Goal: Task Accomplishment & Management: Complete application form

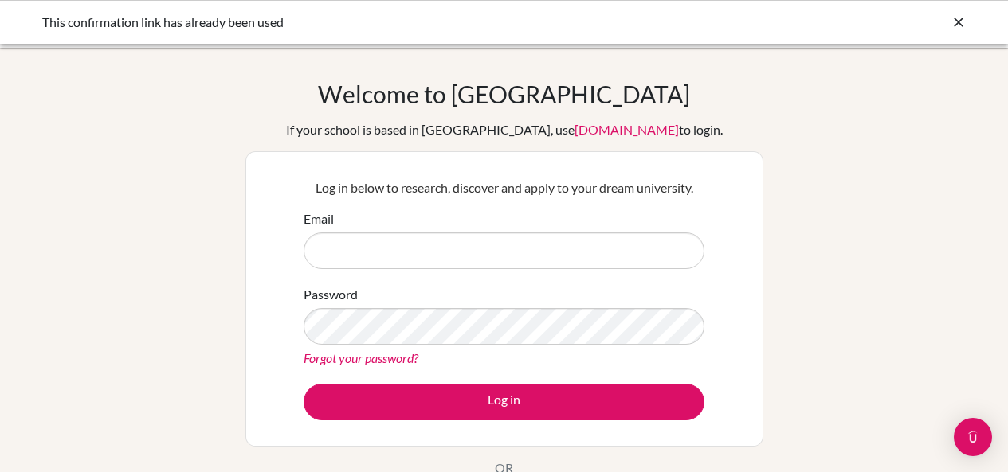
type input "[EMAIL_ADDRESS][DOMAIN_NAME]"
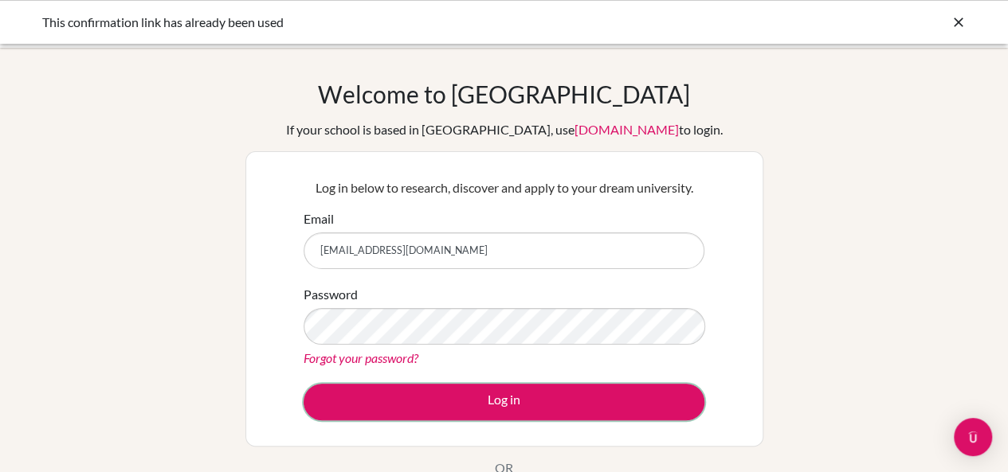
click at [484, 408] on button "Log in" at bounding box center [503, 402] width 401 height 37
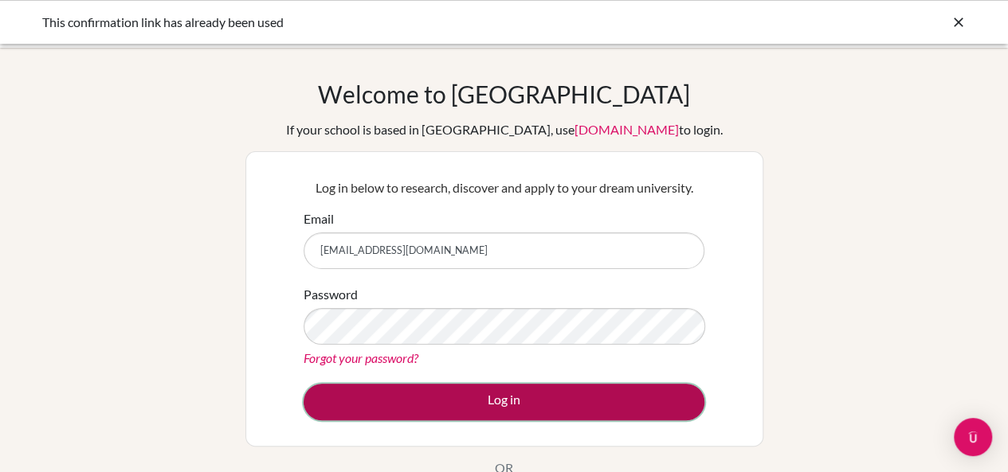
click at [503, 397] on button "Log in" at bounding box center [503, 402] width 401 height 37
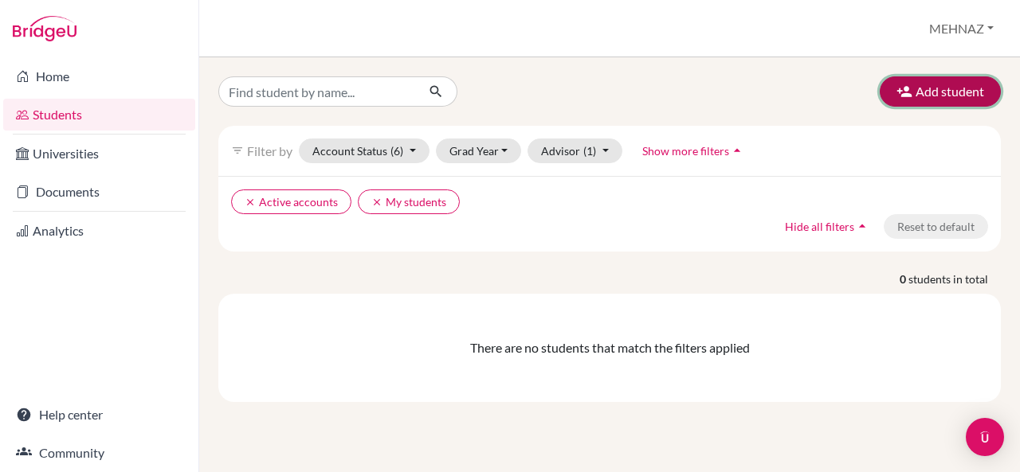
click at [977, 92] on button "Add student" at bounding box center [939, 91] width 121 height 30
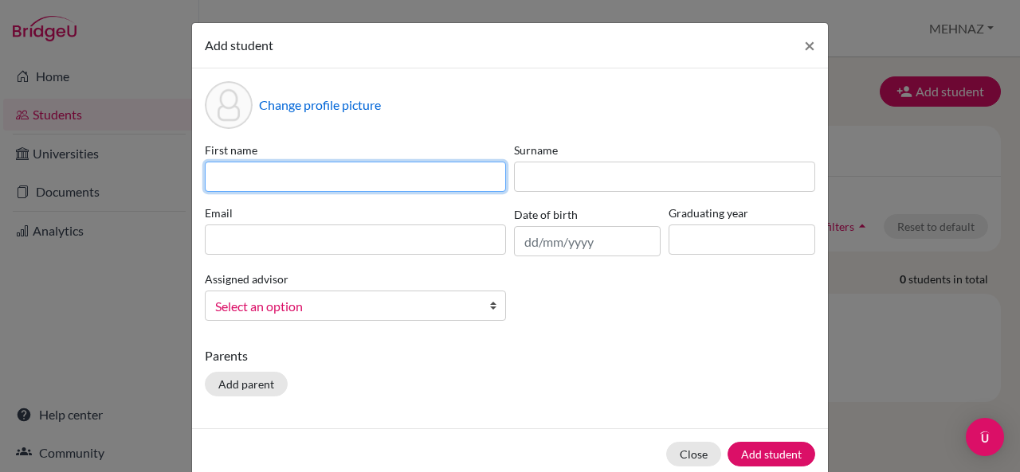
click at [380, 176] on input at bounding box center [355, 177] width 301 height 30
type input "vedantika"
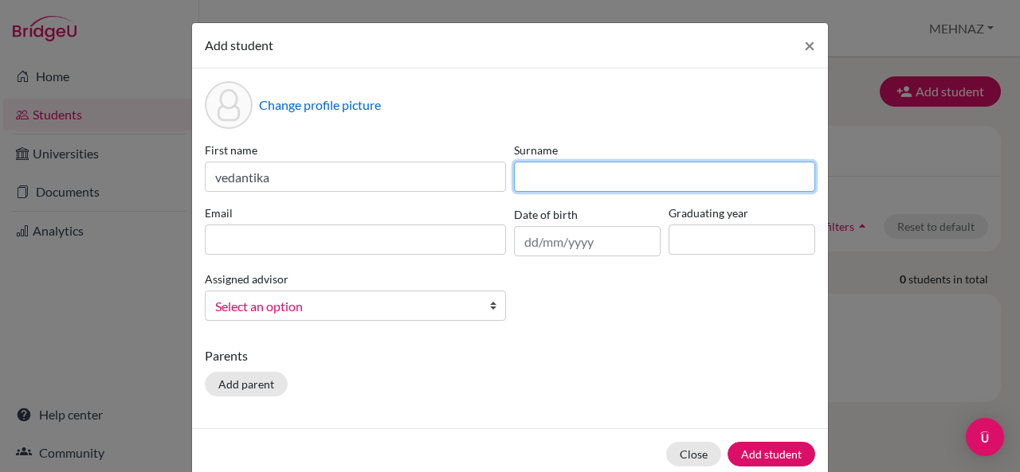
click at [657, 185] on input at bounding box center [664, 177] width 301 height 30
type input "patil"
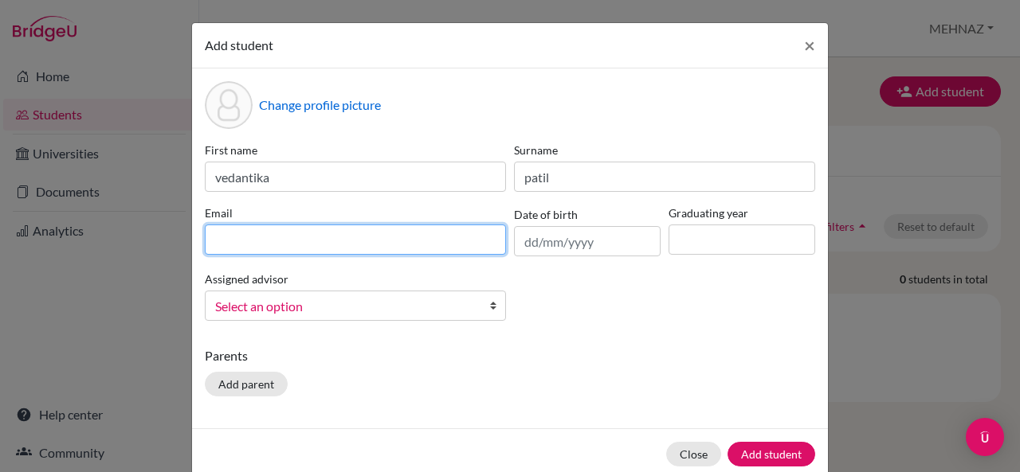
click at [330, 241] on input at bounding box center [355, 240] width 301 height 30
type input "stu503027@misdoha.com"
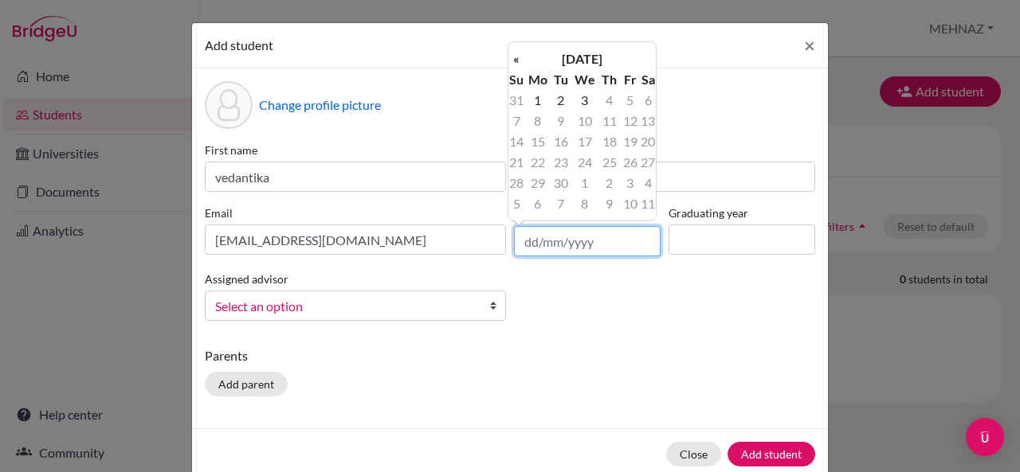
click at [575, 245] on input "text" at bounding box center [587, 241] width 147 height 30
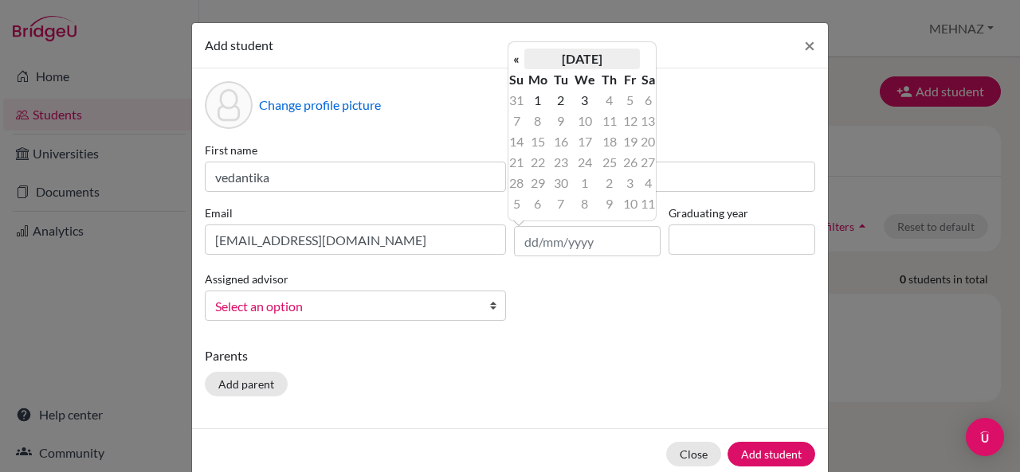
click at [574, 57] on th "[DATE]" at bounding box center [582, 59] width 116 height 21
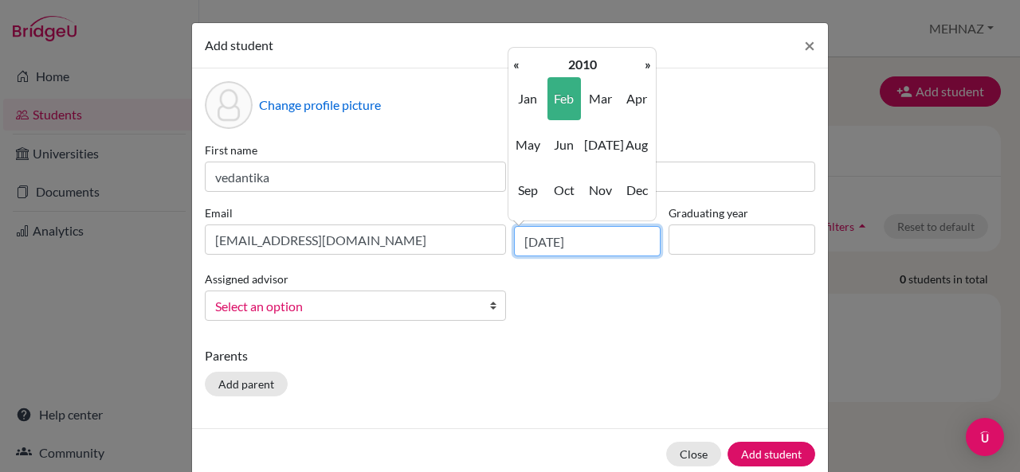
type input "09/02/2010"
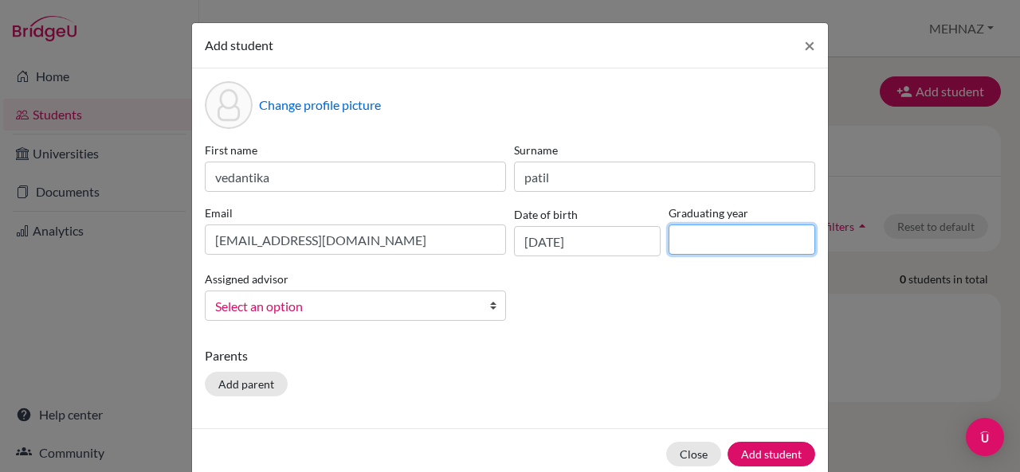
click at [729, 253] on input at bounding box center [741, 240] width 147 height 30
type input "2028"
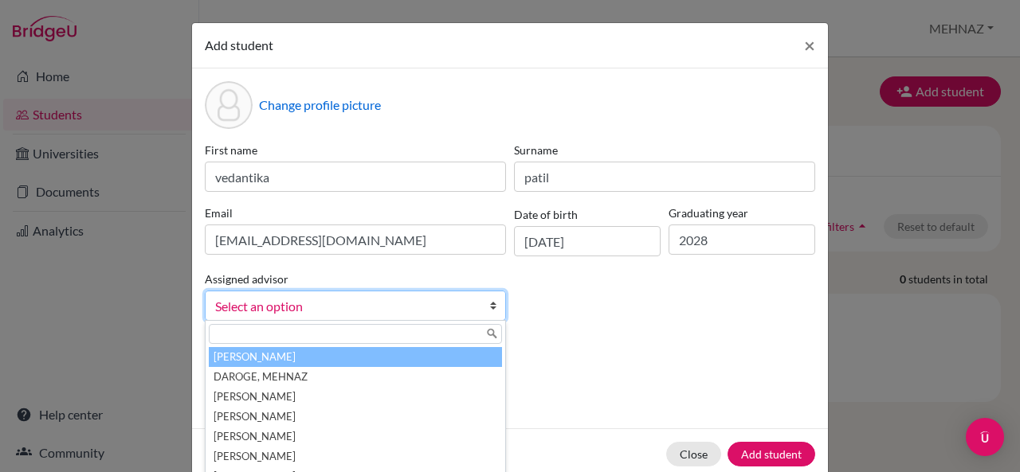
click at [480, 296] on link "Select an option" at bounding box center [355, 306] width 301 height 30
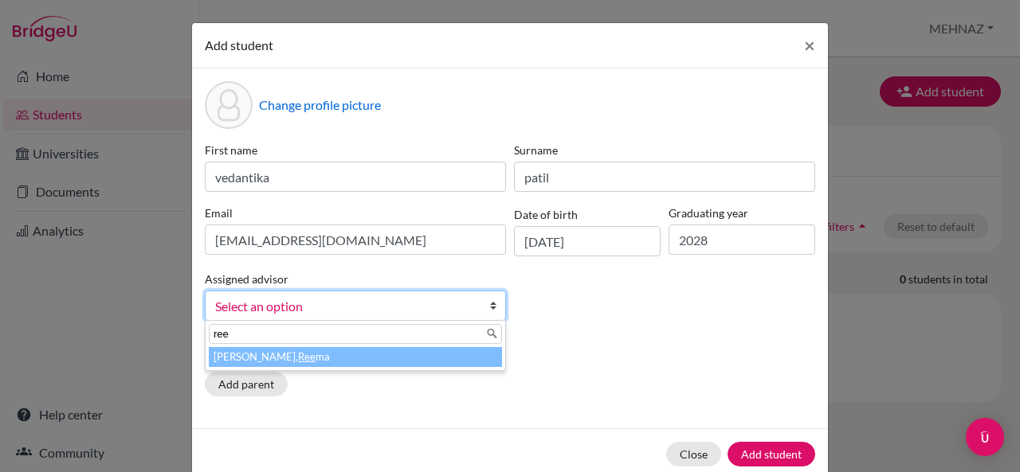
type input "ree"
click at [416, 354] on li "[PERSON_NAME] ma" at bounding box center [355, 357] width 293 height 20
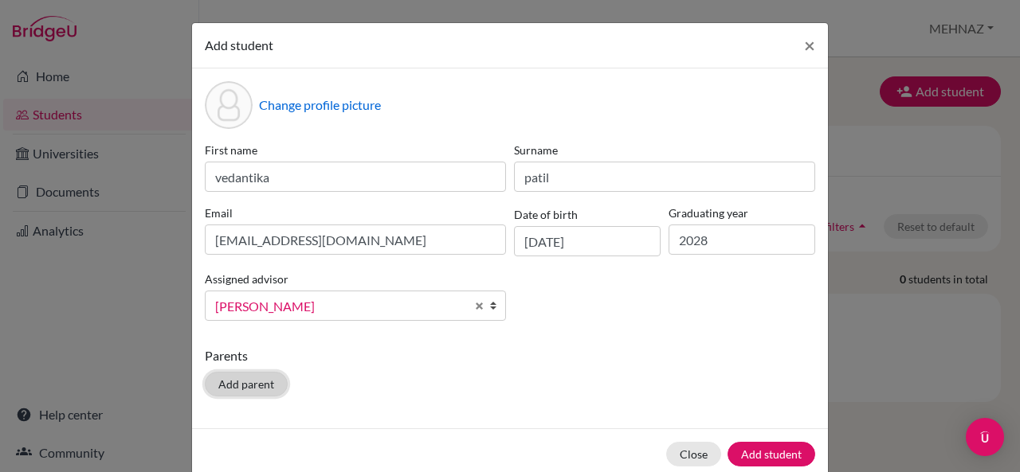
click at [236, 382] on button "Add parent" at bounding box center [246, 384] width 83 height 25
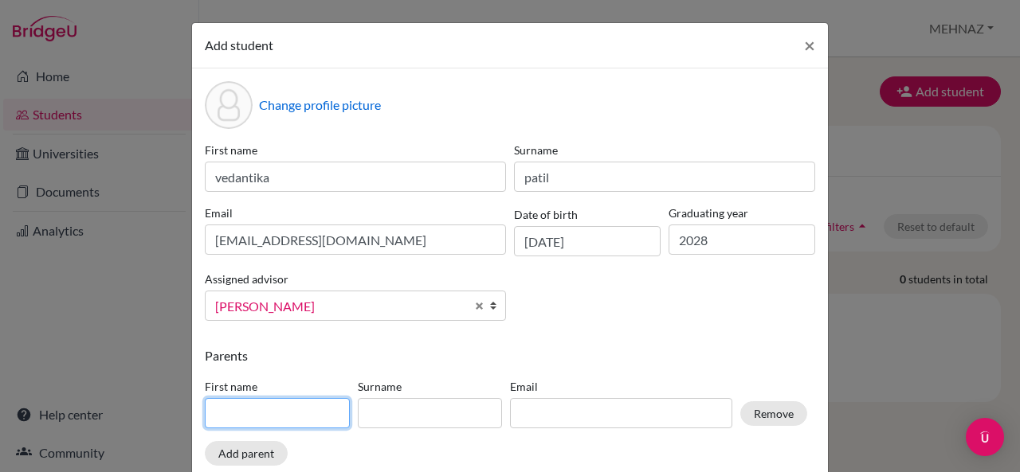
click at [250, 408] on input at bounding box center [277, 413] width 145 height 30
type input "nilesh"
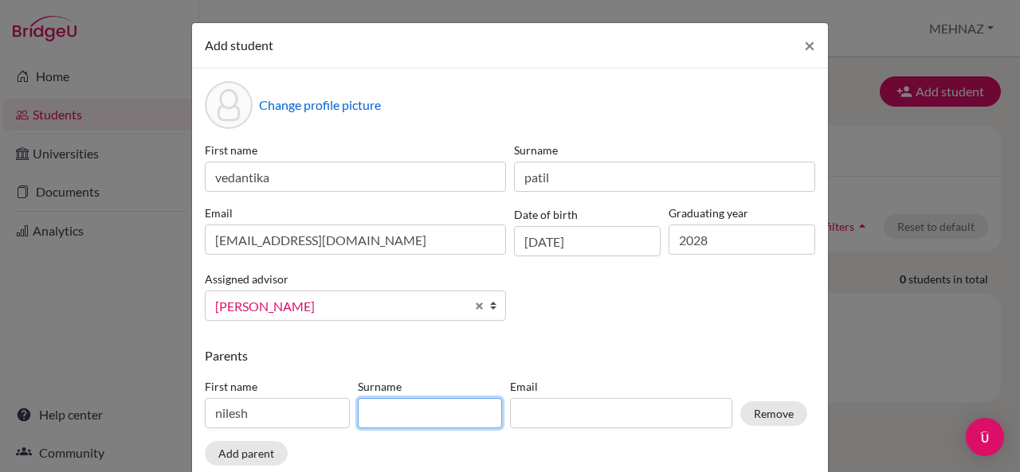
click at [425, 407] on input at bounding box center [430, 413] width 145 height 30
type input "patil"
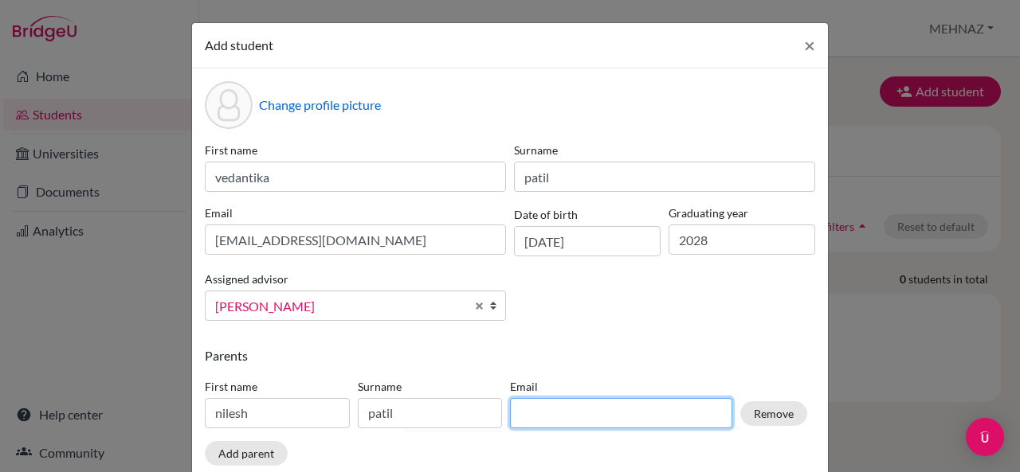
click at [521, 417] on input at bounding box center [621, 413] width 222 height 30
type input "stu503027@misdoha.com"
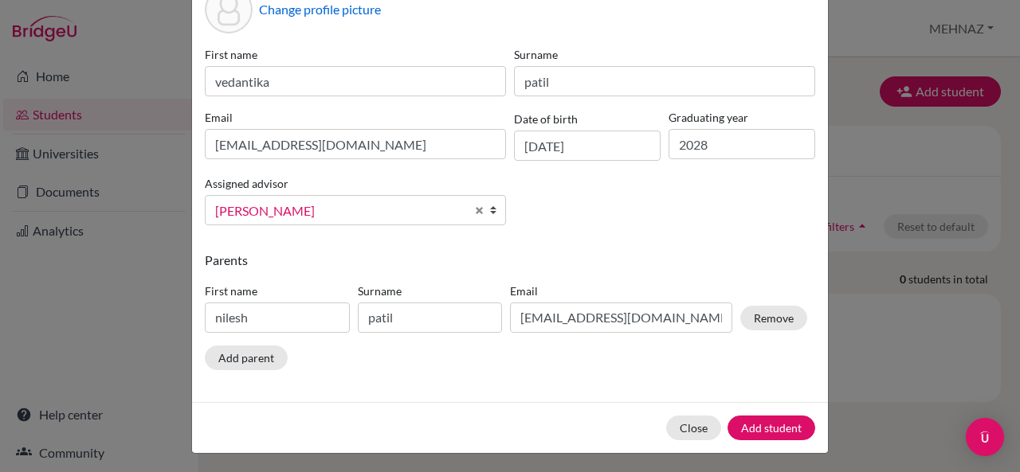
scroll to position [96, 0]
click at [760, 430] on button "Add student" at bounding box center [771, 427] width 88 height 25
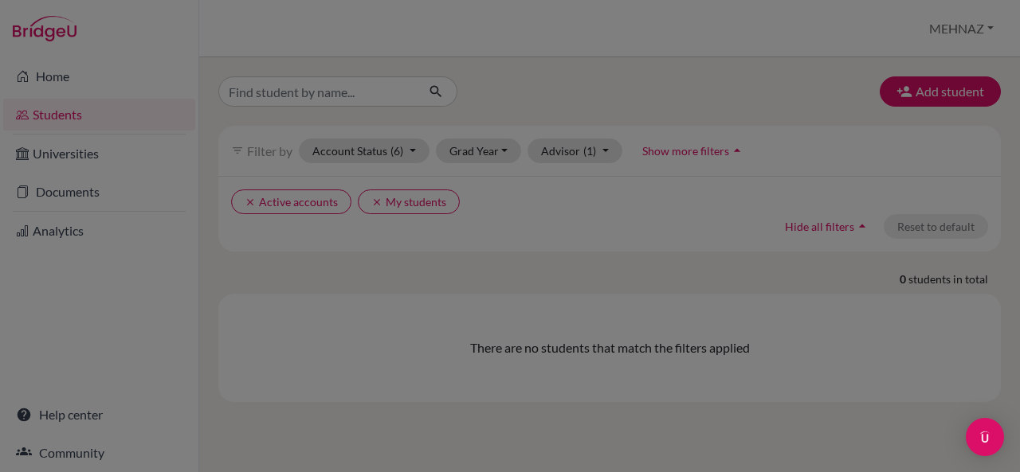
click at [715, 303] on div at bounding box center [510, 236] width 1020 height 472
drag, startPoint x: 1009, startPoint y: 187, endPoint x: 1015, endPoint y: 198, distance: 12.5
click at [1012, 286] on div at bounding box center [510, 236] width 1020 height 472
click at [585, 84] on div at bounding box center [510, 236] width 1020 height 472
click at [956, 96] on div at bounding box center [510, 236] width 1020 height 472
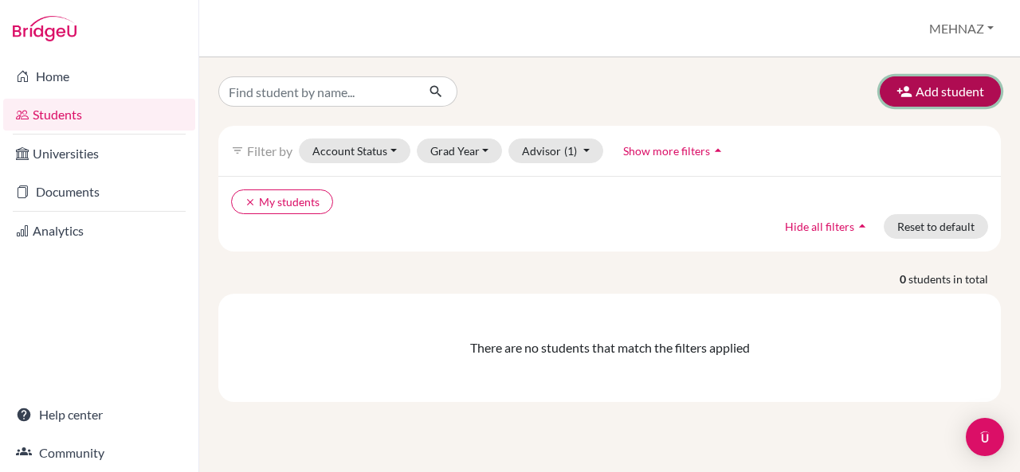
click at [954, 98] on button "Add student" at bounding box center [939, 91] width 121 height 30
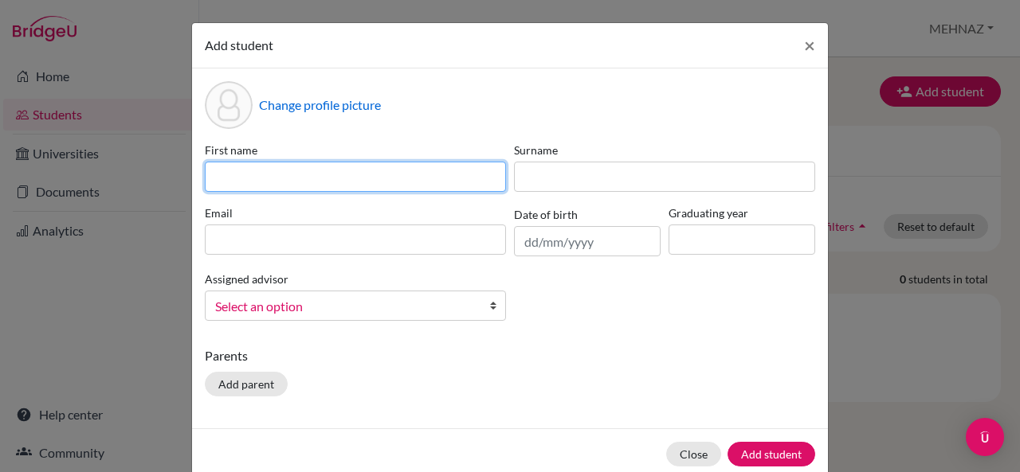
click at [335, 173] on input at bounding box center [355, 177] width 301 height 30
type input "Phalguni"
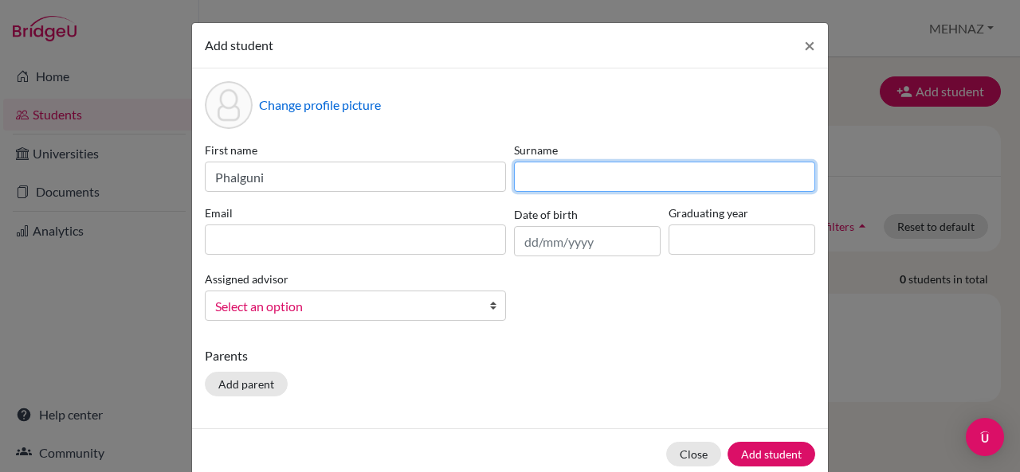
click at [545, 176] on input at bounding box center [664, 177] width 301 height 30
type input "p"
type input "Pradeep"
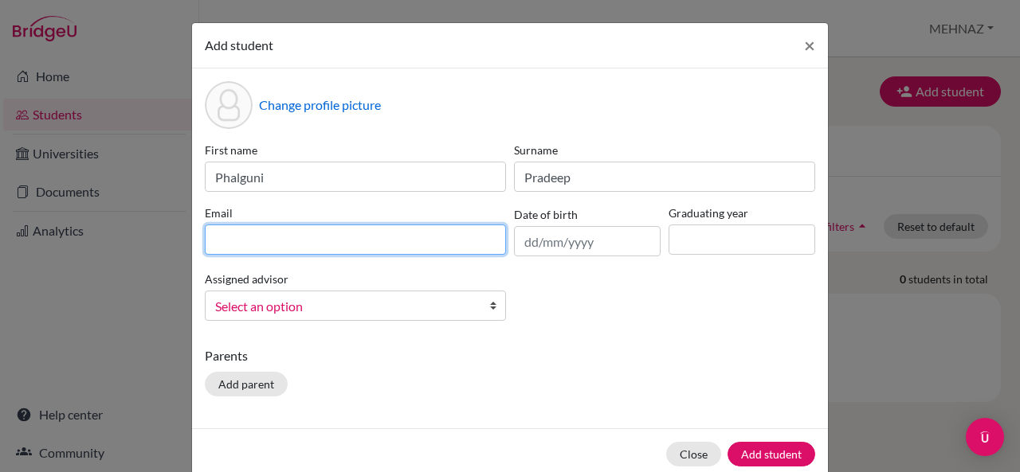
click at [423, 226] on input at bounding box center [355, 240] width 301 height 30
type input "r"
type input "[EMAIL_ADDRESS][DOMAIN_NAME]"
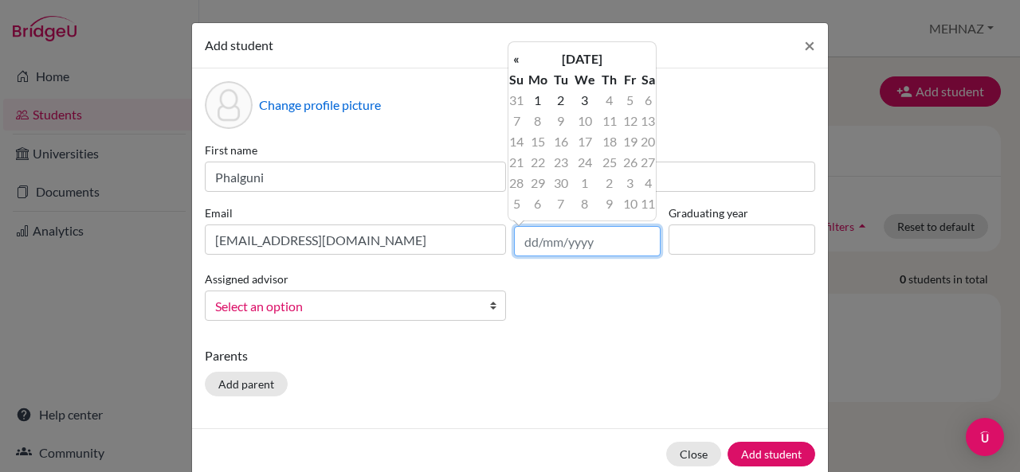
click at [526, 241] on input "text" at bounding box center [587, 241] width 147 height 30
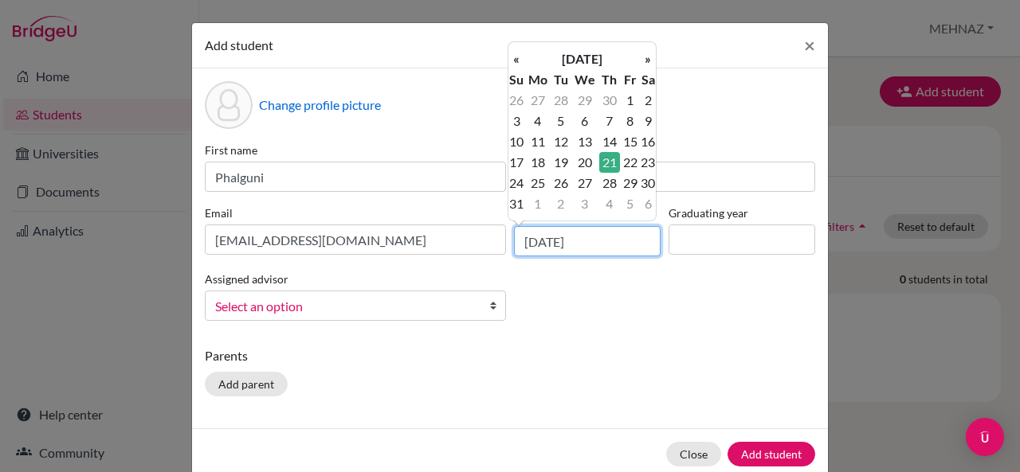
type input "[DATE]"
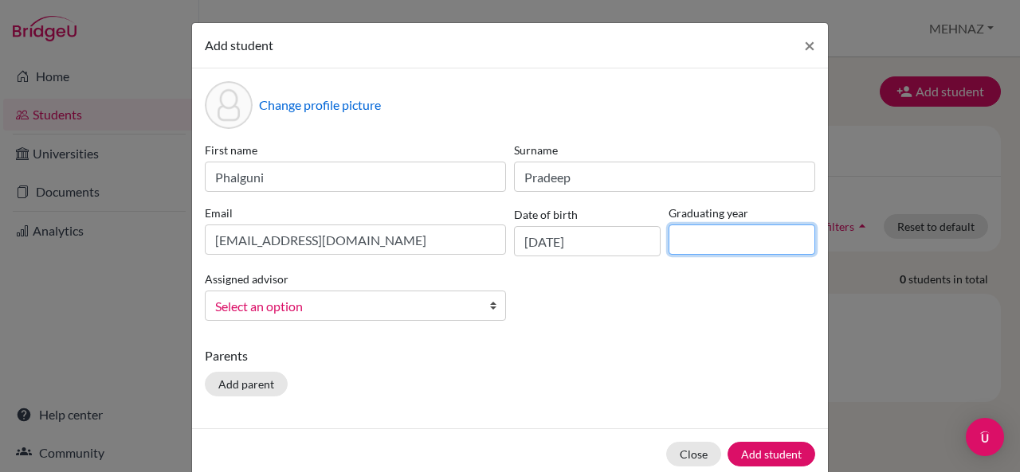
click at [720, 235] on input at bounding box center [741, 240] width 147 height 30
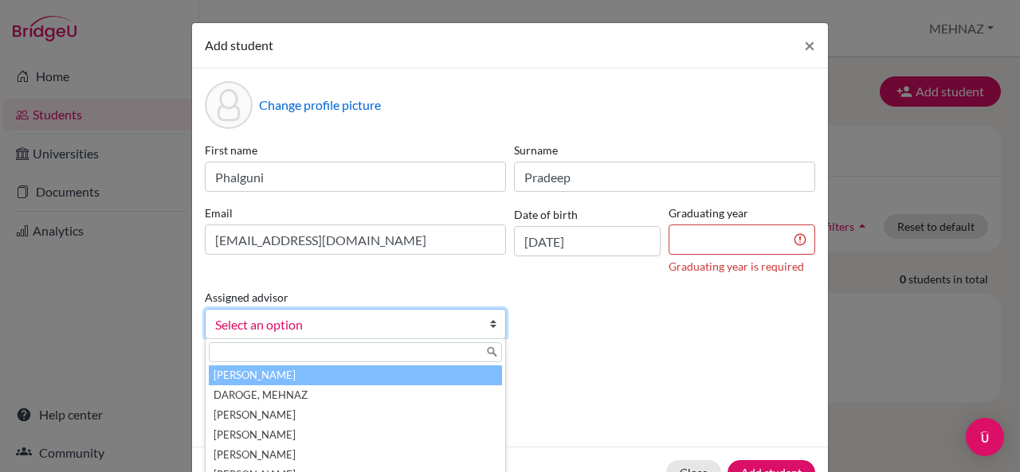
click at [438, 318] on link "Select an option" at bounding box center [355, 324] width 301 height 30
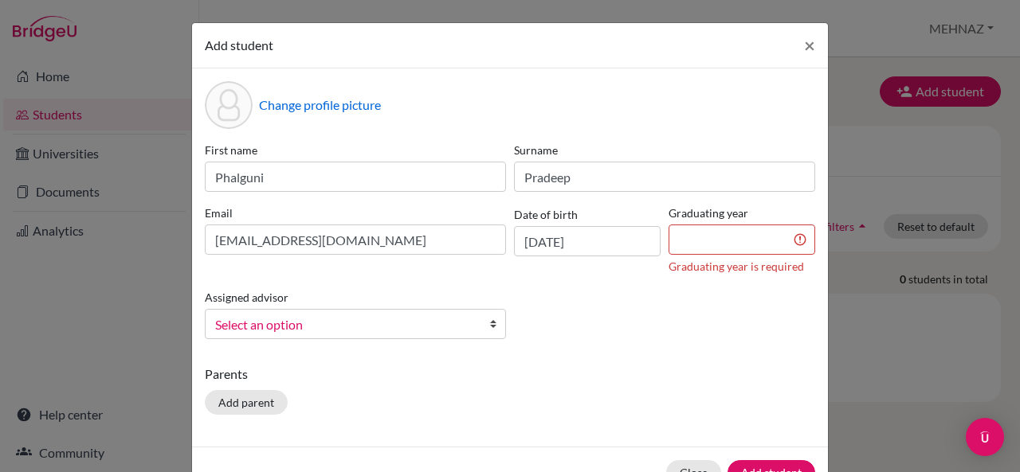
click at [543, 326] on div "First name Phalguni Surname [PERSON_NAME] Email [EMAIL_ADDRESS][DOMAIN_NAME] Da…" at bounding box center [510, 247] width 618 height 210
click at [684, 233] on input at bounding box center [741, 240] width 147 height 30
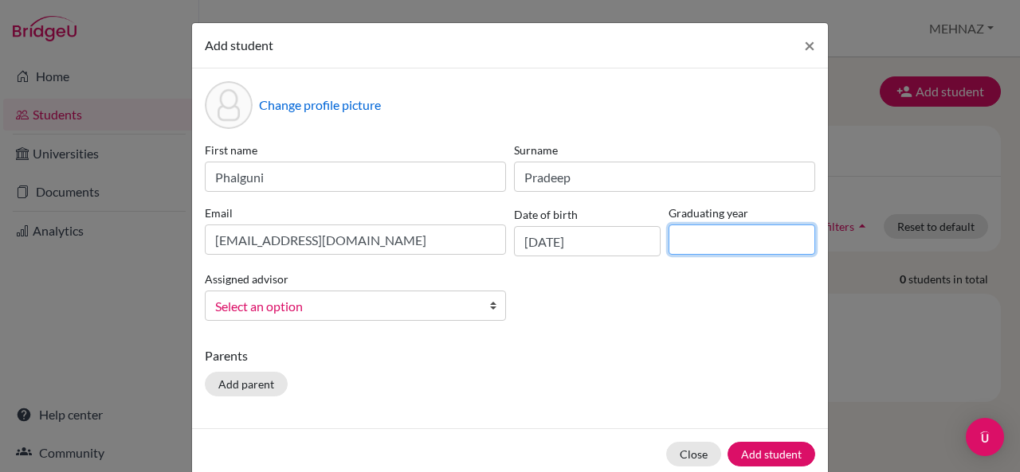
type input "2028"
click at [231, 385] on button "Add parent" at bounding box center [246, 384] width 83 height 25
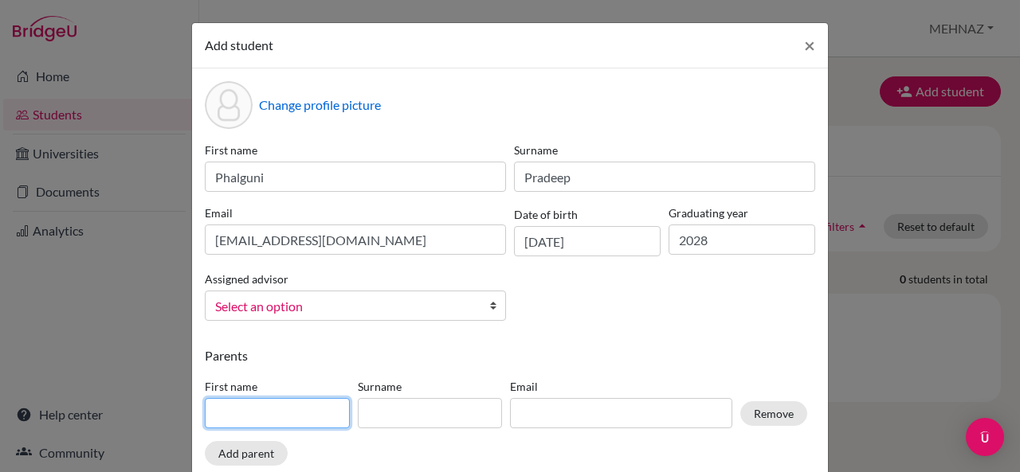
click at [242, 408] on input at bounding box center [277, 413] width 145 height 30
type input "Radhika"
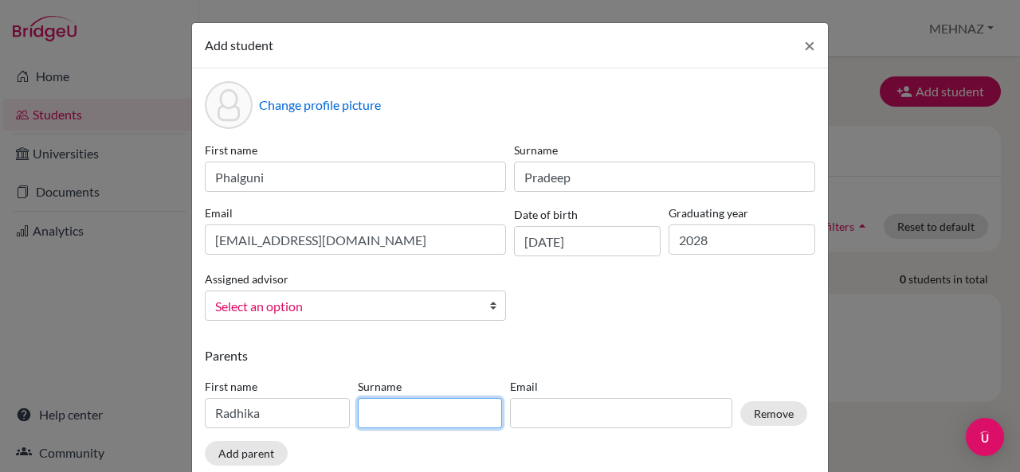
click at [378, 409] on input at bounding box center [430, 413] width 145 height 30
type input "Pradeep"
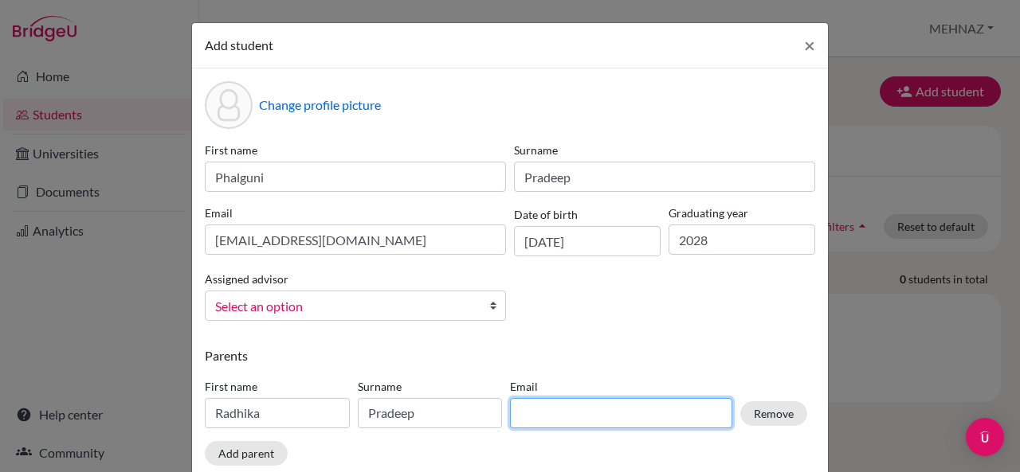
click at [529, 399] on input at bounding box center [621, 413] width 222 height 30
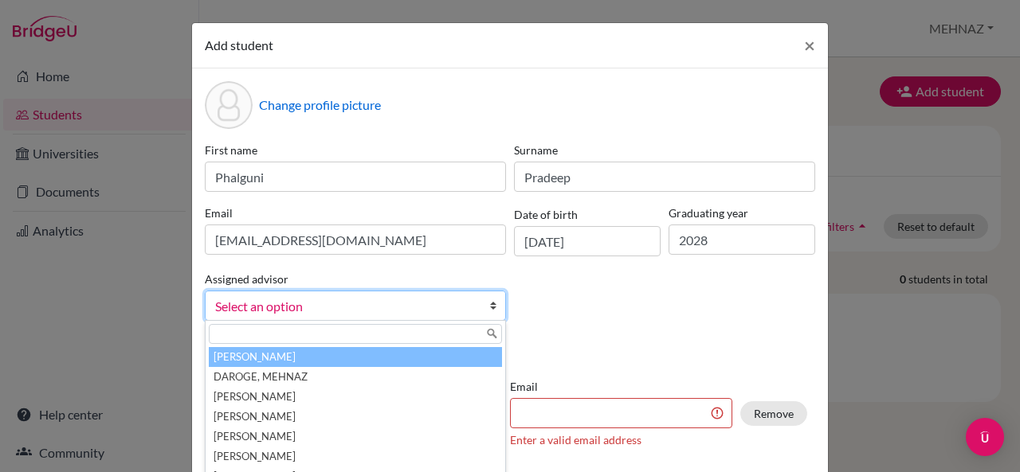
click at [397, 293] on link "Select an option" at bounding box center [355, 306] width 301 height 30
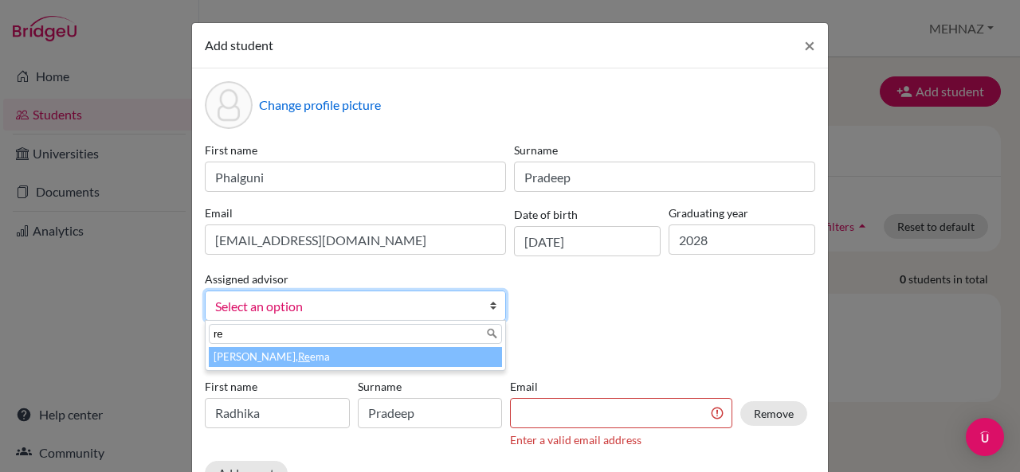
type input "re"
click at [312, 359] on li "[PERSON_NAME], Re ema" at bounding box center [355, 357] width 293 height 20
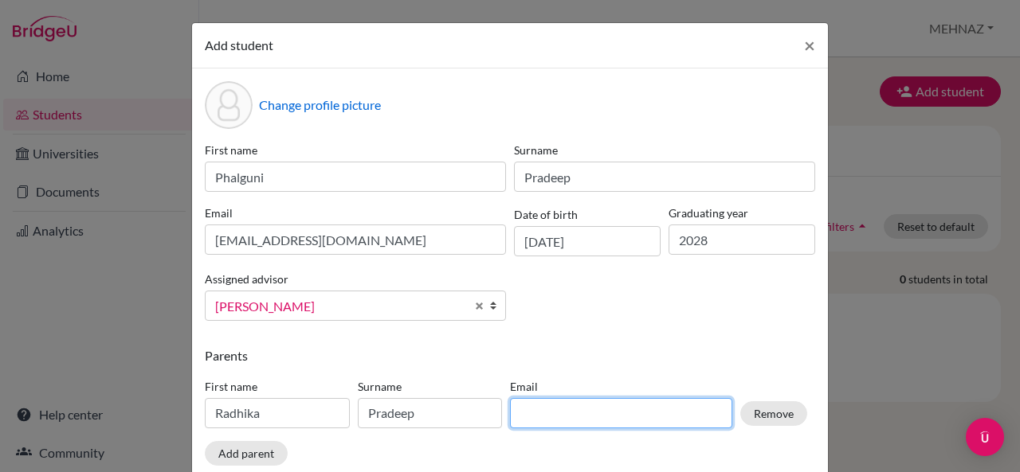
click at [568, 415] on input at bounding box center [621, 413] width 222 height 30
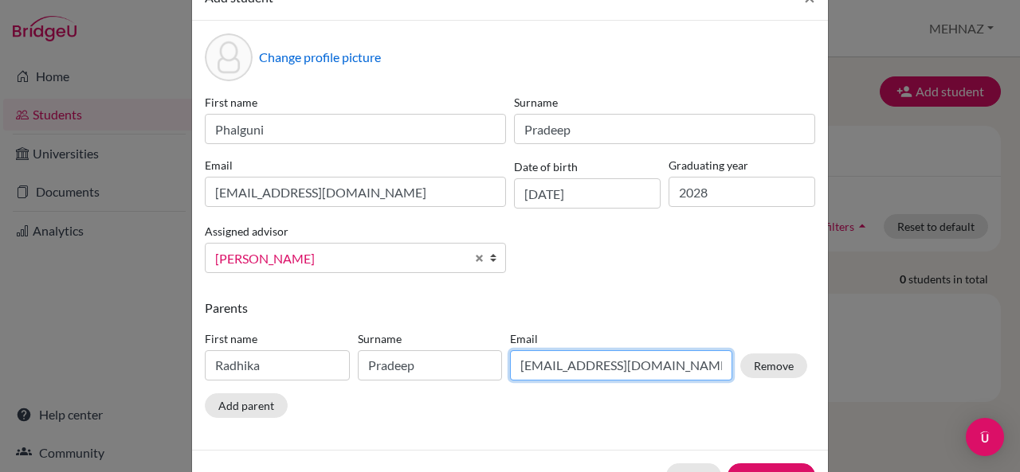
scroll to position [96, 0]
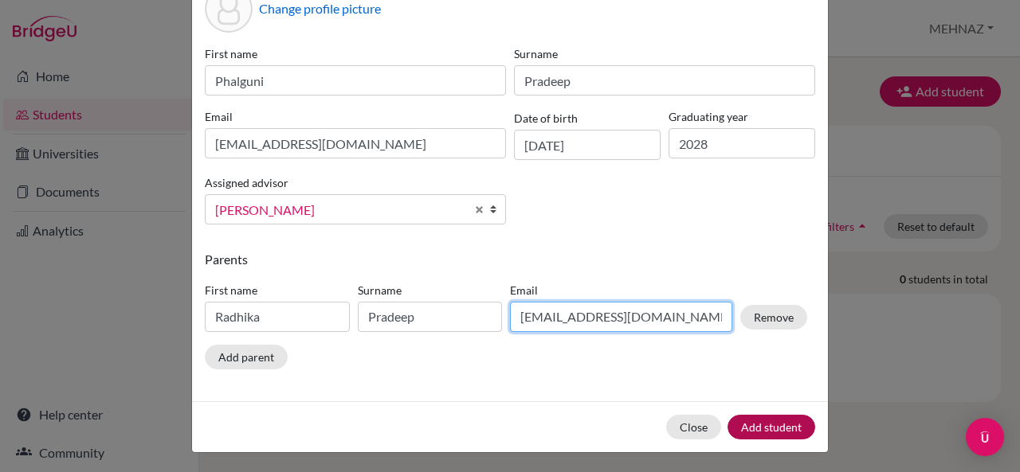
type input "[EMAIL_ADDRESS][DOMAIN_NAME]"
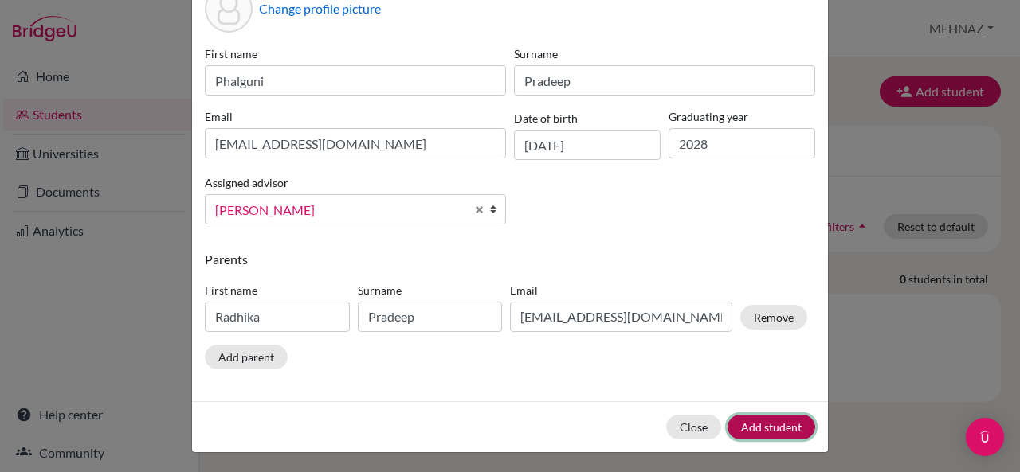
click at [747, 432] on button "Add student" at bounding box center [771, 427] width 88 height 25
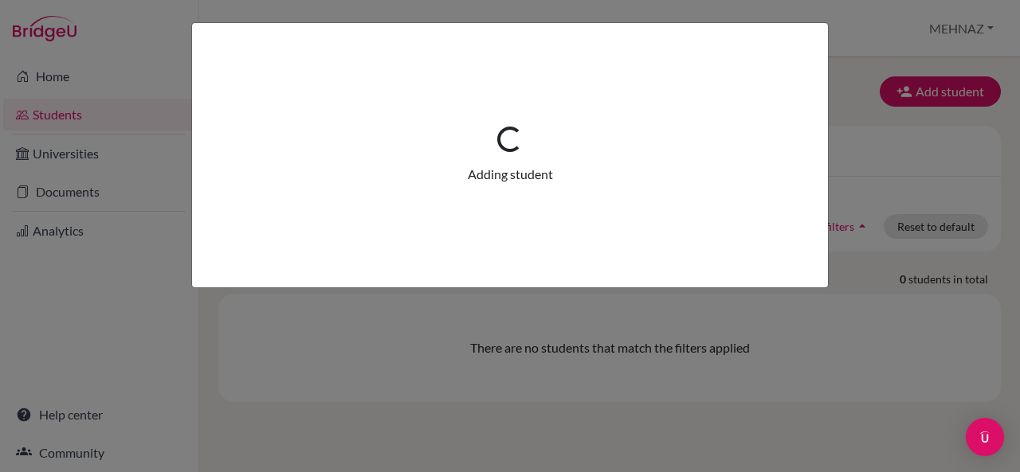
scroll to position [0, 0]
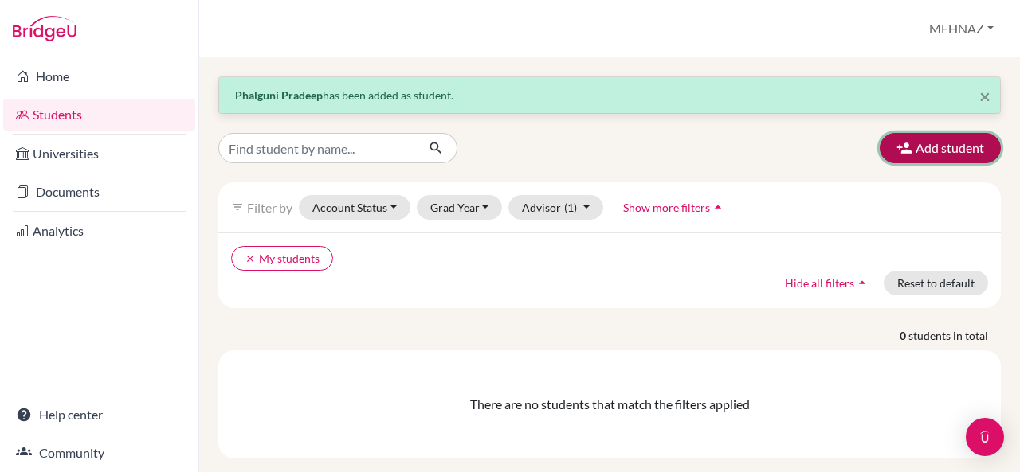
click at [926, 145] on button "Add student" at bounding box center [939, 148] width 121 height 30
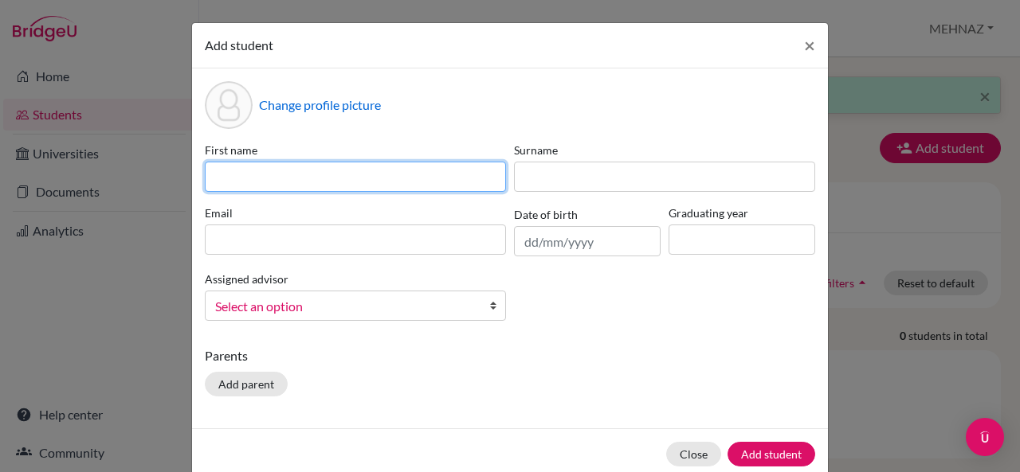
click at [257, 170] on input at bounding box center [355, 177] width 301 height 30
type input "Ovee"
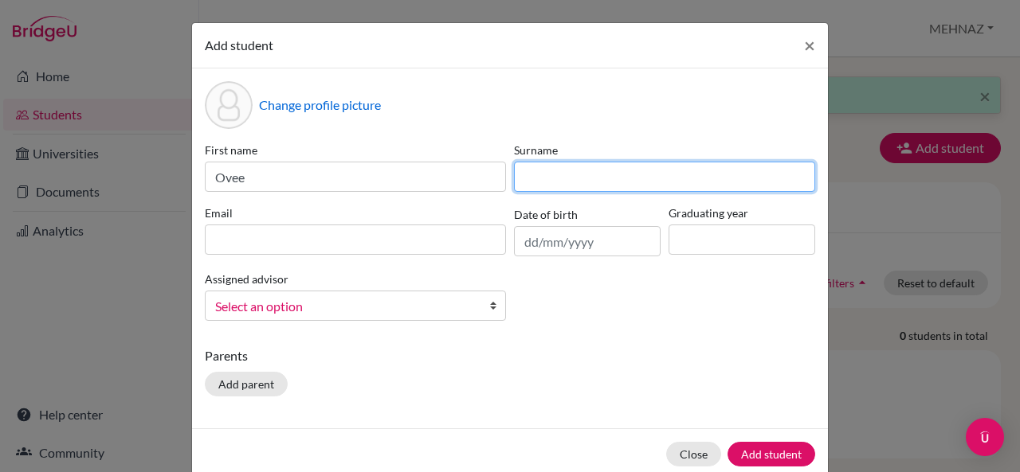
click at [551, 179] on input at bounding box center [664, 177] width 301 height 30
type input "[PERSON_NAME]"
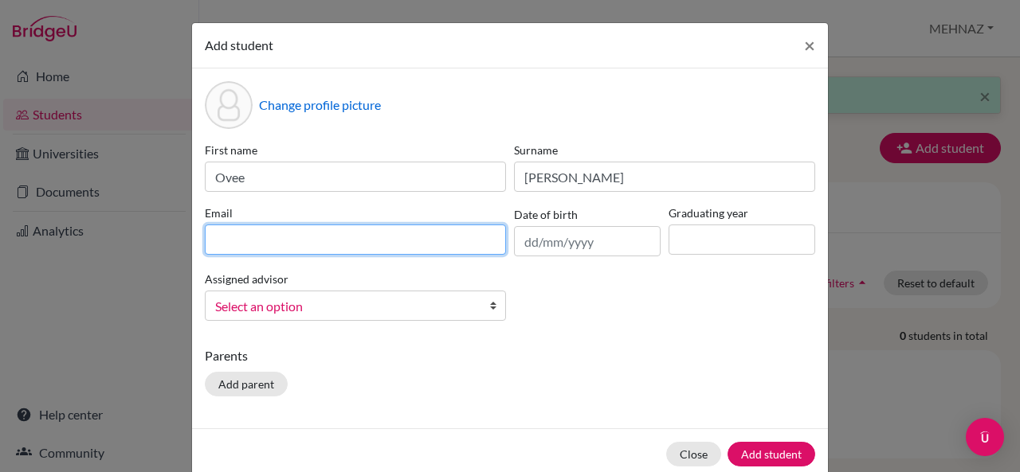
click at [430, 237] on input at bounding box center [355, 240] width 301 height 30
type input "[EMAIL_ADDRESS][DOMAIN_NAME]"
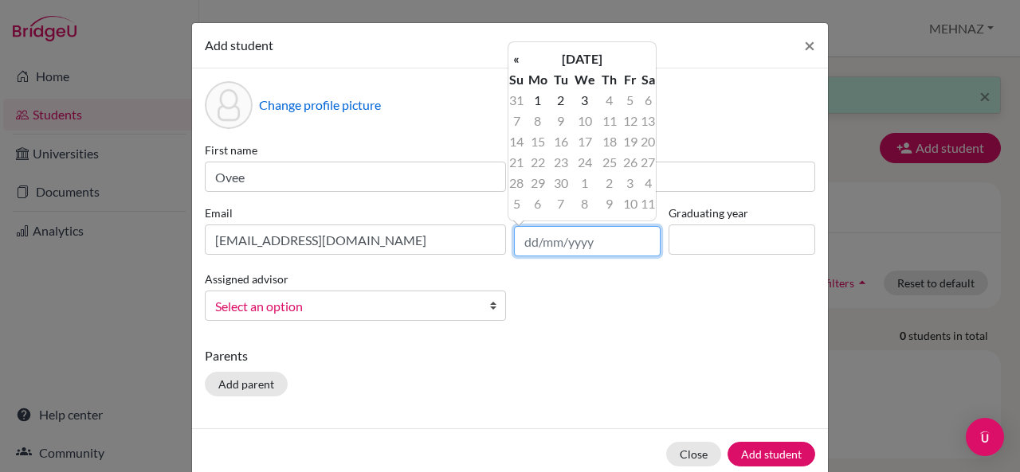
click at [567, 248] on input "text" at bounding box center [587, 241] width 147 height 30
click at [517, 63] on th "«" at bounding box center [516, 59] width 16 height 21
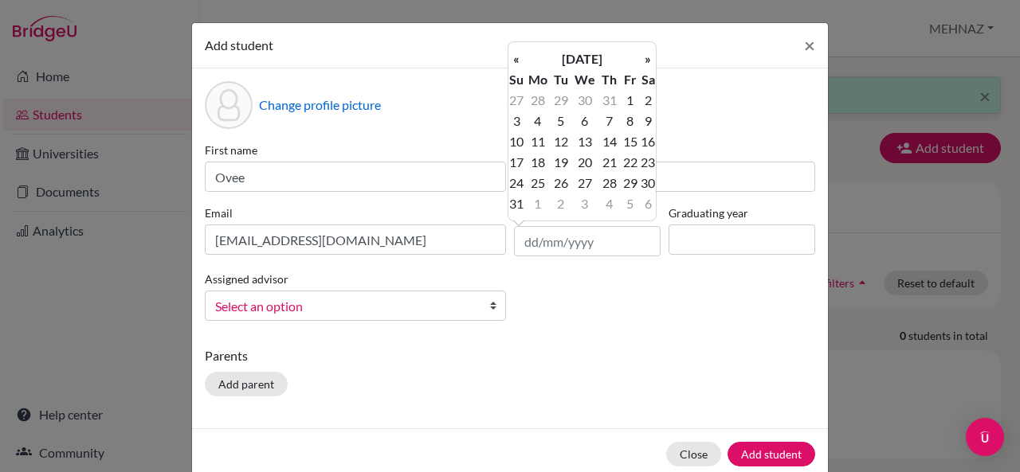
click at [517, 63] on th "«" at bounding box center [516, 59] width 16 height 21
click at [585, 179] on td "30" at bounding box center [584, 183] width 28 height 21
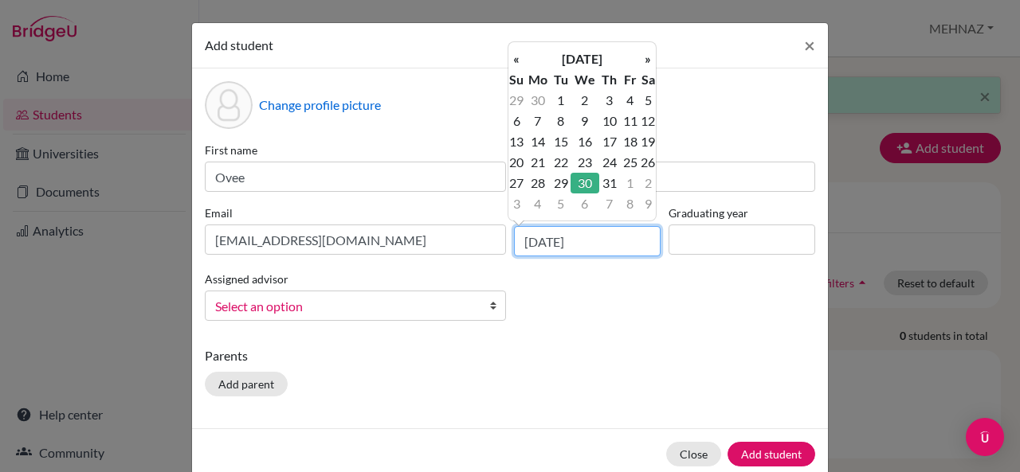
click at [589, 249] on input "[DATE]" at bounding box center [587, 241] width 147 height 30
type input "[DATE]"
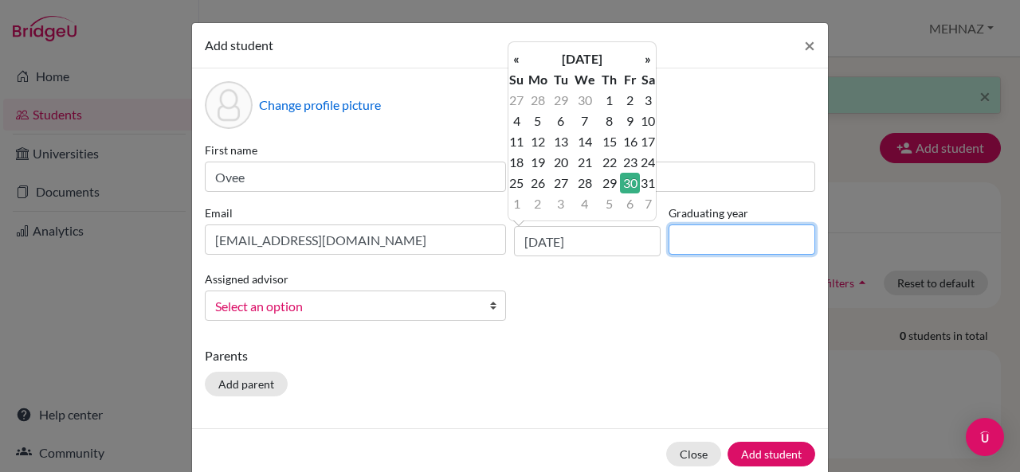
click at [746, 242] on input at bounding box center [741, 240] width 147 height 30
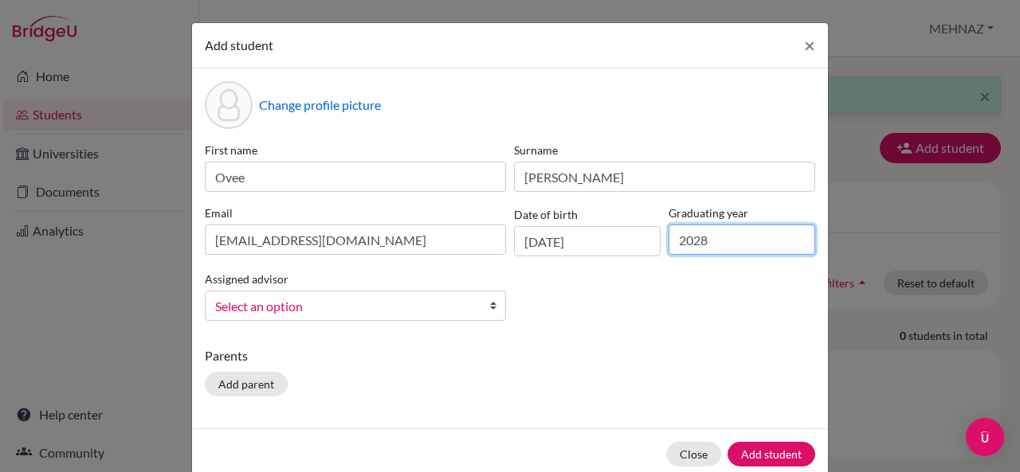
type input "2028"
click at [274, 303] on span "Select an option" at bounding box center [345, 306] width 260 height 21
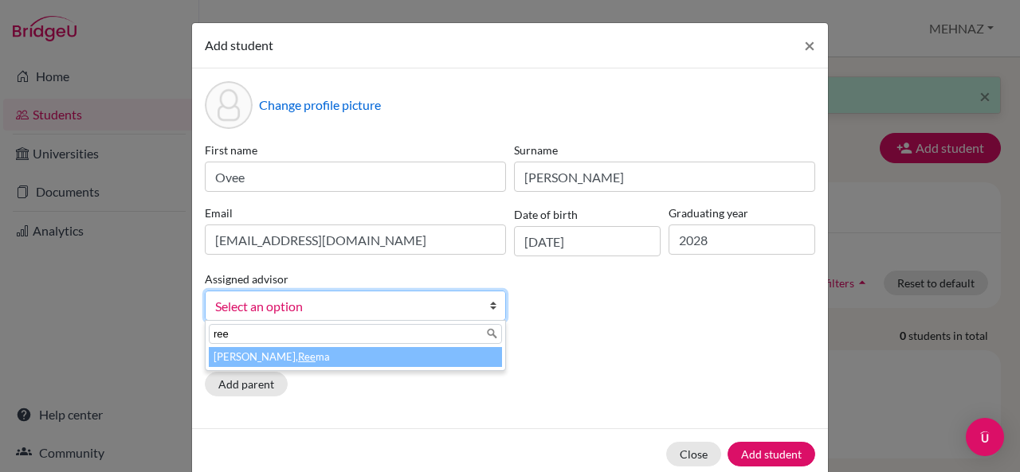
type input "ree"
click at [389, 358] on li "[PERSON_NAME] ma" at bounding box center [355, 357] width 293 height 20
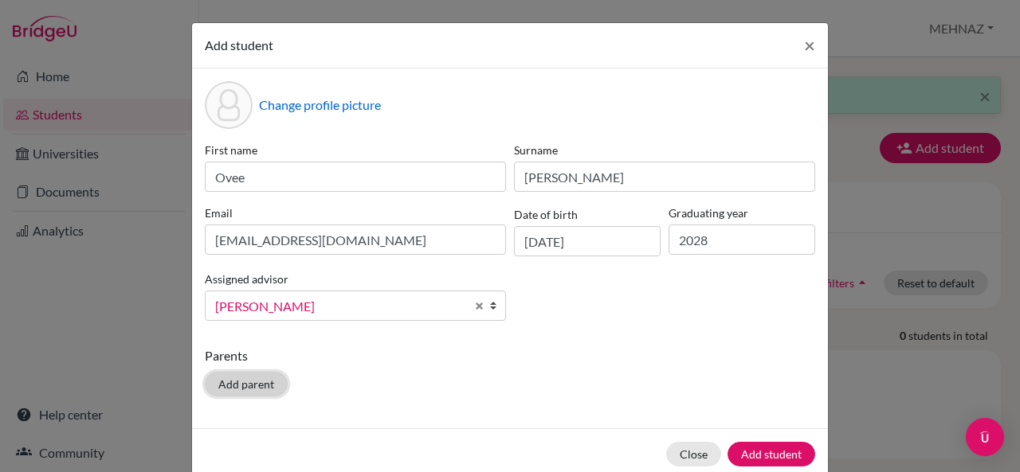
click at [241, 378] on button "Add parent" at bounding box center [246, 384] width 83 height 25
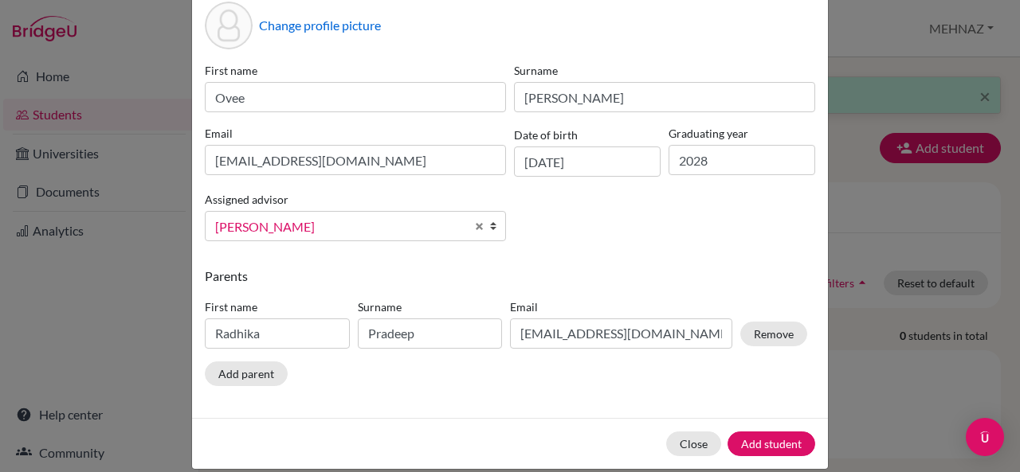
scroll to position [96, 0]
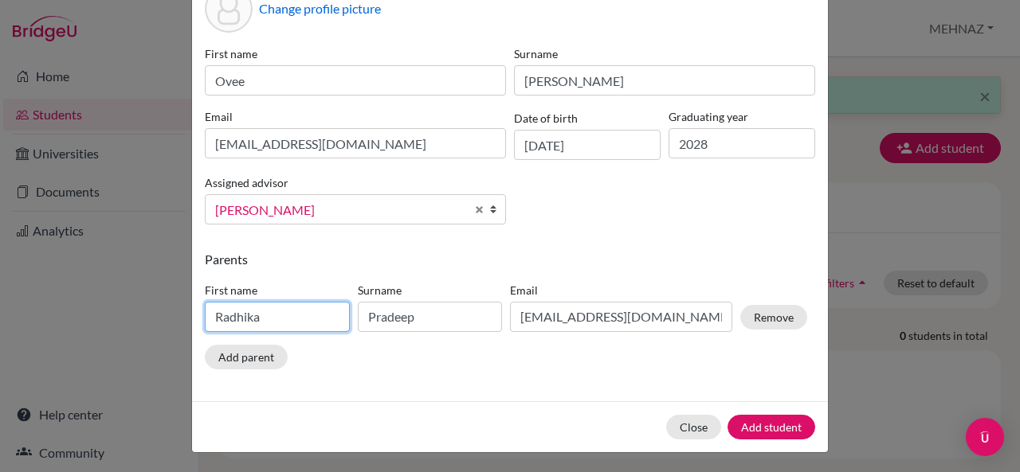
drag, startPoint x: 296, startPoint y: 319, endPoint x: 155, endPoint y: 331, distance: 142.3
click at [155, 331] on div "Add student × Change profile picture First name [PERSON_NAME] Surname [PERSON_N…" at bounding box center [510, 236] width 1020 height 472
type input "[PERSON_NAME]"
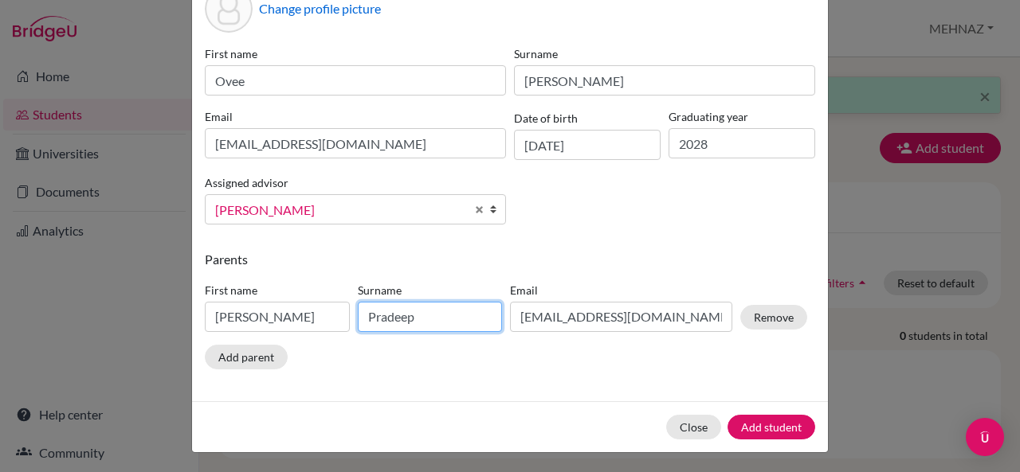
click at [404, 321] on input "Pradeep" at bounding box center [430, 317] width 145 height 30
type input "[PERSON_NAME]"
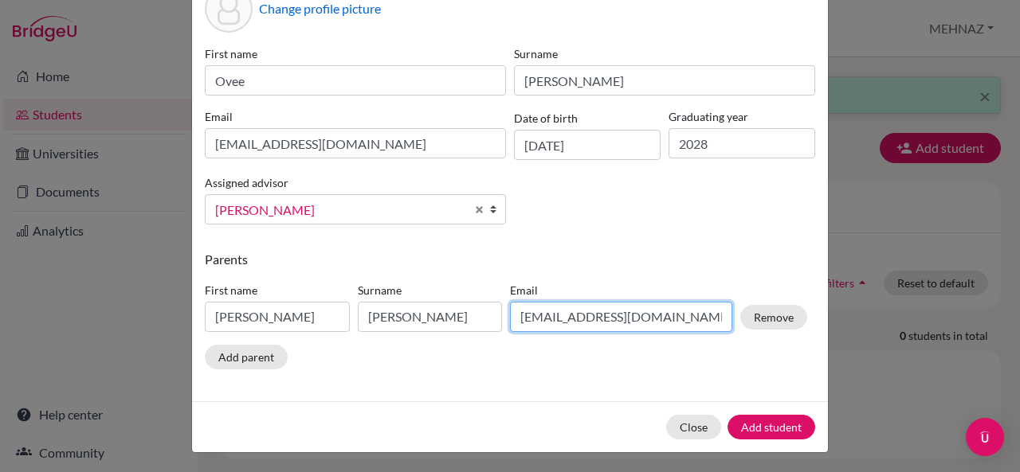
click at [605, 315] on input "[EMAIL_ADDRESS][DOMAIN_NAME]" at bounding box center [621, 317] width 222 height 30
click at [628, 315] on input ".com" at bounding box center [621, 317] width 222 height 30
type input "."
click at [548, 319] on input "asb@5190" at bounding box center [621, 317] width 222 height 30
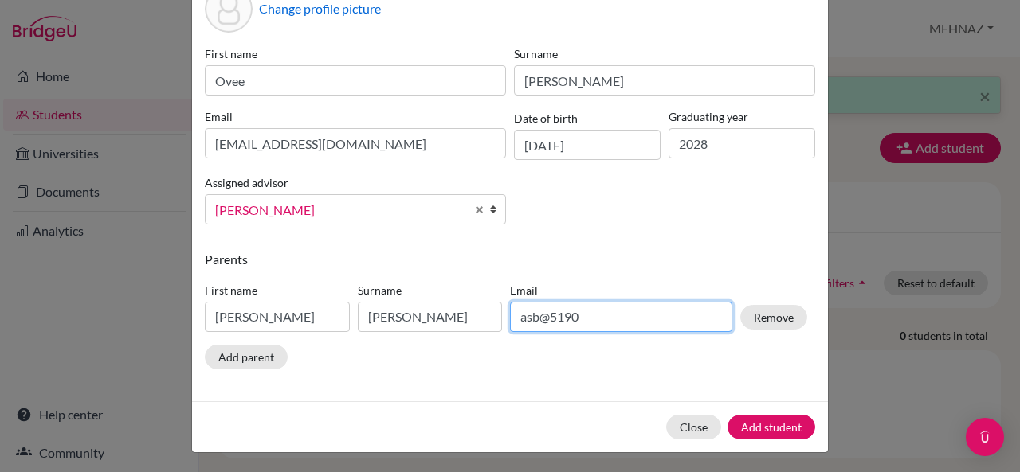
click at [540, 317] on input "asb@5190" at bounding box center [621, 317] width 222 height 30
click at [582, 318] on input "asb5190" at bounding box center [621, 317] width 222 height 30
type input "[EMAIL_ADDRESS][DOMAIN_NAME]"
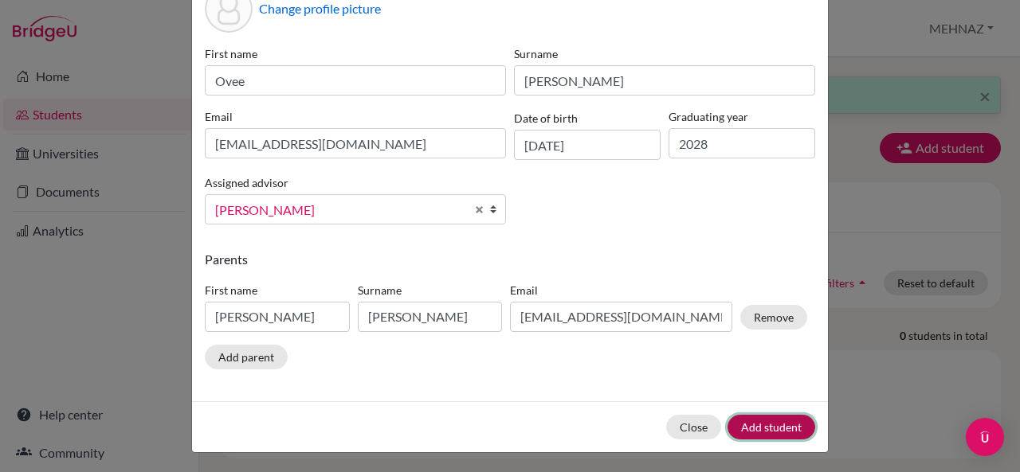
click at [771, 420] on button "Add student" at bounding box center [771, 427] width 88 height 25
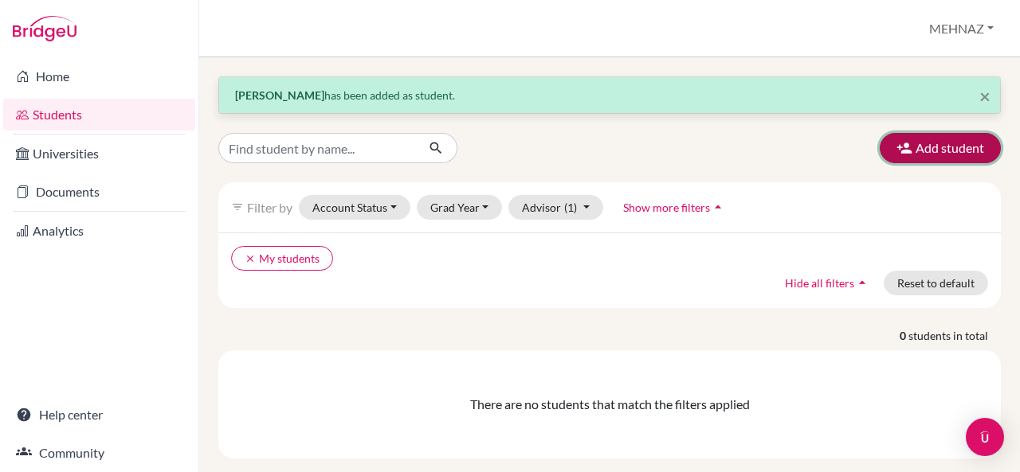
click at [950, 141] on button "Add student" at bounding box center [939, 148] width 121 height 30
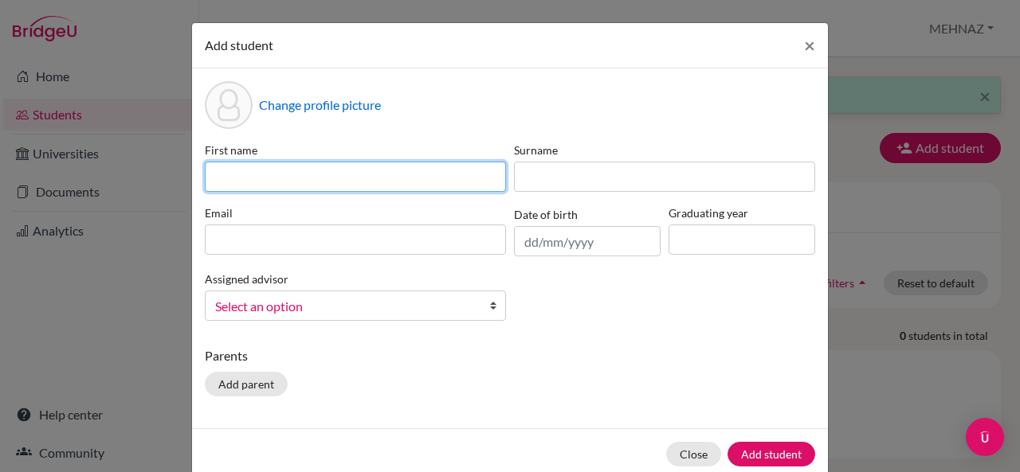
click at [390, 165] on input at bounding box center [355, 177] width 301 height 30
type input "diya"
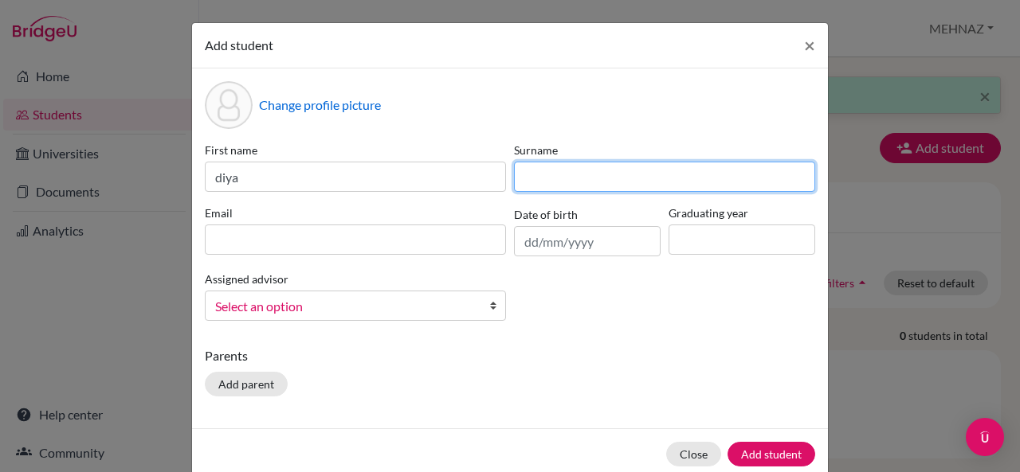
click at [592, 187] on input at bounding box center [664, 177] width 301 height 30
type input "jadhav"
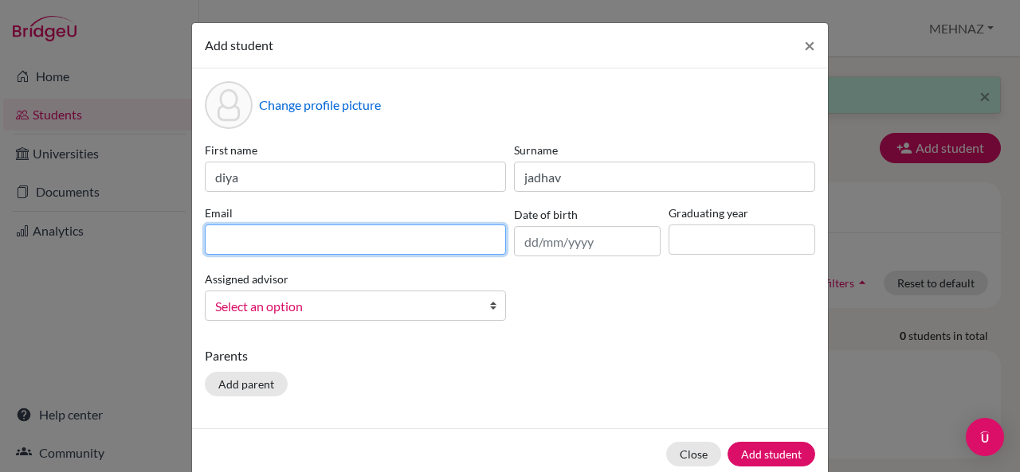
click at [315, 229] on input at bounding box center [355, 240] width 301 height 30
type input "[EMAIL_ADDRESS][DOMAIN_NAME]"
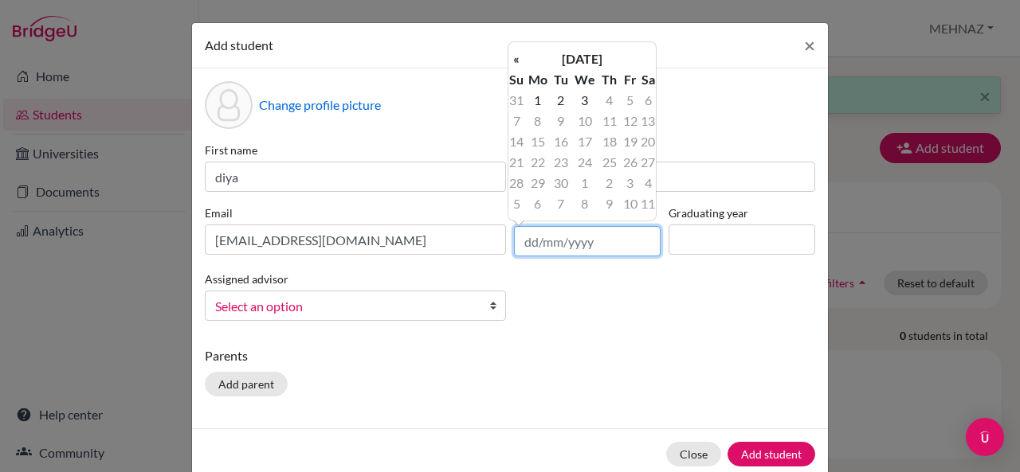
click at [586, 243] on input "text" at bounding box center [587, 241] width 147 height 30
type input "[DATE]"
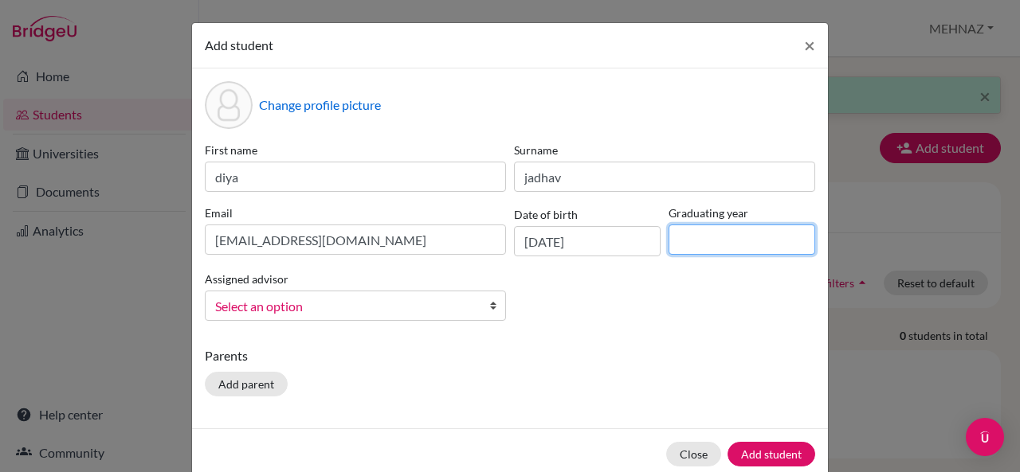
click at [750, 238] on input at bounding box center [741, 240] width 147 height 30
type input "2028"
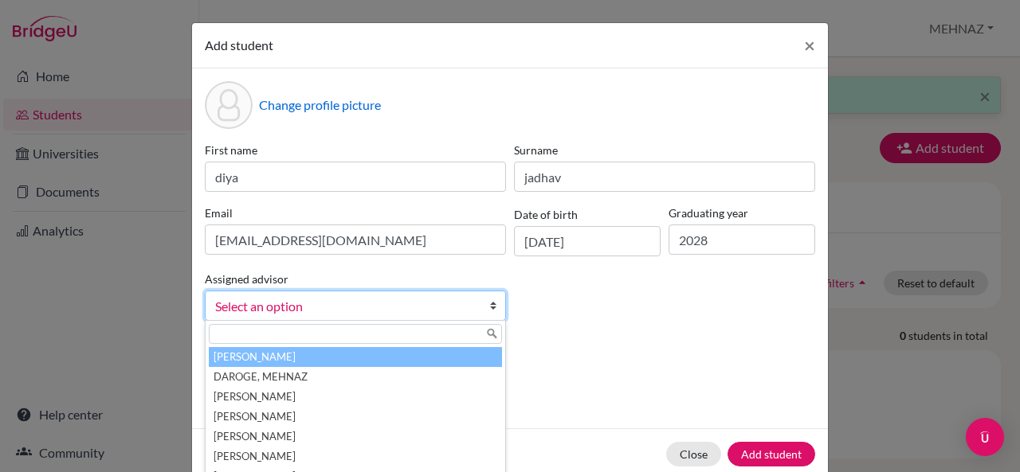
click at [433, 304] on span "Select an option" at bounding box center [345, 306] width 260 height 21
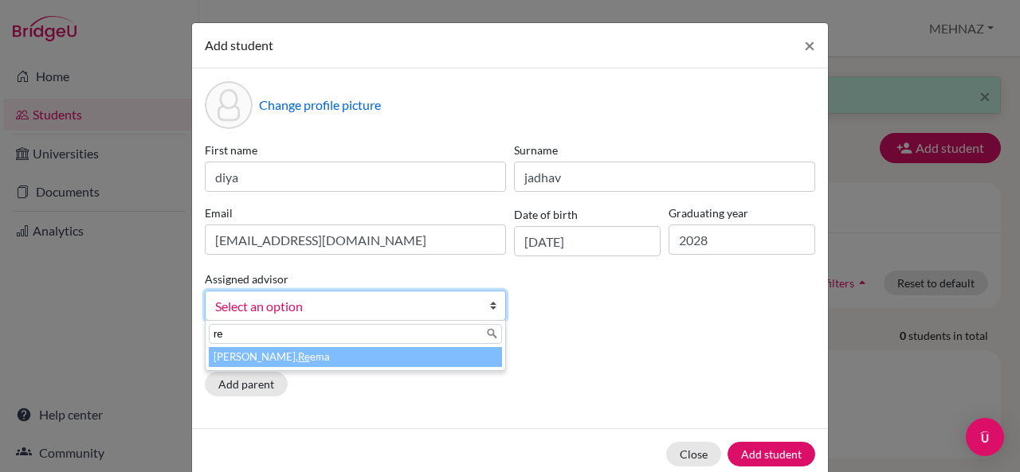
type input "re"
click at [416, 358] on li "[PERSON_NAME], Re ema" at bounding box center [355, 357] width 293 height 20
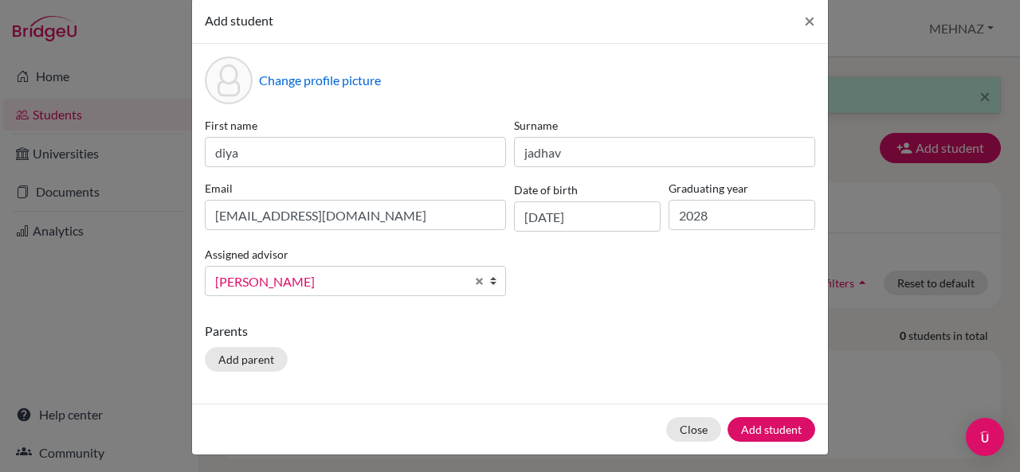
scroll to position [28, 0]
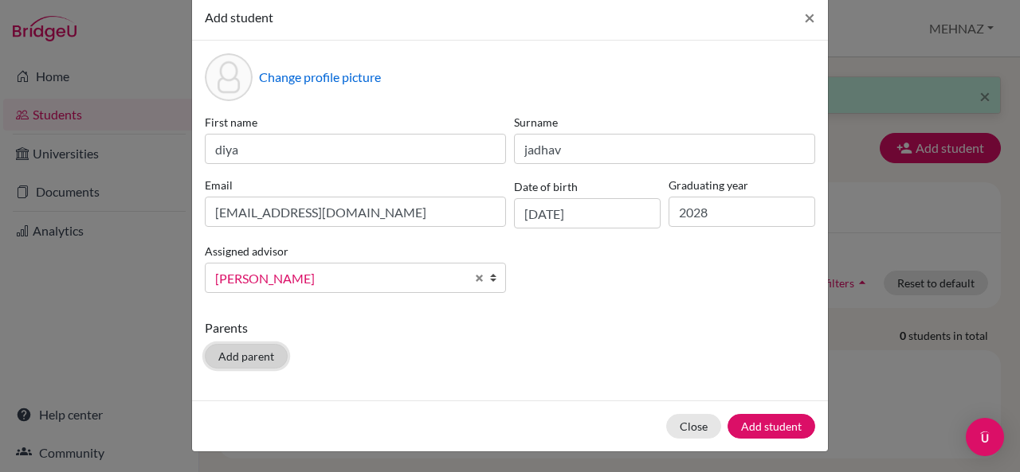
click at [250, 354] on button "Add parent" at bounding box center [246, 356] width 83 height 25
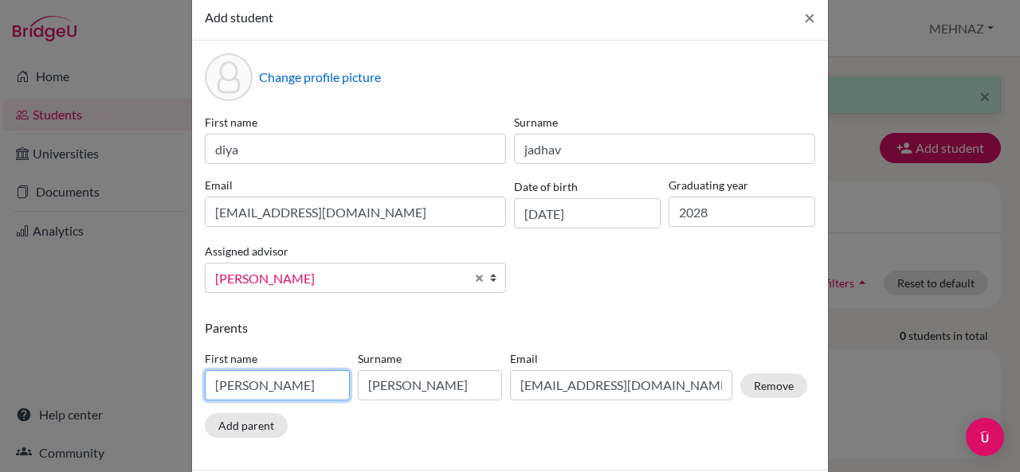
click at [295, 388] on input "[PERSON_NAME]" at bounding box center [277, 385] width 145 height 30
type input "S"
type input "manoj"
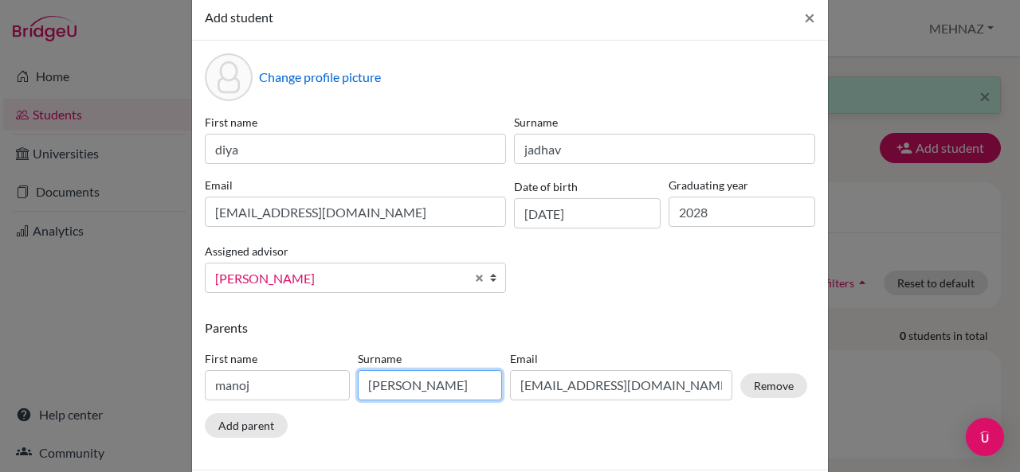
click at [455, 376] on input "[PERSON_NAME]" at bounding box center [430, 385] width 145 height 30
type input "B"
type input "jadhav"
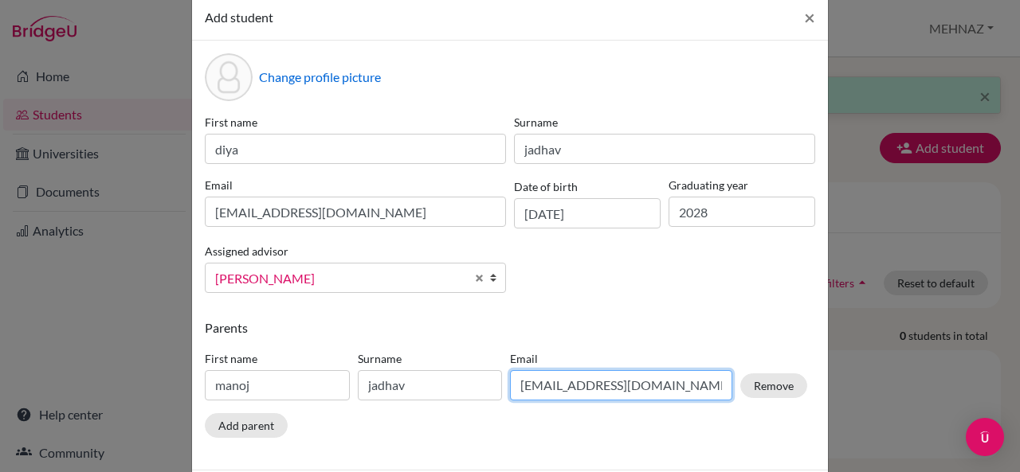
drag, startPoint x: 637, startPoint y: 390, endPoint x: 491, endPoint y: 387, distance: 146.6
click at [491, 387] on div "First name [PERSON_NAME] Surname [PERSON_NAME] Email [EMAIL_ADDRESS][DOMAIN_NAM…" at bounding box center [506, 378] width 610 height 69
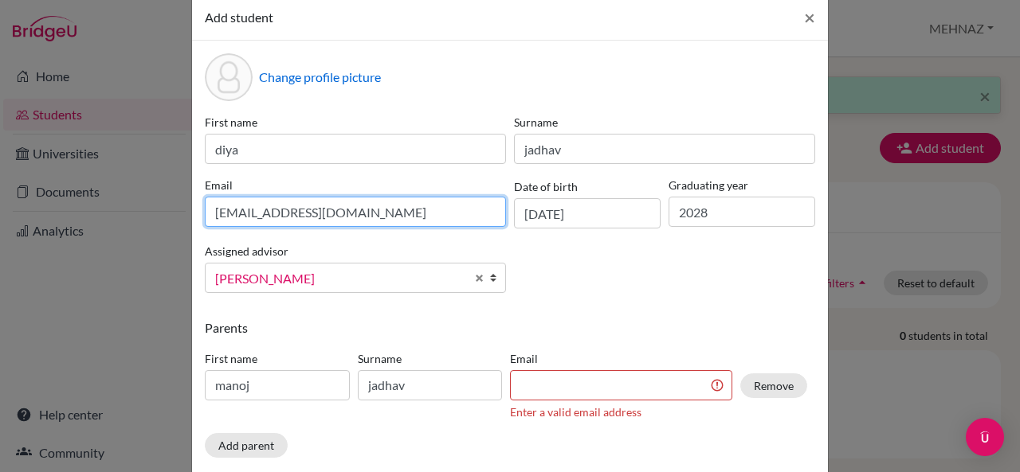
drag, startPoint x: 387, startPoint y: 217, endPoint x: 208, endPoint y: 209, distance: 179.4
click at [208, 209] on input "[EMAIL_ADDRESS][DOMAIN_NAME]" at bounding box center [355, 212] width 301 height 30
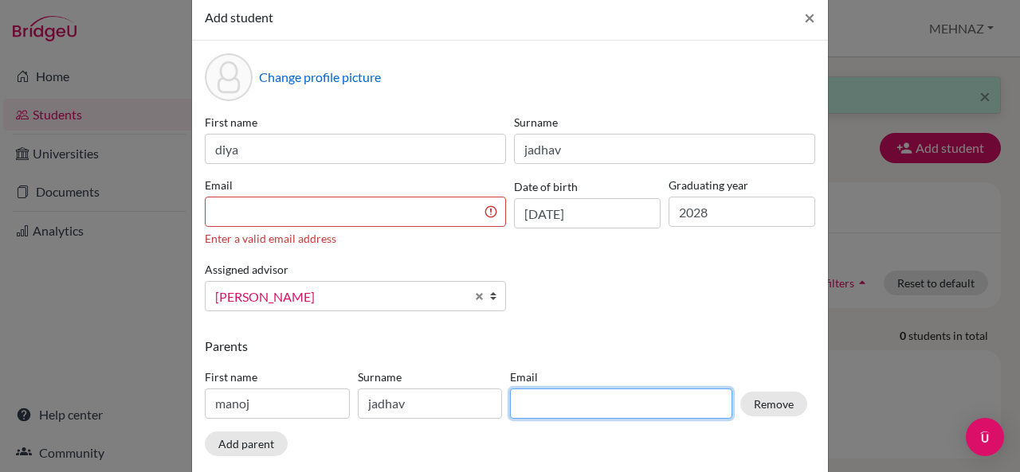
click at [569, 390] on input at bounding box center [621, 404] width 222 height 30
paste input "[EMAIL_ADDRESS][DOMAIN_NAME]"
type input "[EMAIL_ADDRESS][DOMAIN_NAME]"
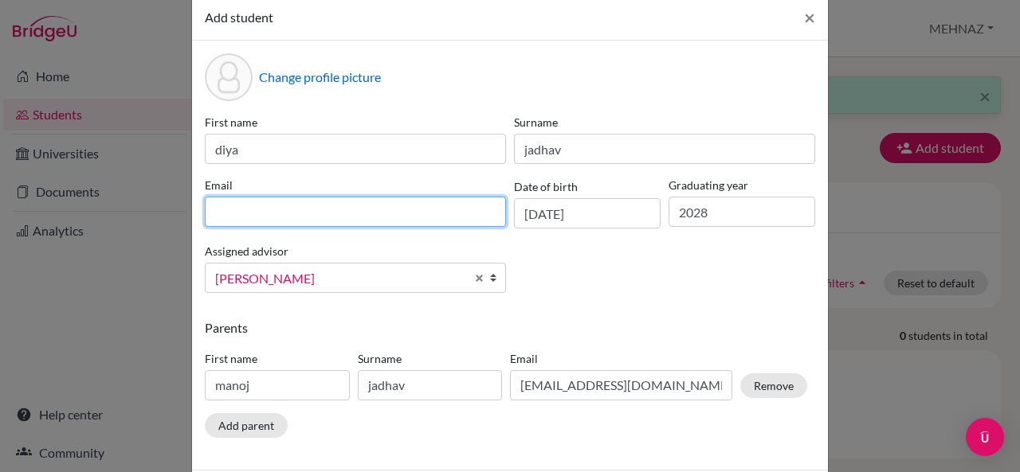
click at [228, 216] on input at bounding box center [355, 212] width 301 height 30
type input "[EMAIL_ADDRESS][DOMAIN_NAME]"
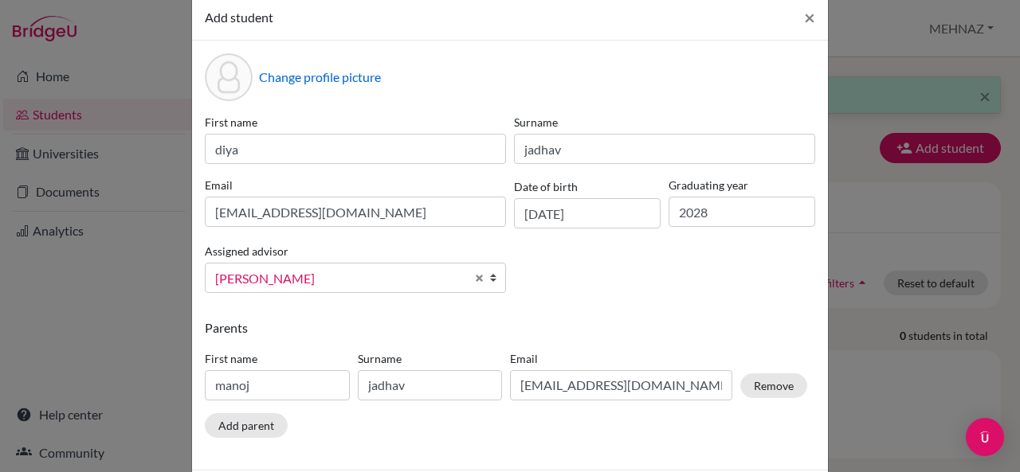
scroll to position [96, 0]
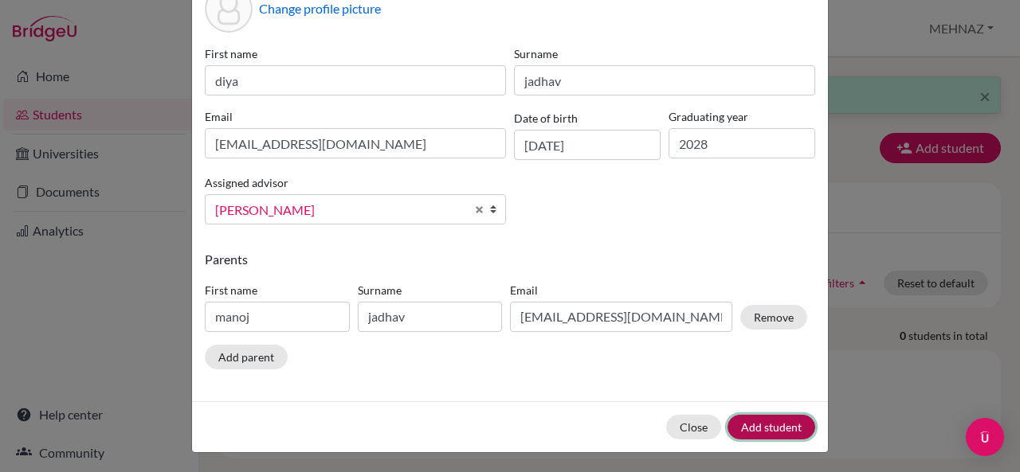
click at [790, 426] on button "Add student" at bounding box center [771, 427] width 88 height 25
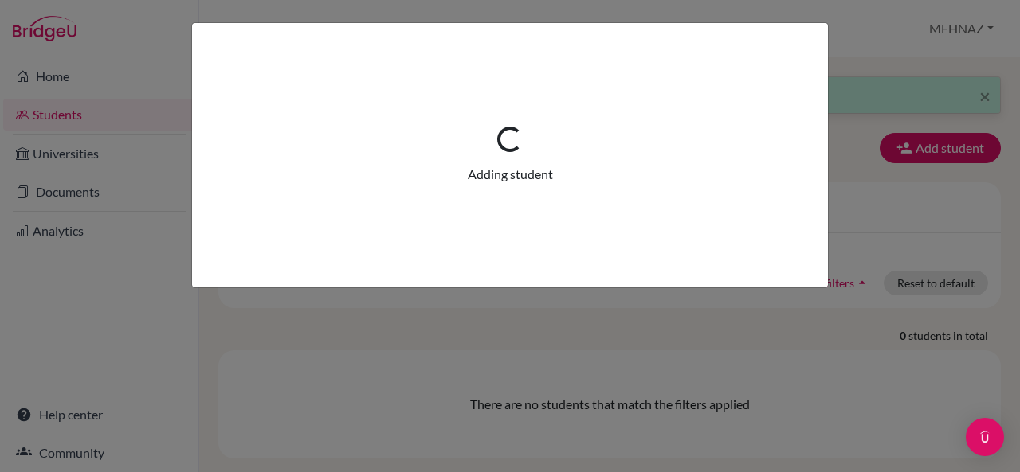
scroll to position [0, 0]
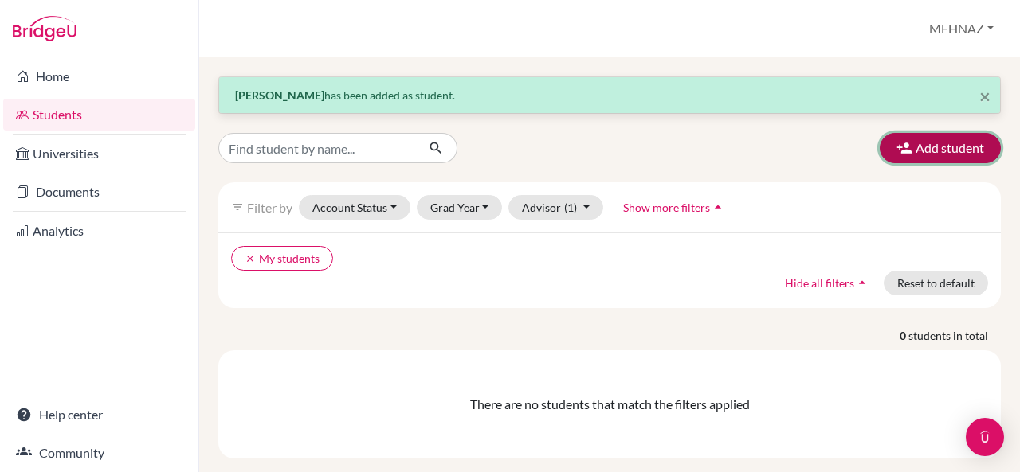
click at [913, 149] on button "Add student" at bounding box center [939, 148] width 121 height 30
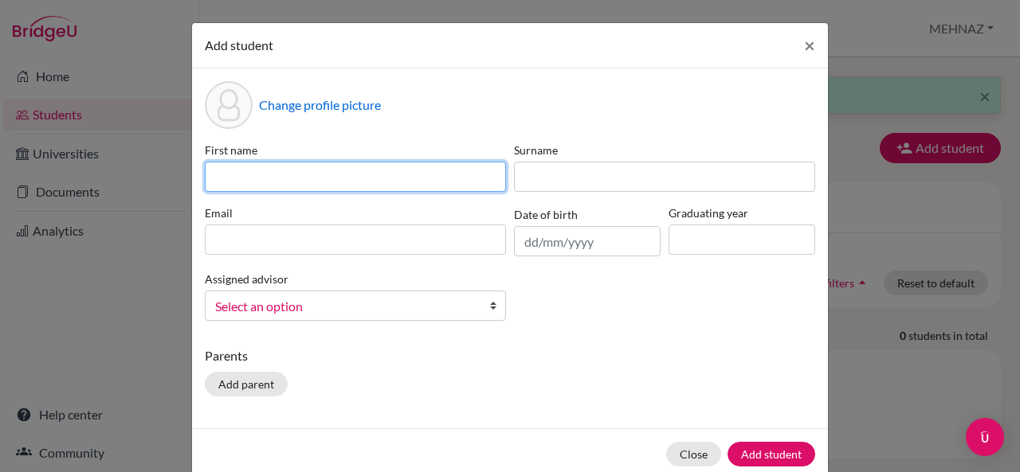
click at [276, 170] on input at bounding box center [355, 177] width 301 height 30
type input "[DEMOGRAPHIC_DATA]"
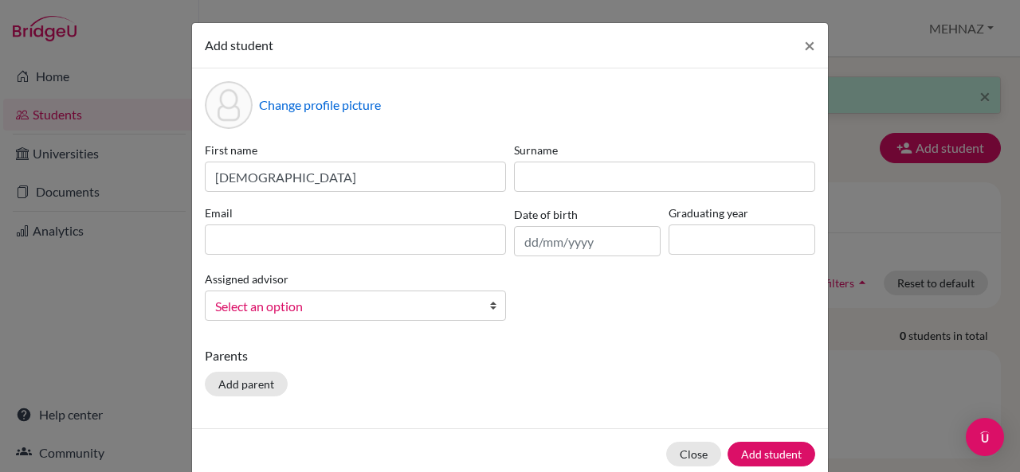
click at [637, 195] on div "First name Daiwik Surname Email Date of birth Graduating year Assigned advisor …" at bounding box center [510, 238] width 618 height 192
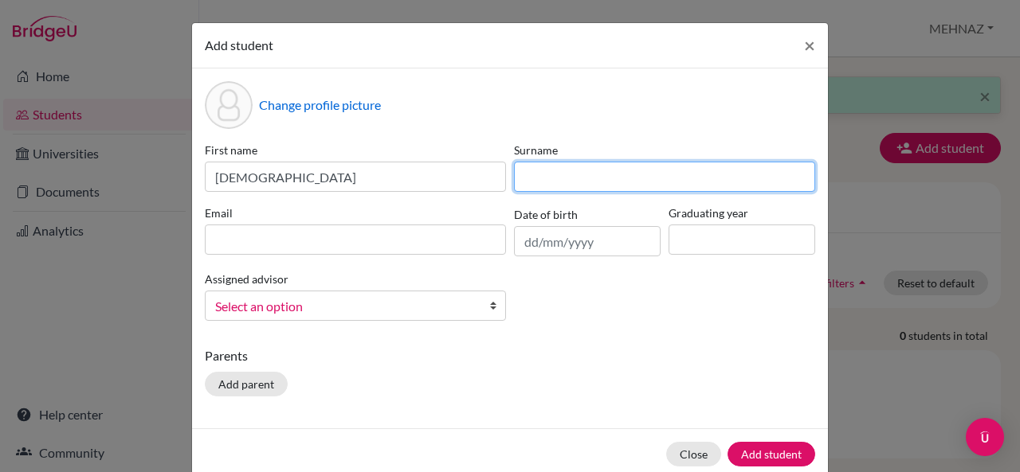
click at [628, 179] on input at bounding box center [664, 177] width 301 height 30
type input "[PERSON_NAME]"
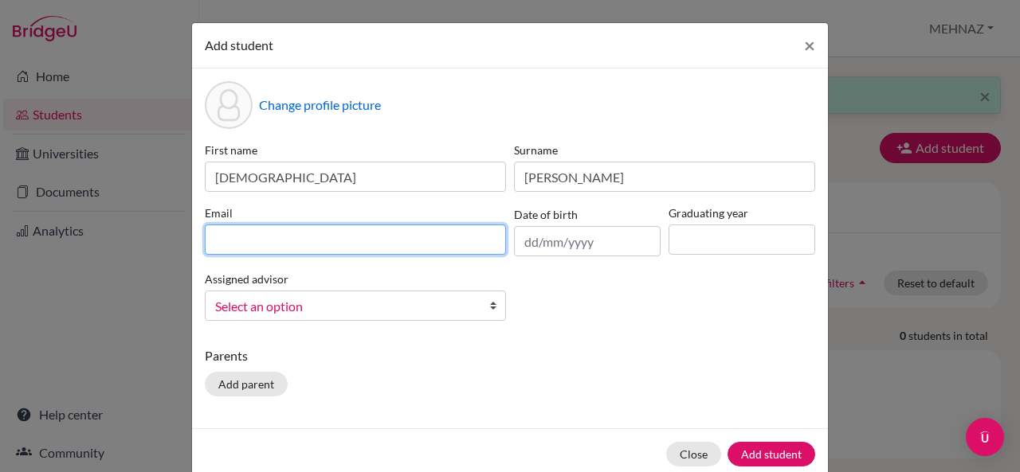
click at [280, 241] on input at bounding box center [355, 240] width 301 height 30
type input "[EMAIL_ADDRESS][DOMAIN_NAME]"
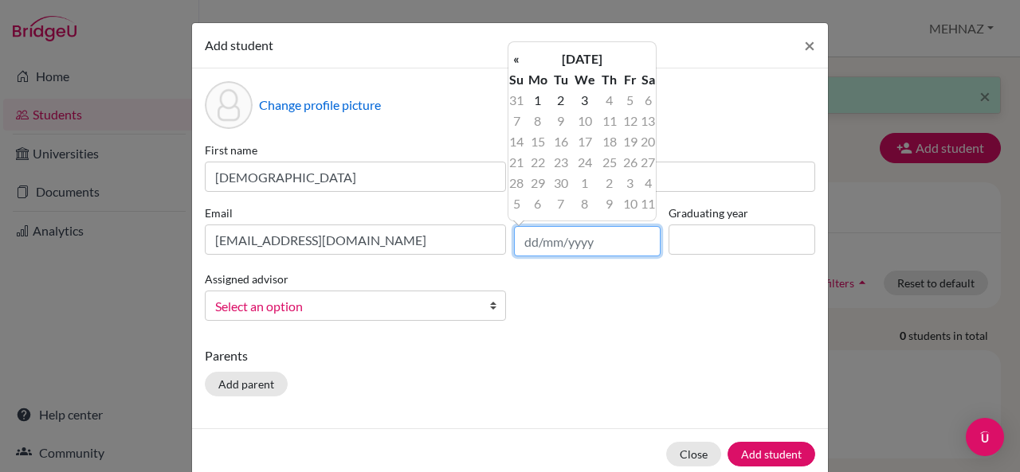
click at [609, 243] on input "text" at bounding box center [587, 241] width 147 height 30
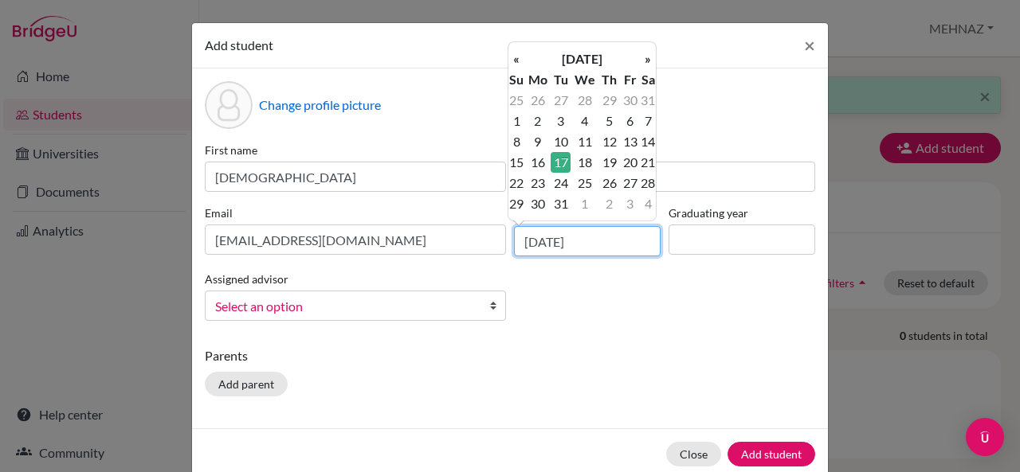
type input "[DATE]"
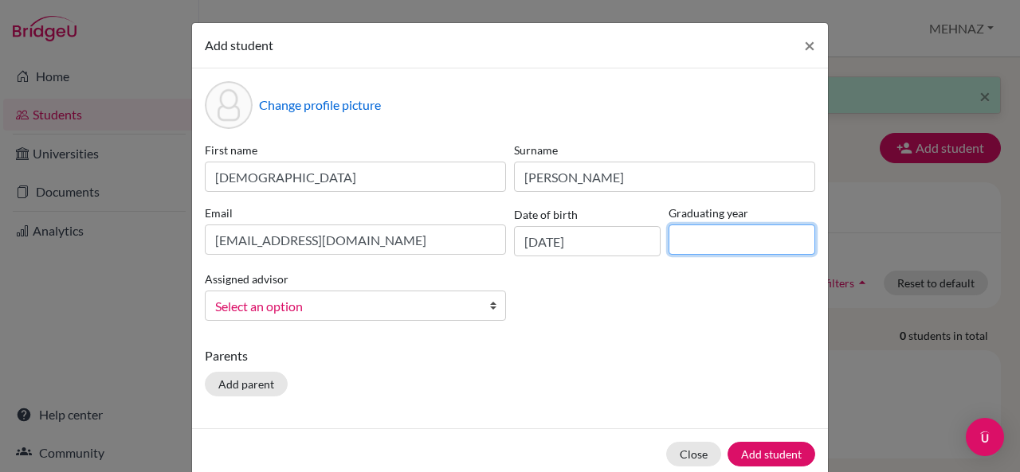
click at [755, 243] on input at bounding box center [741, 240] width 147 height 30
type input "2028"
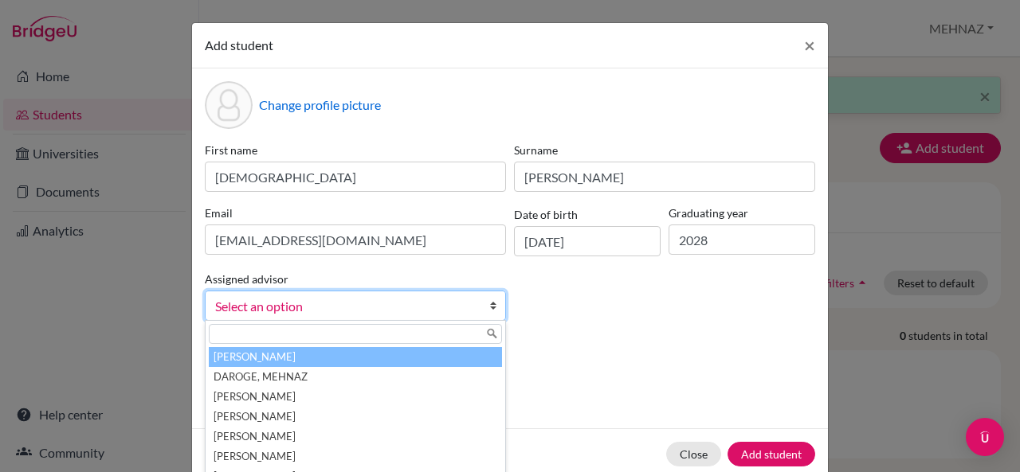
click at [397, 317] on link "Select an option" at bounding box center [355, 306] width 301 height 30
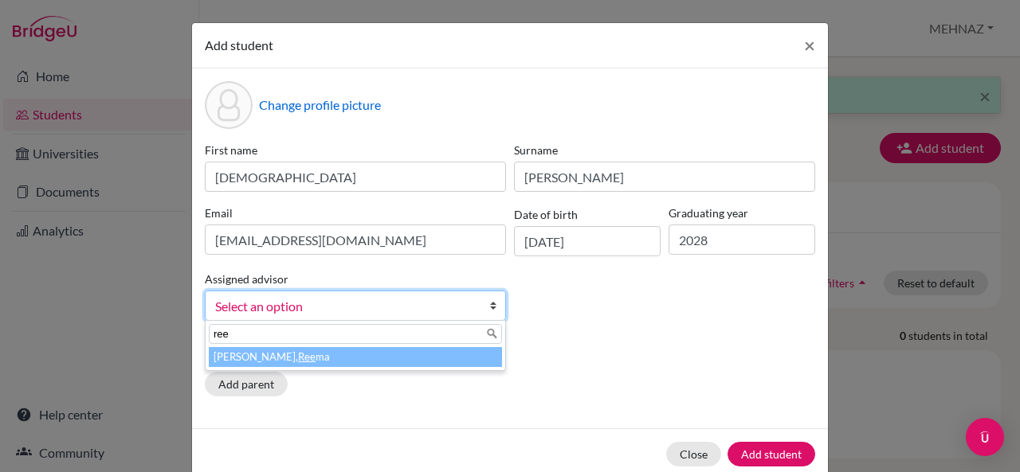
type input "ree"
click at [383, 353] on li "[PERSON_NAME] ma" at bounding box center [355, 357] width 293 height 20
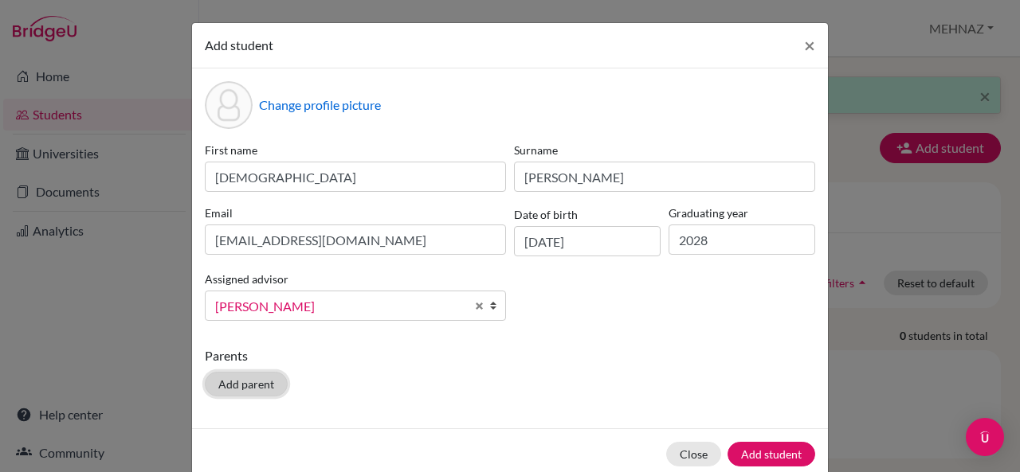
click at [239, 384] on button "Add parent" at bounding box center [246, 384] width 83 height 25
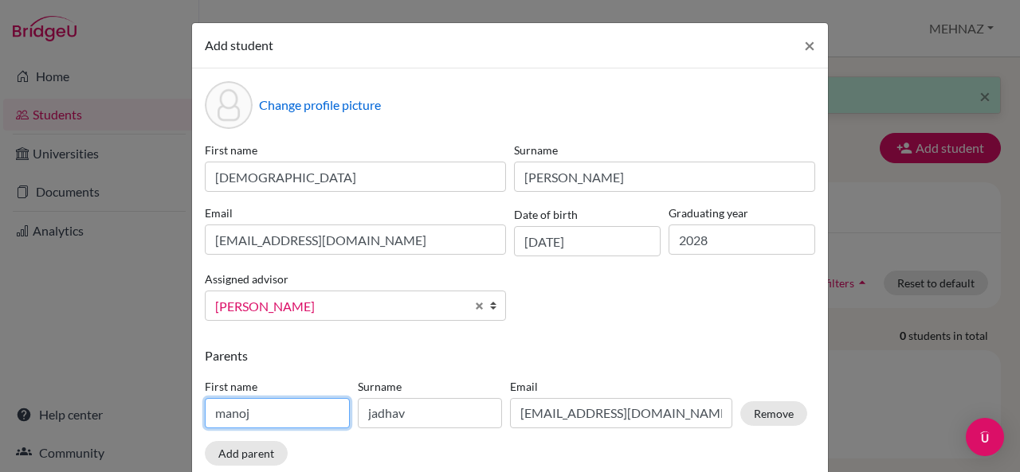
drag, startPoint x: 274, startPoint y: 421, endPoint x: 0, endPoint y: 404, distance: 274.5
click at [0, 404] on div "Add student × Change profile picture First name Daiwik Surname [PERSON_NAME] Em…" at bounding box center [510, 236] width 1020 height 472
type input "[PERSON_NAME]"
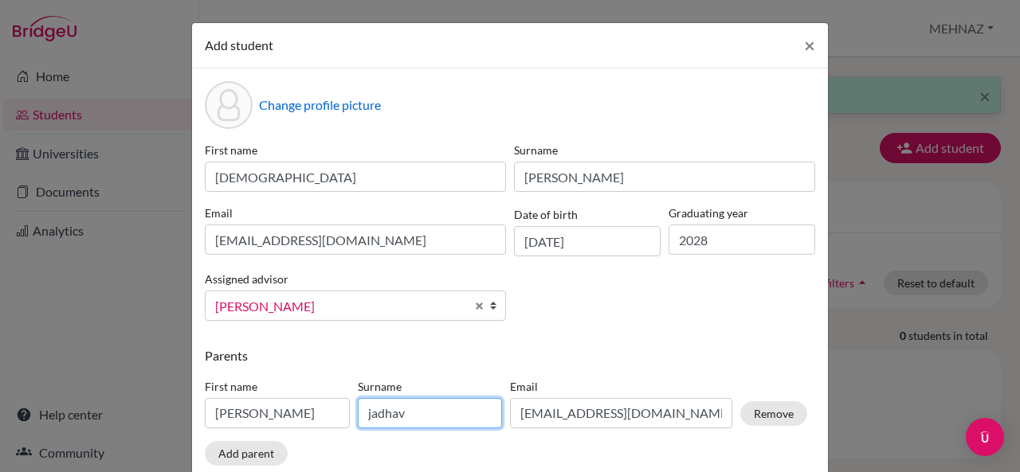
drag, startPoint x: 437, startPoint y: 414, endPoint x: 0, endPoint y: 464, distance: 440.1
click at [0, 464] on div "Add student × Change profile picture First name Daiwik Surname [PERSON_NAME] Em…" at bounding box center [510, 236] width 1020 height 472
type input "[PERSON_NAME]"
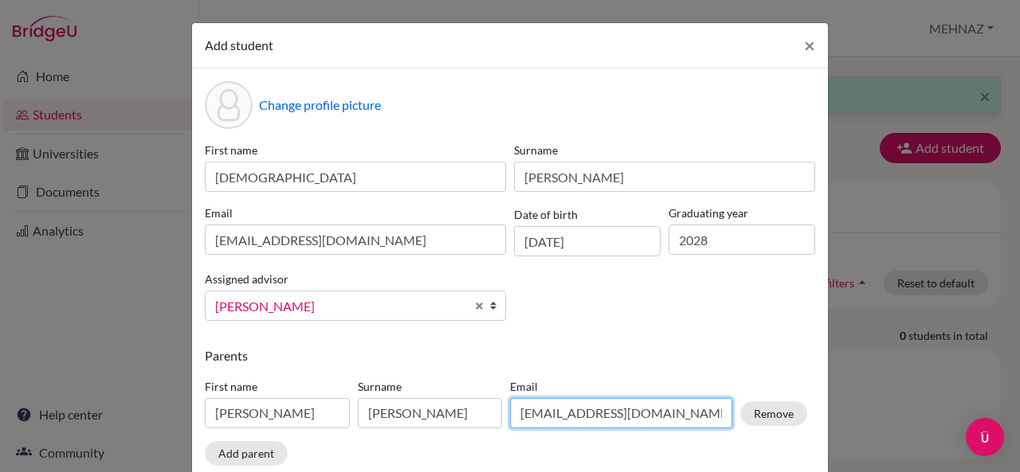
drag, startPoint x: 699, startPoint y: 421, endPoint x: 229, endPoint y: 426, distance: 470.0
click at [229, 426] on div "First name [PERSON_NAME] Surname [PERSON_NAME] [EMAIL_ADDRESS][DOMAIN_NAME] Rem…" at bounding box center [506, 406] width 610 height 69
type input "[EMAIL_ADDRESS][DOMAIN_NAME]"
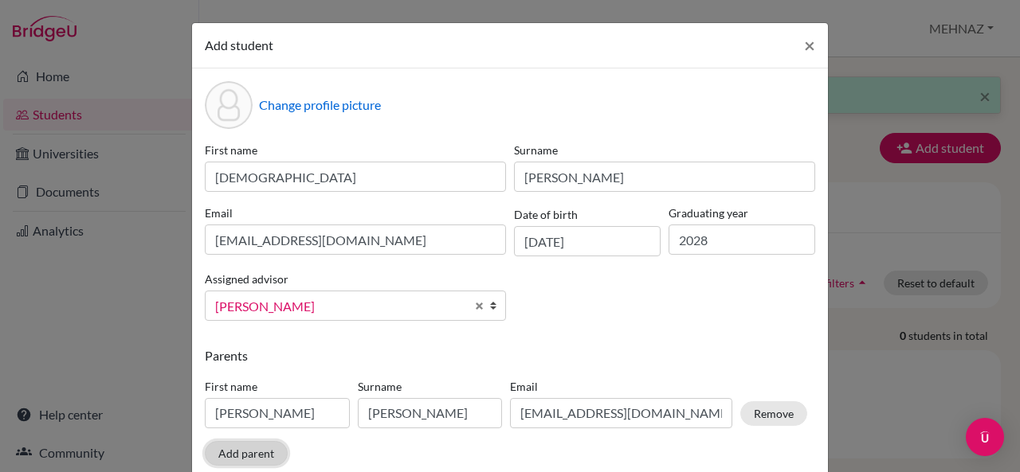
click at [233, 460] on button "Add parent" at bounding box center [246, 453] width 83 height 25
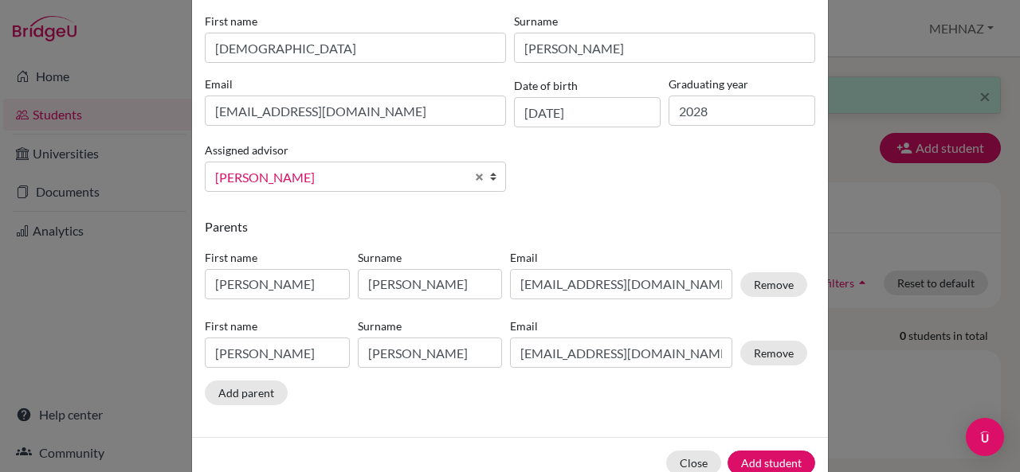
scroll to position [141, 0]
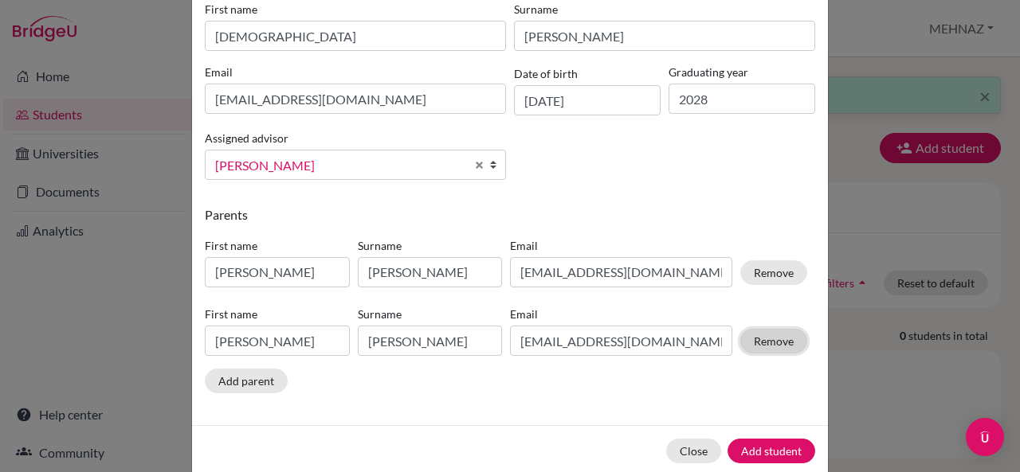
click at [754, 342] on button "Remove" at bounding box center [773, 341] width 67 height 25
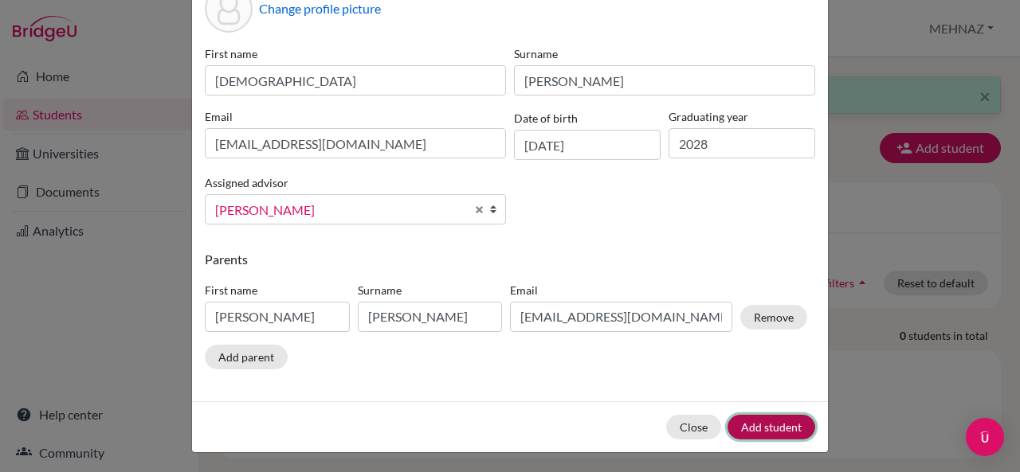
click at [773, 417] on button "Add student" at bounding box center [771, 427] width 88 height 25
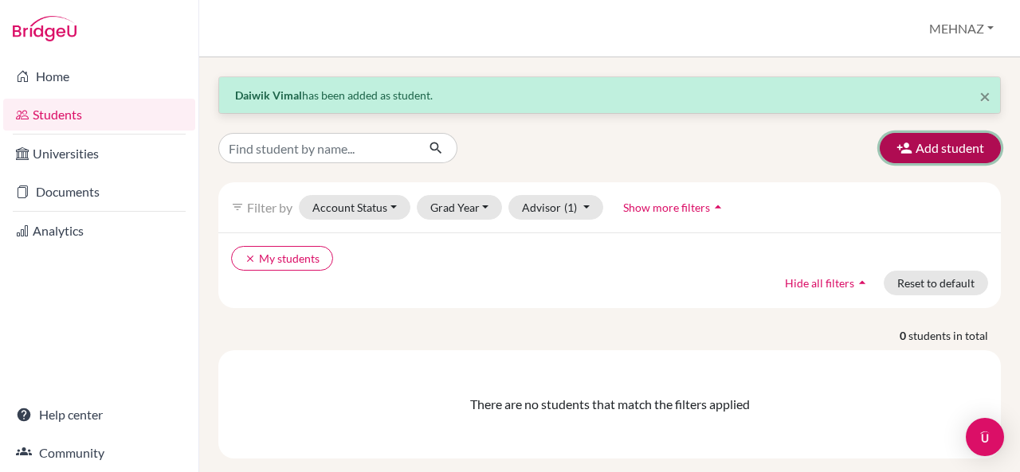
click at [896, 144] on icon "button" at bounding box center [904, 148] width 16 height 16
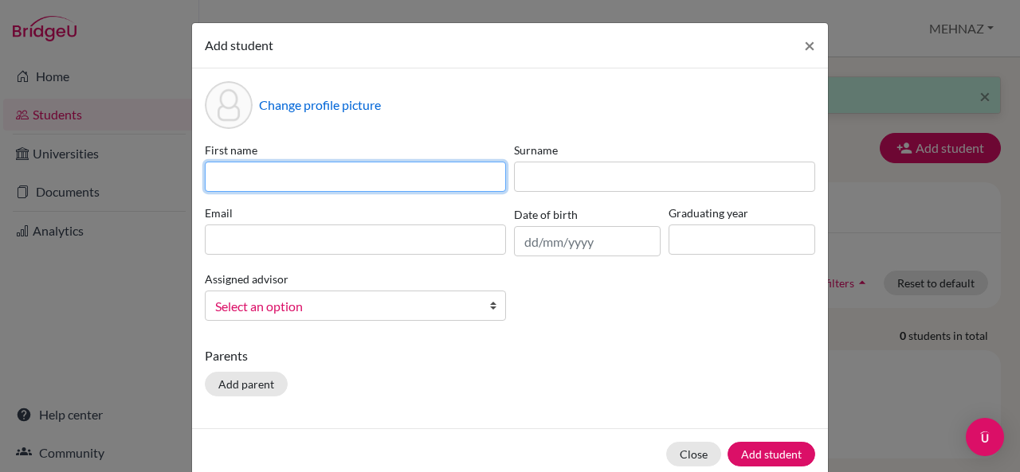
click at [258, 184] on input at bounding box center [355, 177] width 301 height 30
type input "a"
type input "Atharva"
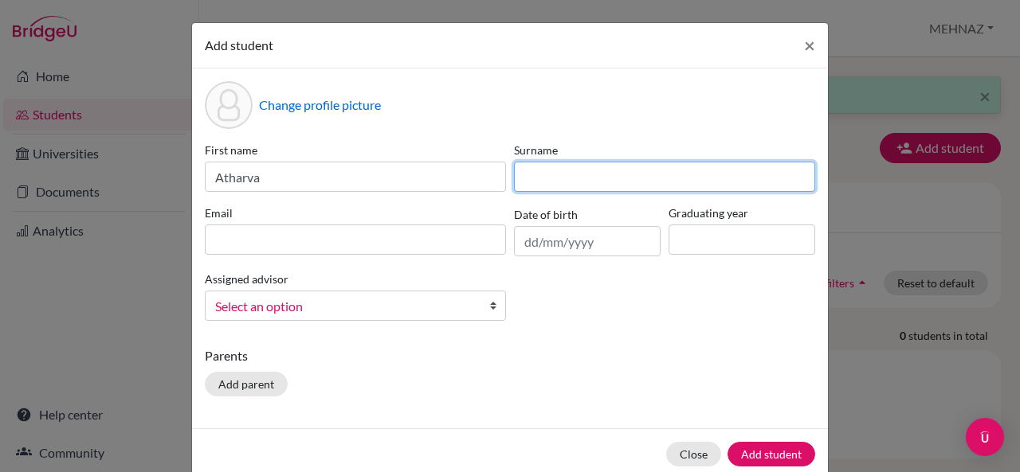
click at [534, 178] on input at bounding box center [664, 177] width 301 height 30
type input "Rathod"
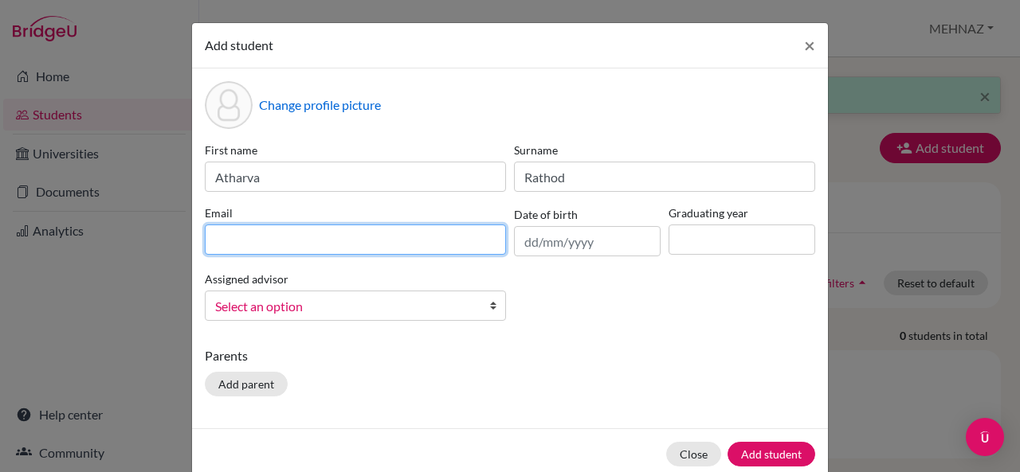
click at [374, 241] on input at bounding box center [355, 240] width 301 height 30
type input "i"
type input "[EMAIL_ADDRESS][DOMAIN_NAME]"
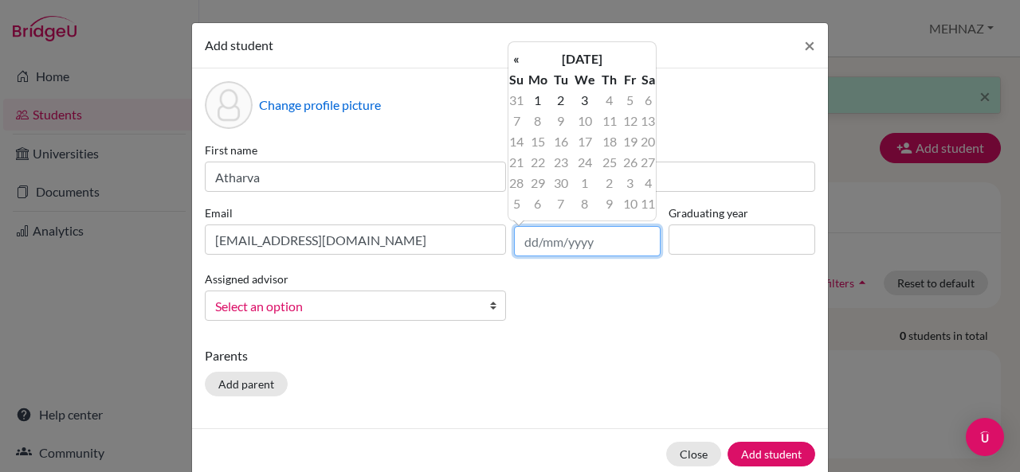
click at [520, 245] on input "text" at bounding box center [587, 241] width 147 height 30
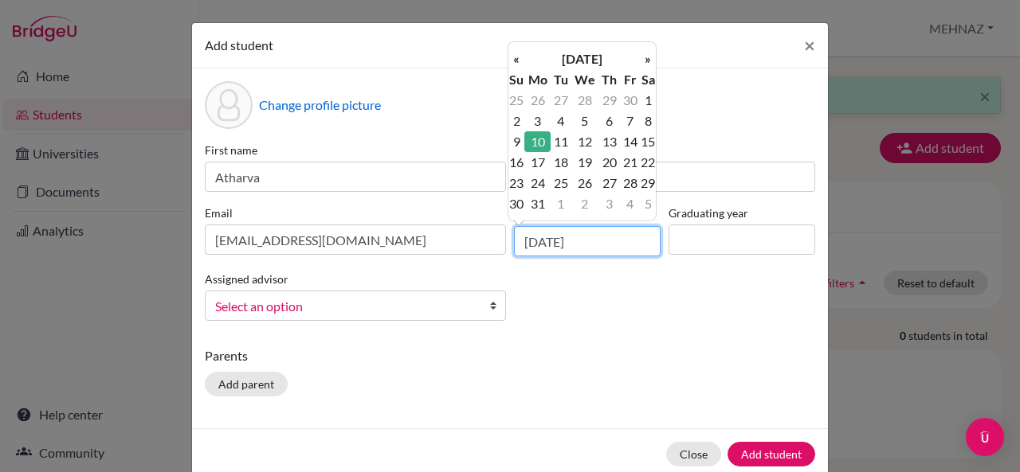
type input "[DATE]"
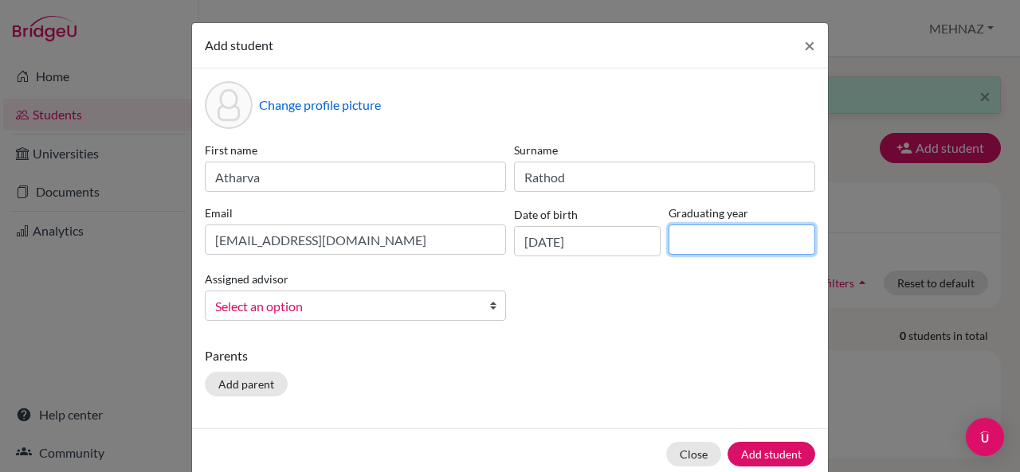
click at [695, 232] on input at bounding box center [741, 240] width 147 height 30
type input "2028"
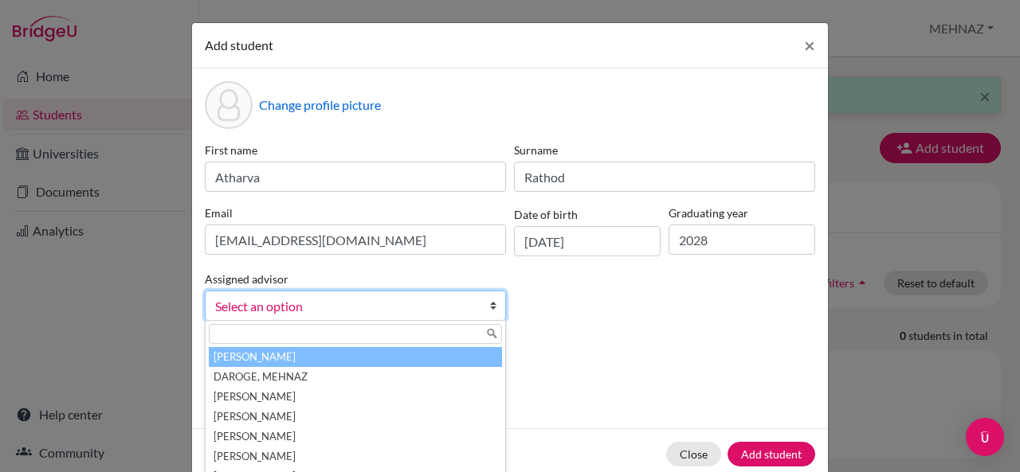
click at [441, 304] on span "Select an option" at bounding box center [345, 306] width 260 height 21
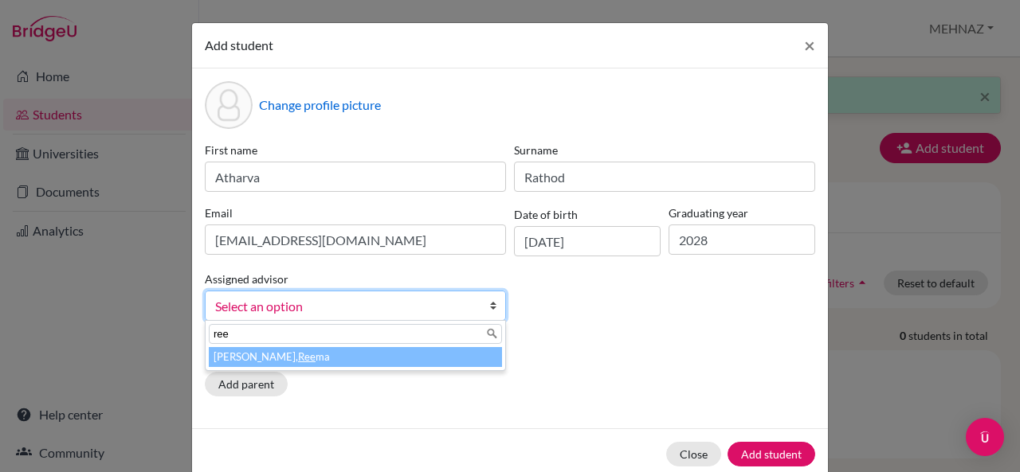
type input "ree"
click at [350, 354] on li "[PERSON_NAME] ma" at bounding box center [355, 357] width 293 height 20
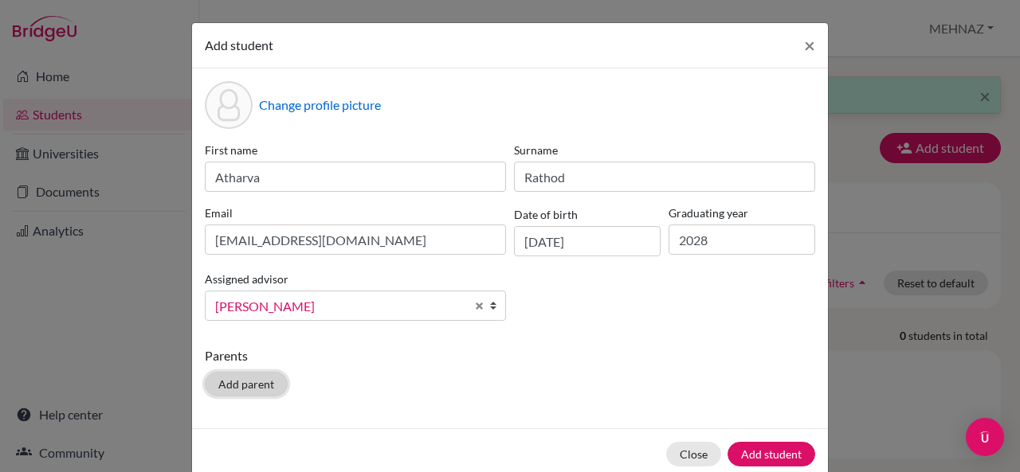
click at [217, 394] on button "Add parent" at bounding box center [246, 384] width 83 height 25
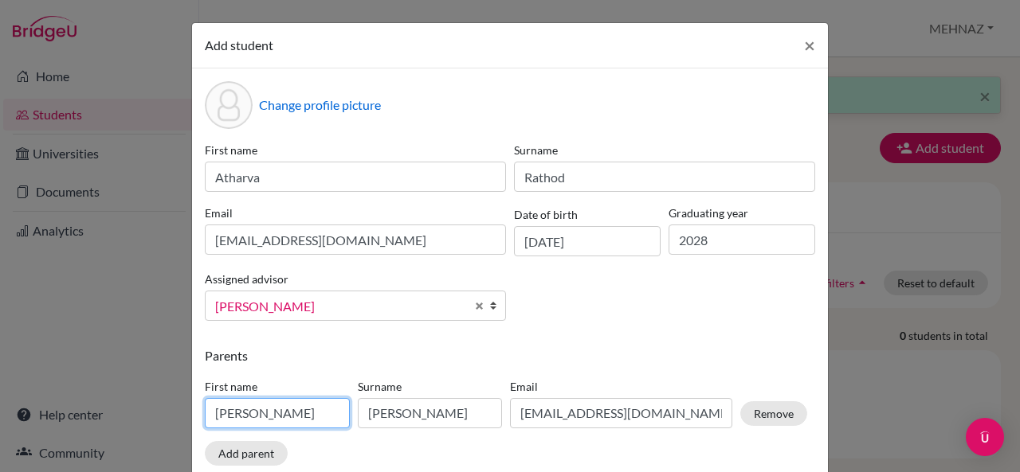
click at [256, 412] on input "[PERSON_NAME]" at bounding box center [277, 413] width 145 height 30
type input "V"
type input "Ajit"
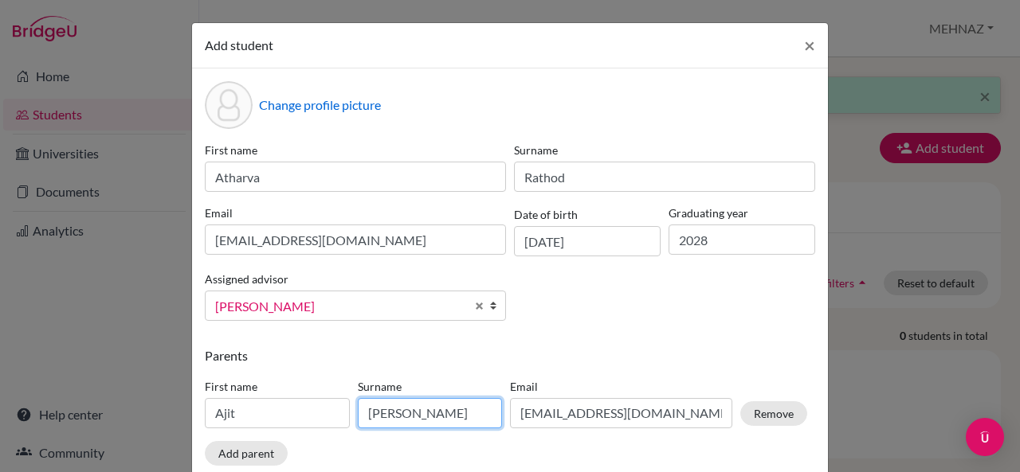
click at [403, 412] on input "[PERSON_NAME]" at bounding box center [430, 413] width 145 height 30
type input "R"
type input "ratho"
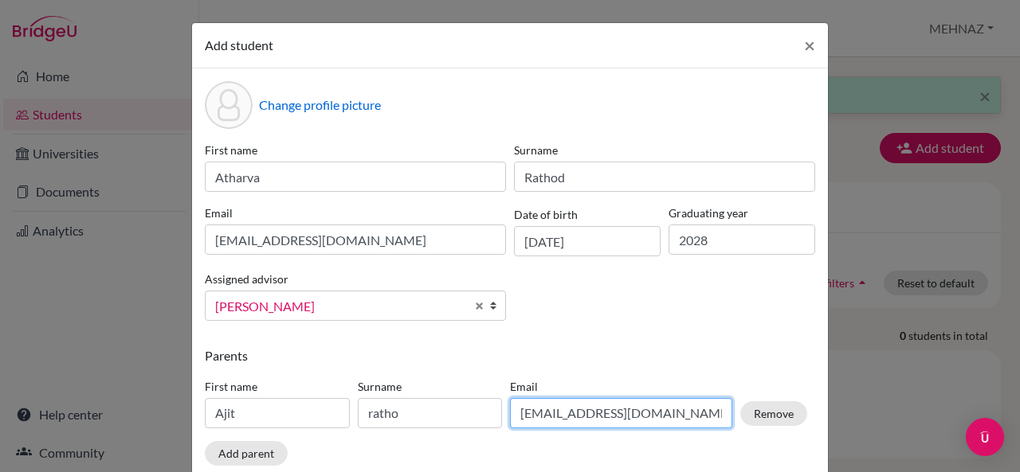
click at [652, 410] on input "[EMAIL_ADDRESS][DOMAIN_NAME]" at bounding box center [621, 413] width 222 height 30
type input "dtmvimalraj"
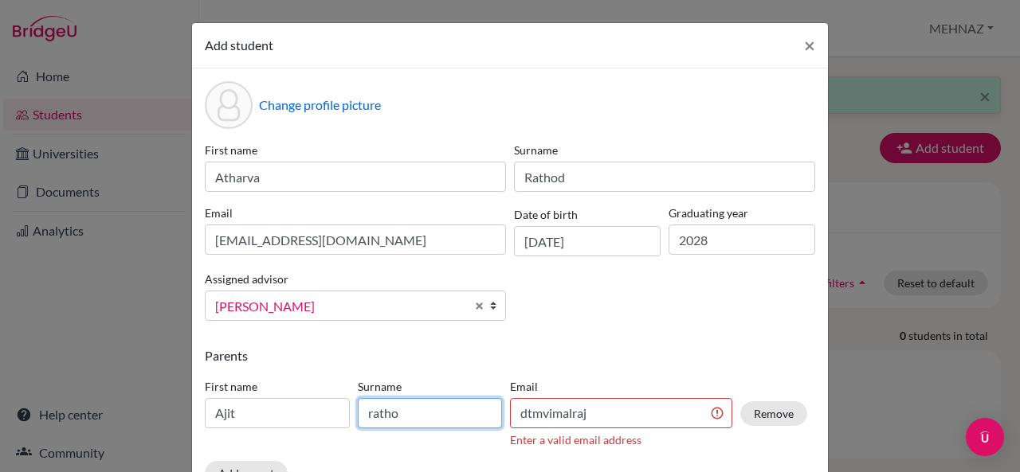
click at [397, 418] on input "ratho" at bounding box center [430, 413] width 145 height 30
type input "rathod"
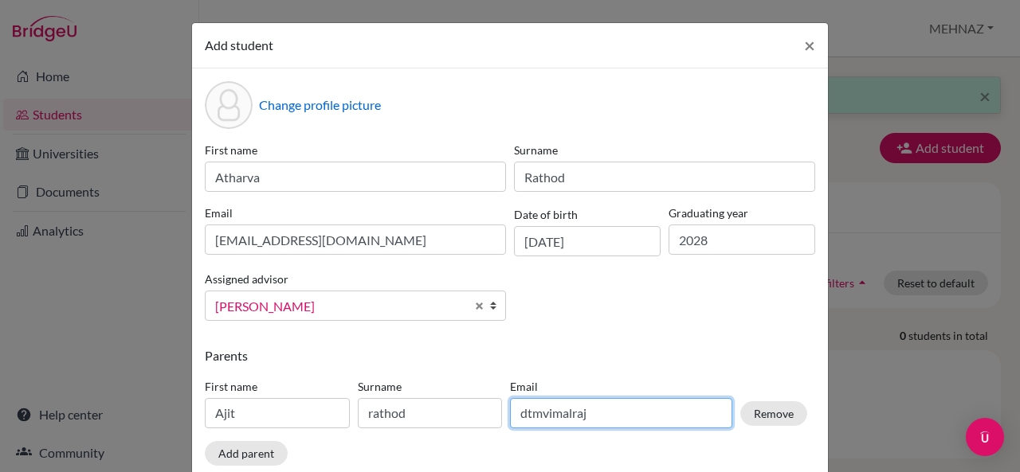
click at [577, 410] on input "dtmvimalraj" at bounding box center [621, 413] width 222 height 30
type input "j"
click at [577, 410] on input "j" at bounding box center [621, 413] width 222 height 30
type input "[EMAIL_ADDRESS][DOMAIN_NAME]"
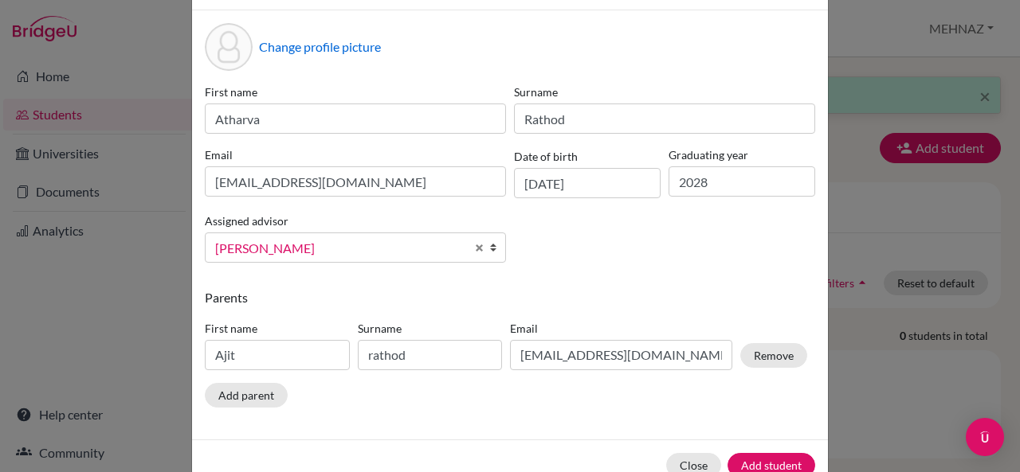
scroll to position [96, 0]
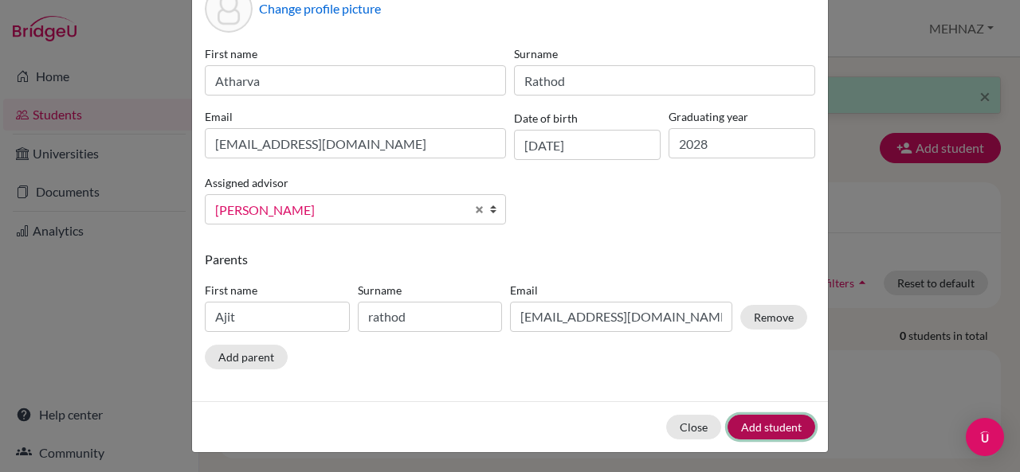
click at [793, 426] on button "Add student" at bounding box center [771, 427] width 88 height 25
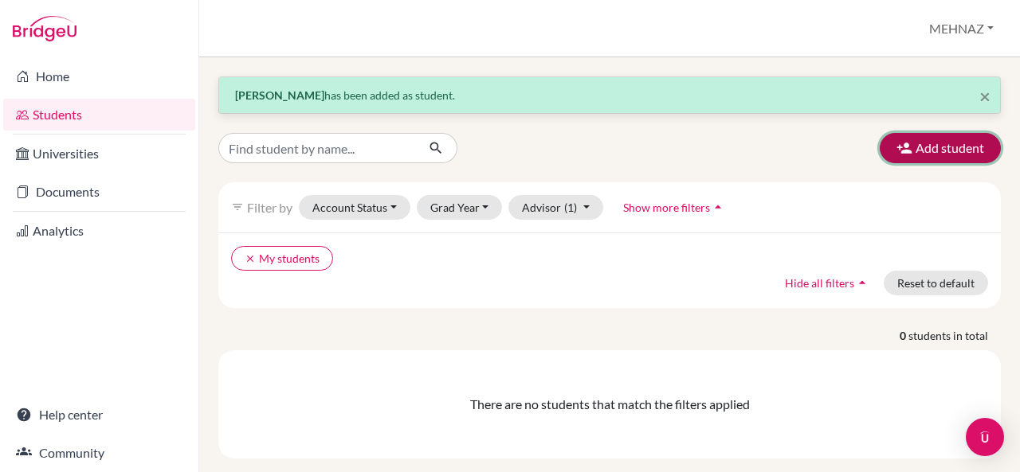
click at [934, 146] on button "Add student" at bounding box center [939, 148] width 121 height 30
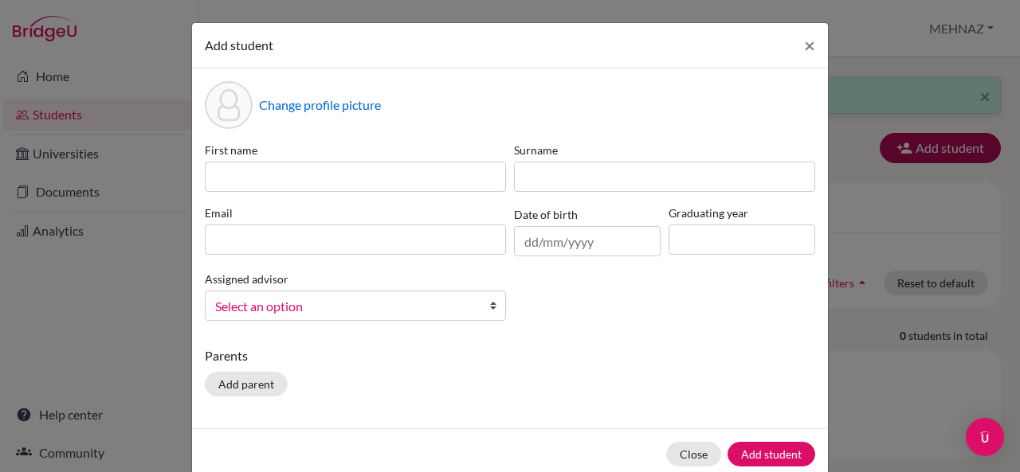
click at [934, 146] on div "Add student × Change profile picture First name Surname Email Date of birth Gra…" at bounding box center [510, 236] width 1020 height 472
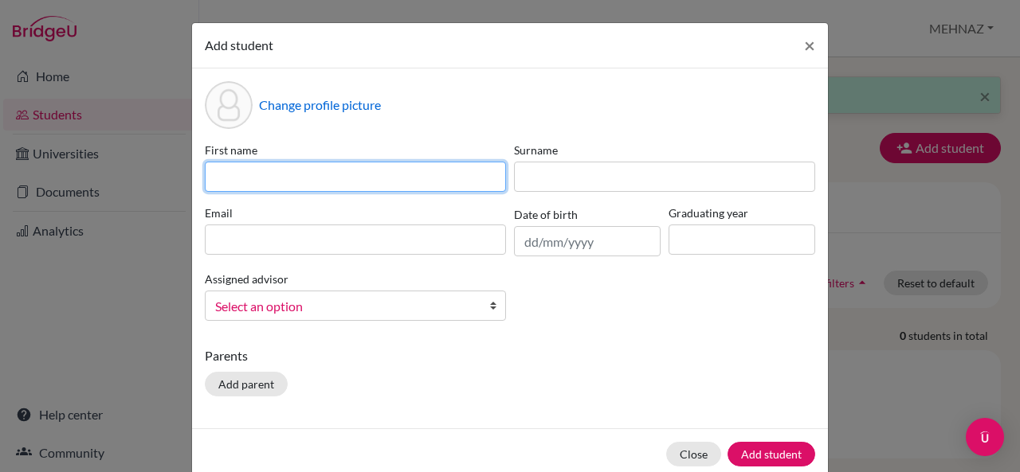
click at [311, 182] on input at bounding box center [355, 177] width 301 height 30
type input "[PERSON_NAME]"
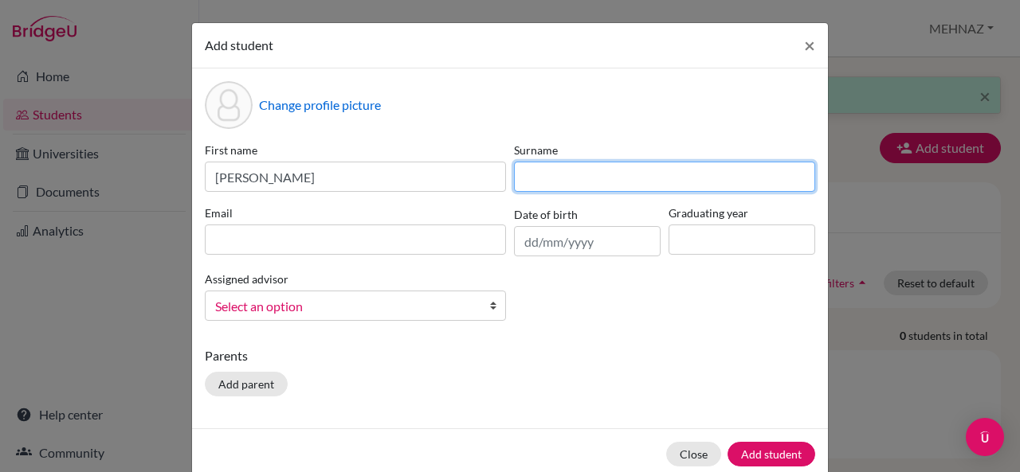
click at [589, 185] on input at bounding box center [664, 177] width 301 height 30
type input "[PERSON_NAME]"
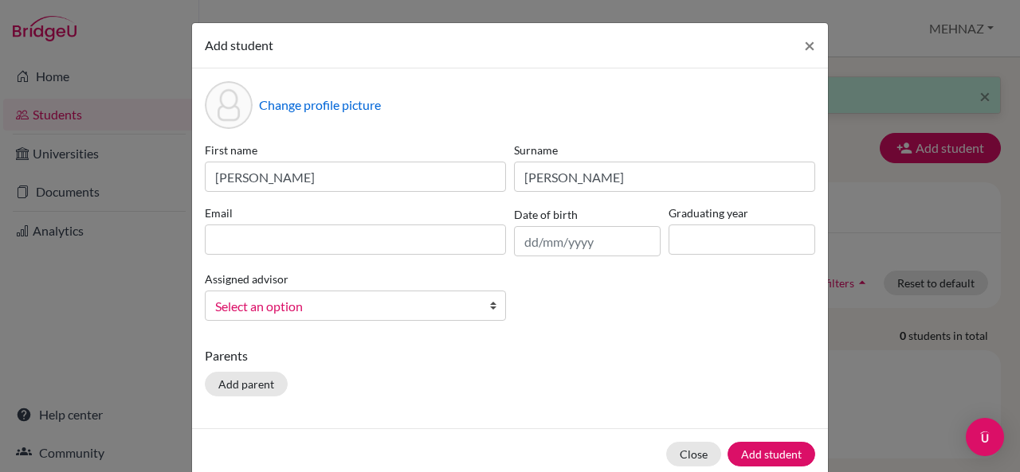
click at [449, 254] on div "Email" at bounding box center [355, 231] width 309 height 52
click at [452, 241] on input at bounding box center [355, 240] width 301 height 30
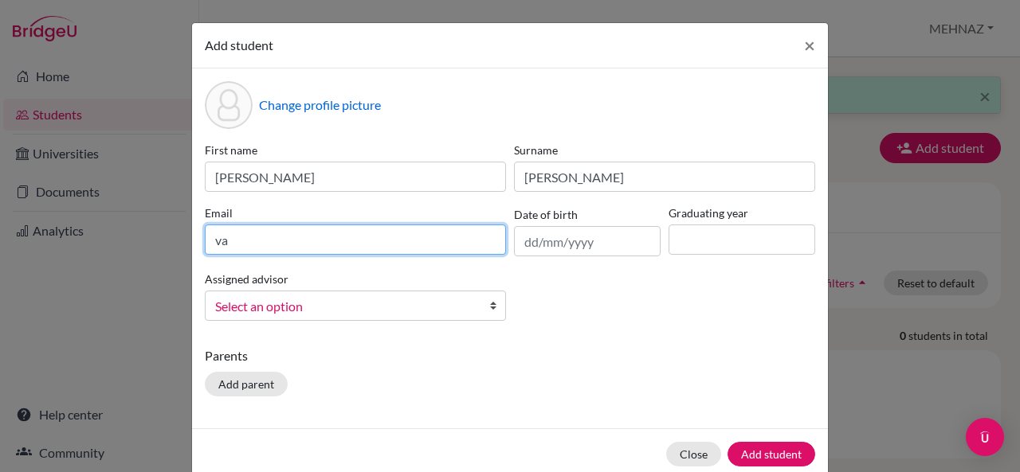
type input "v"
type input "[EMAIL_ADDRESS][DOMAIN_NAME]"
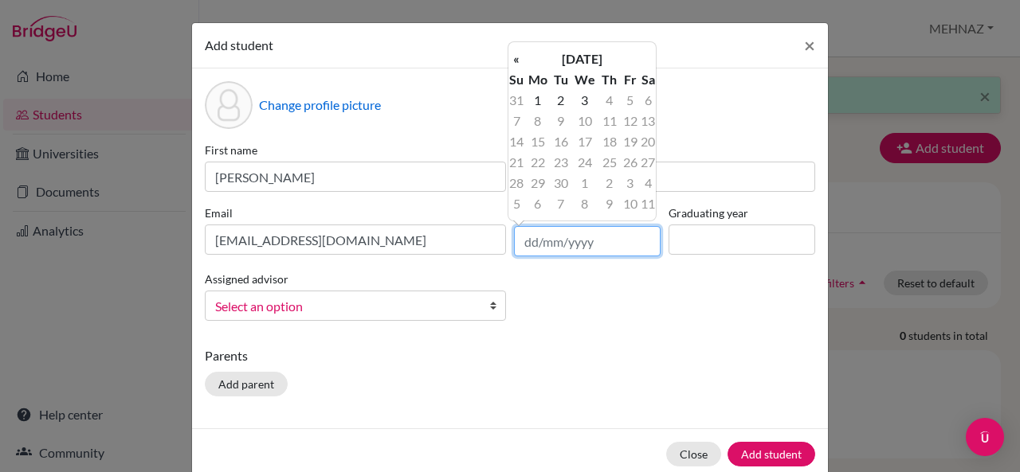
click at [632, 244] on input "text" at bounding box center [587, 241] width 147 height 30
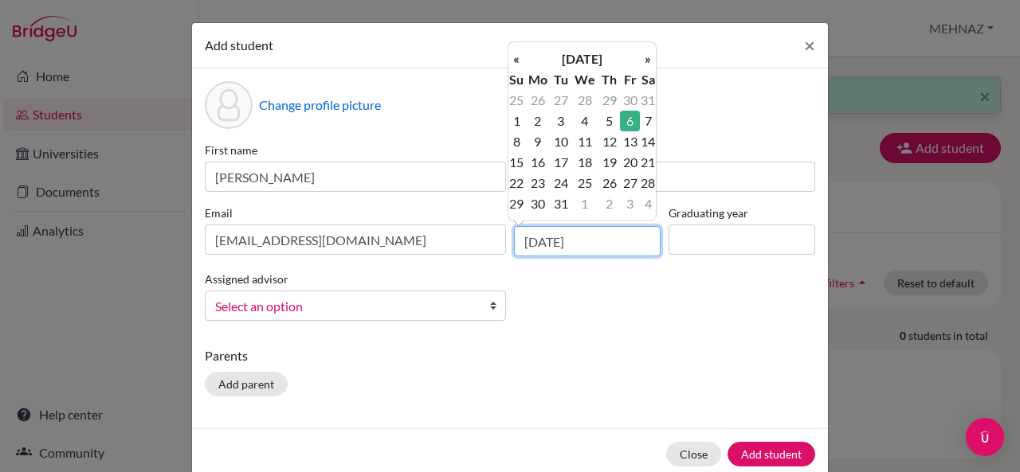
type input "[DATE]"
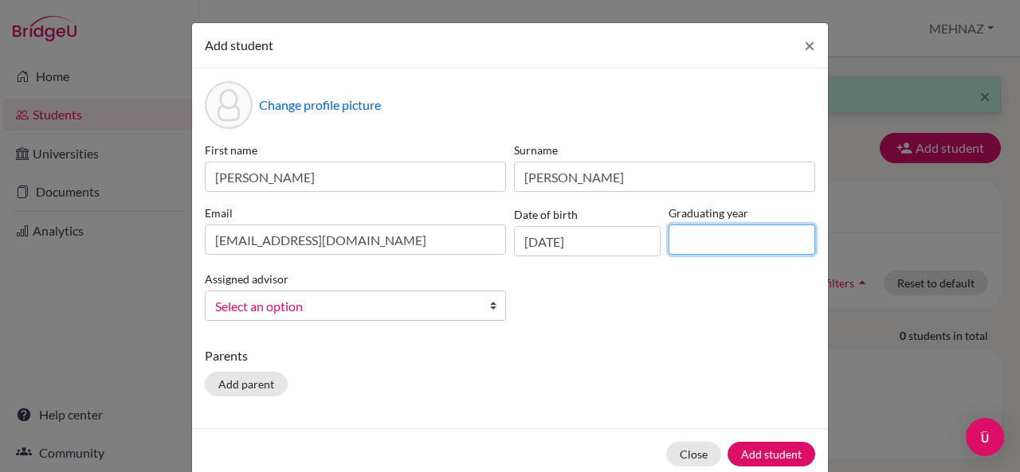
click at [701, 229] on input at bounding box center [741, 240] width 147 height 30
type input "2028"
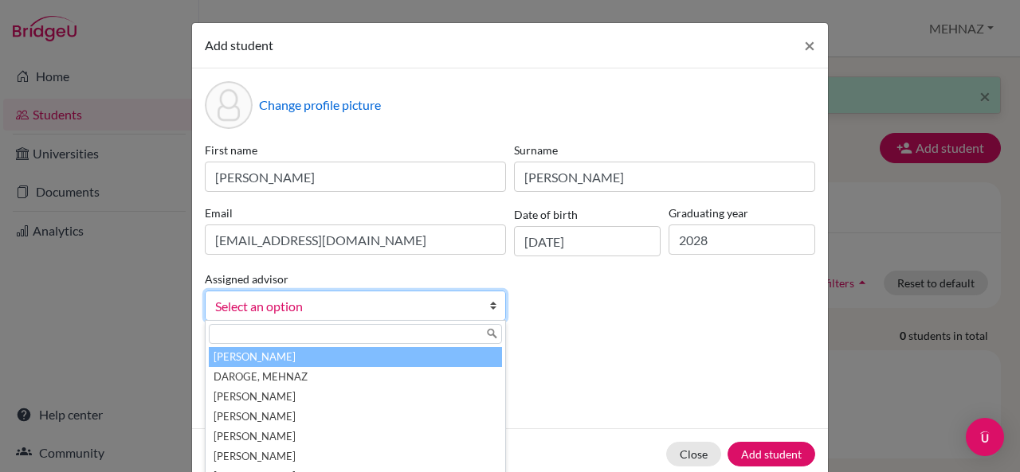
click at [444, 296] on span "Select an option" at bounding box center [345, 306] width 260 height 21
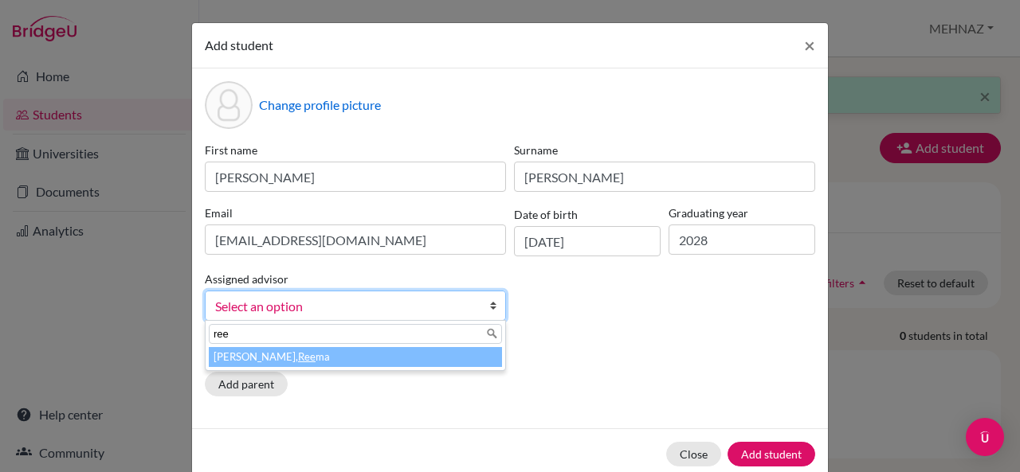
type input "ree"
click at [433, 362] on li "[PERSON_NAME] ma" at bounding box center [355, 357] width 293 height 20
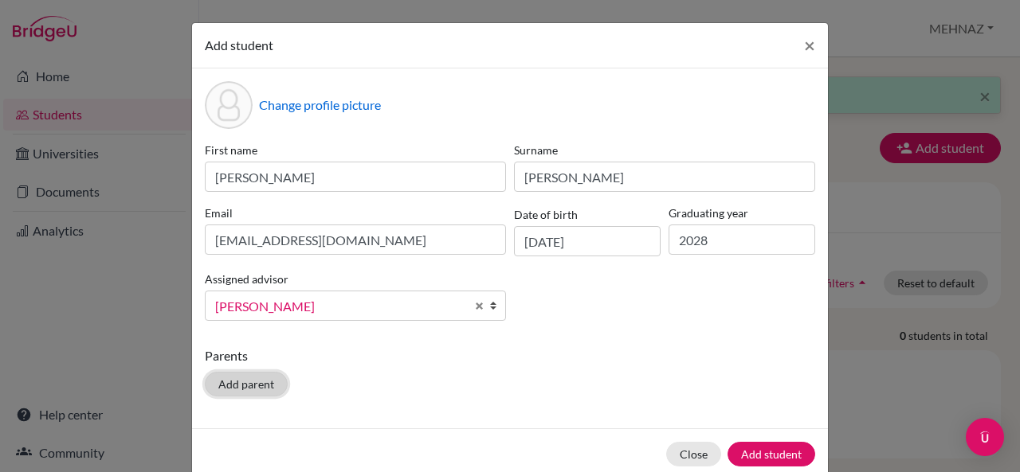
click at [213, 386] on button "Add parent" at bounding box center [246, 384] width 83 height 25
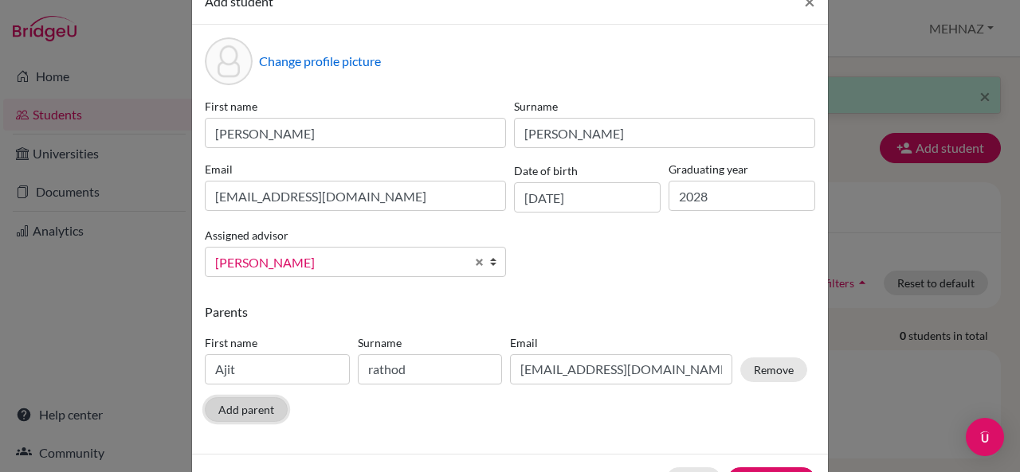
scroll to position [45, 0]
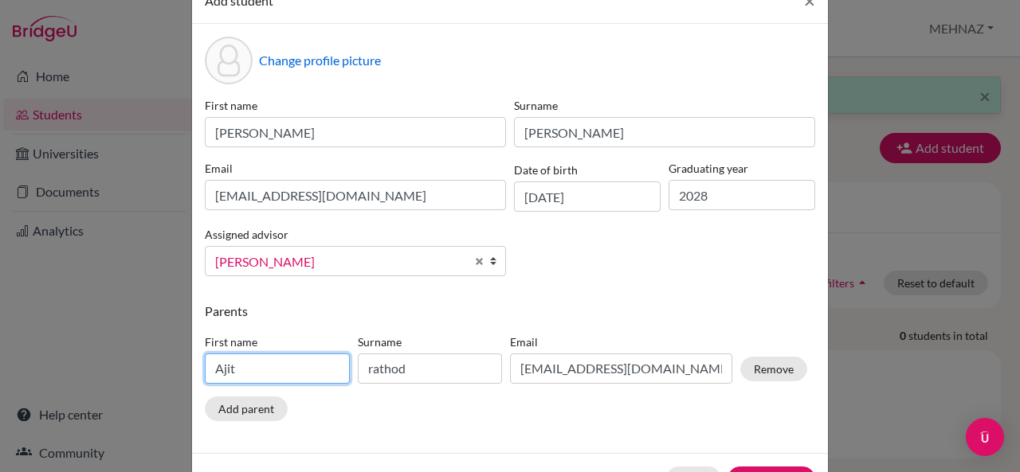
click at [317, 361] on input "Ajit" at bounding box center [277, 369] width 145 height 30
type input "Jitendra"
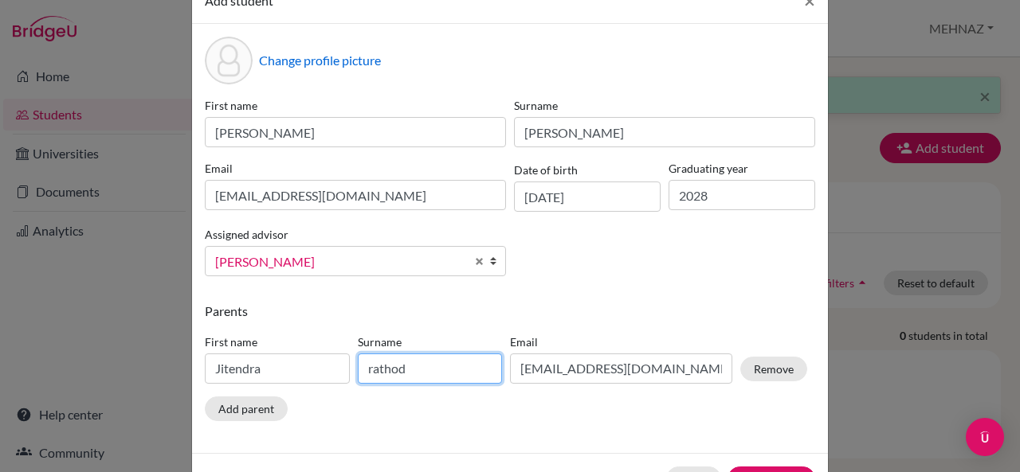
click at [411, 368] on input "rathod" at bounding box center [430, 369] width 145 height 30
type input "[PERSON_NAME]"
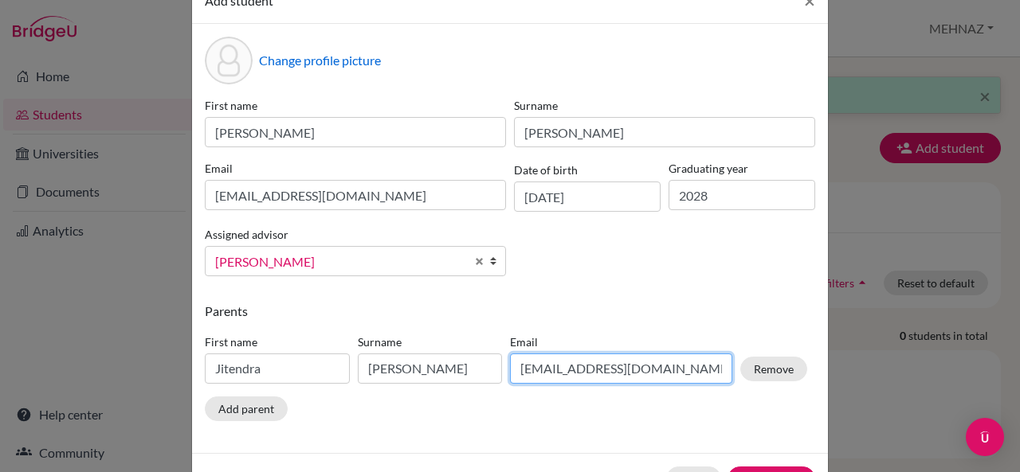
click at [585, 378] on input "[EMAIL_ADDRESS][DOMAIN_NAME]" at bounding box center [621, 369] width 222 height 30
type input "indira.ajit.@[DOMAIN_NAME]"
click at [585, 378] on input "indira.ajit.@[DOMAIN_NAME]" at bounding box center [621, 369] width 222 height 30
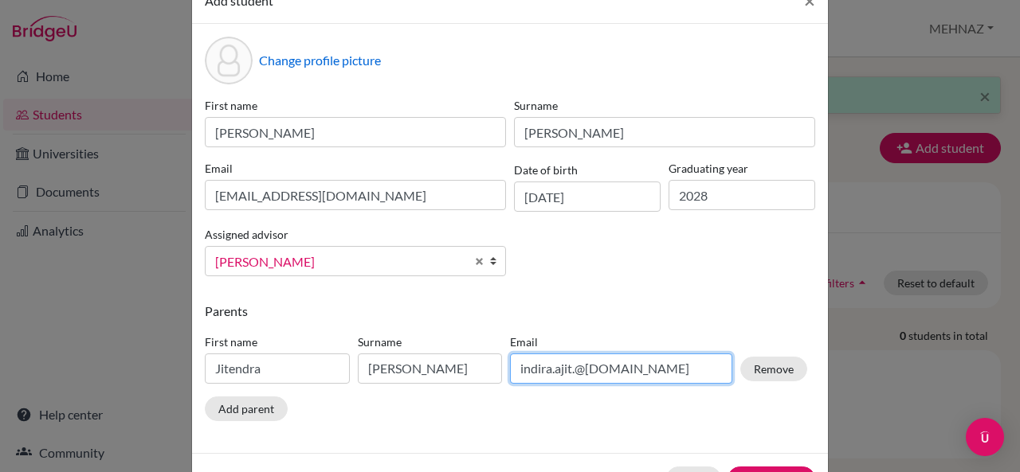
click at [585, 378] on input "indira.ajit.@[DOMAIN_NAME]" at bounding box center [621, 369] width 222 height 30
type input "j"
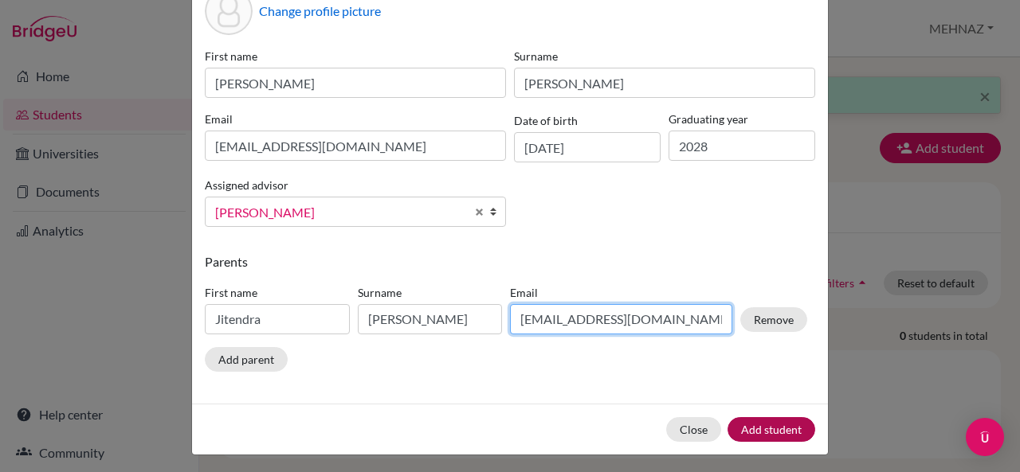
type input "[EMAIL_ADDRESS][DOMAIN_NAME]"
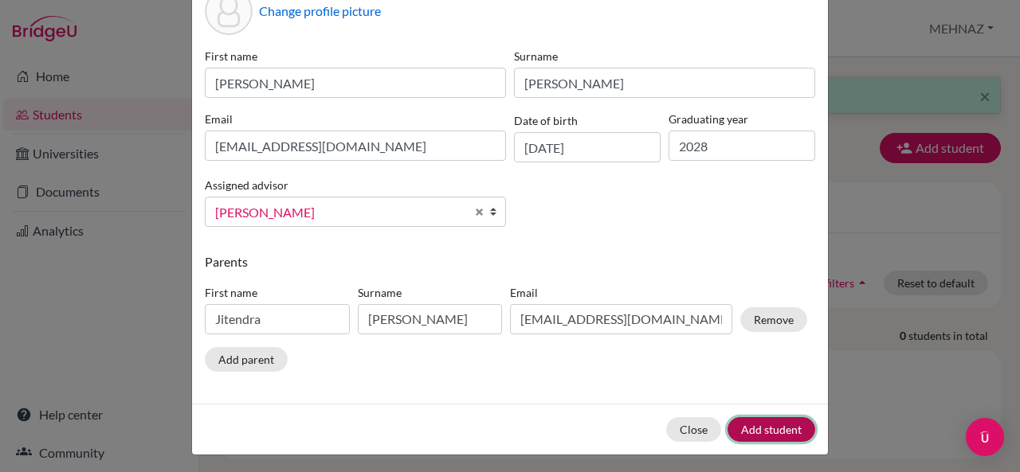
click at [768, 433] on button "Add student" at bounding box center [771, 429] width 88 height 25
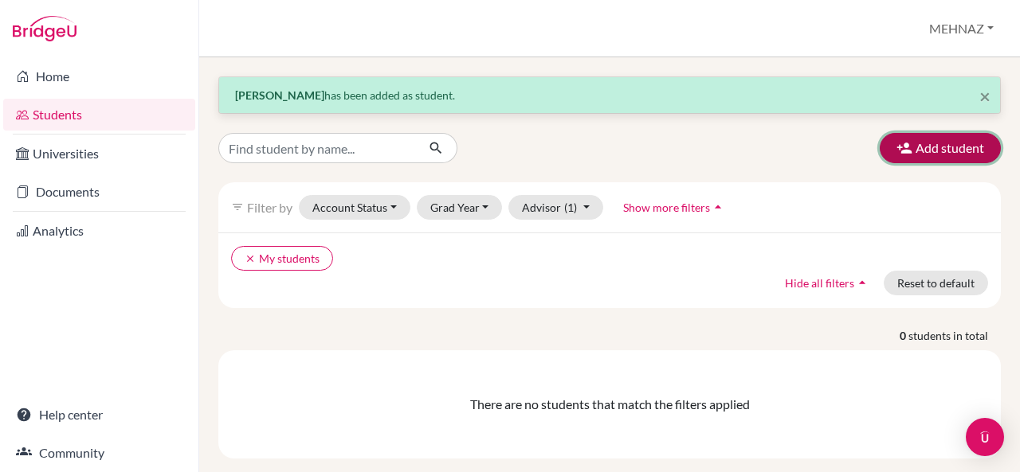
click at [951, 148] on button "Add student" at bounding box center [939, 148] width 121 height 30
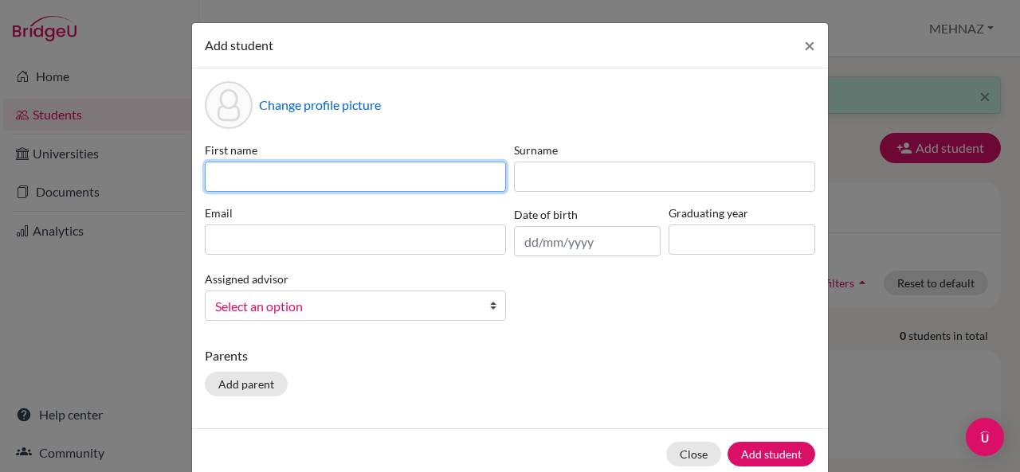
click at [456, 178] on input at bounding box center [355, 177] width 301 height 30
type input "[PERSON_NAME]"
click at [727, 442] on button "Add student" at bounding box center [771, 454] width 88 height 25
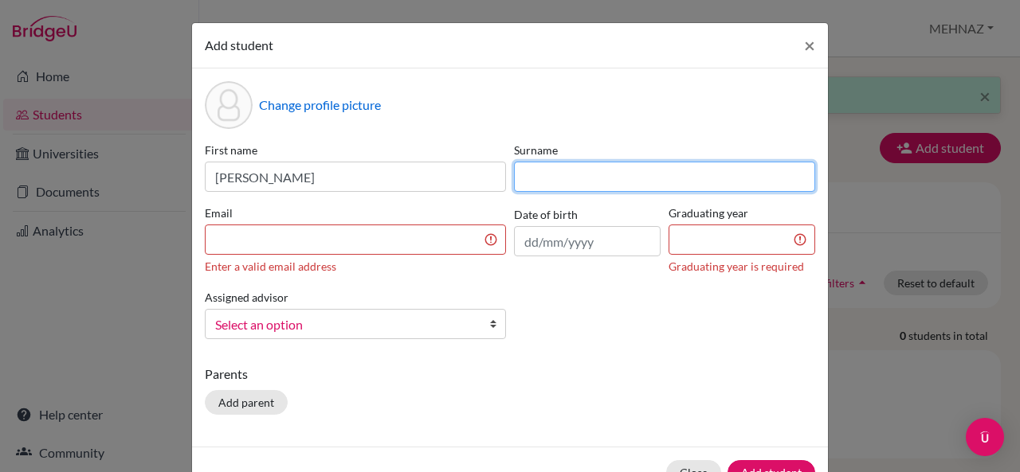
click at [545, 171] on input at bounding box center [664, 177] width 301 height 30
type input "[PERSON_NAME]"
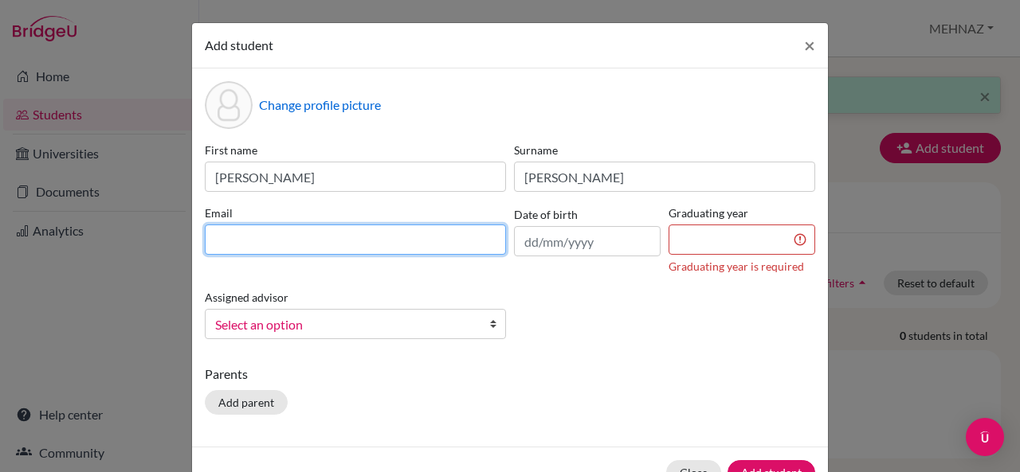
click at [359, 241] on input at bounding box center [355, 240] width 301 height 30
type input "[EMAIL_ADDRESS][DOMAIN_NAME]"
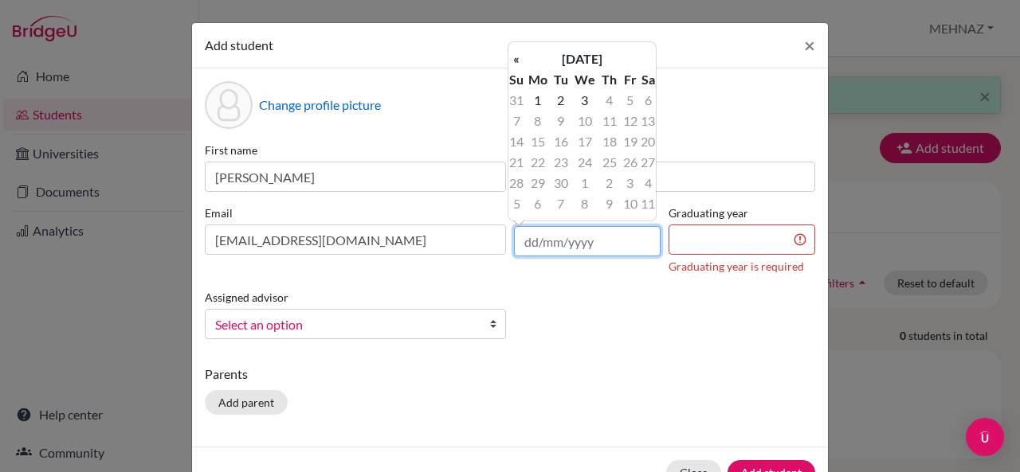
click at [533, 242] on input "text" at bounding box center [587, 241] width 147 height 30
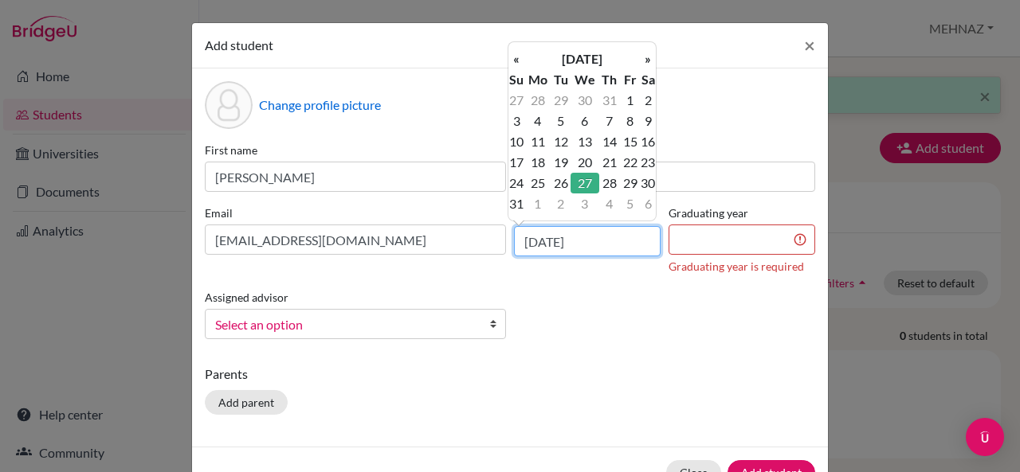
type input "[DATE]"
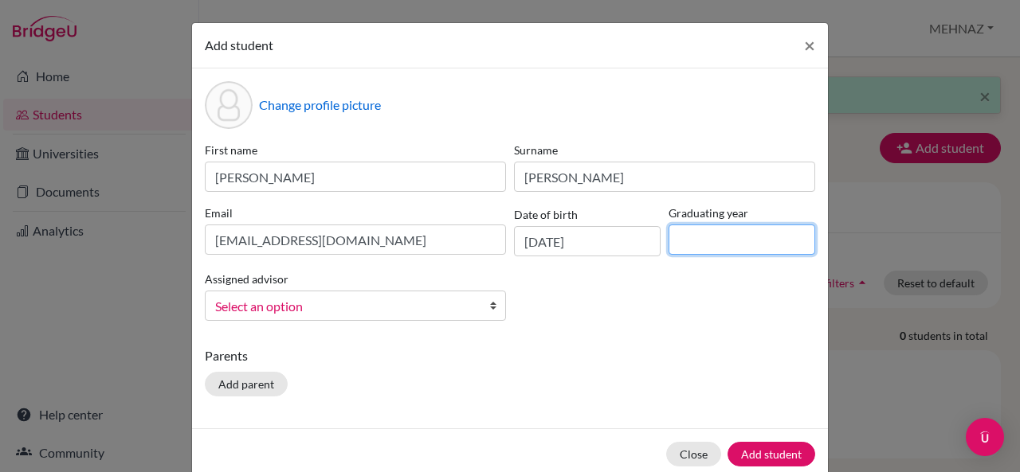
click at [703, 243] on input at bounding box center [741, 240] width 147 height 30
type input "2028"
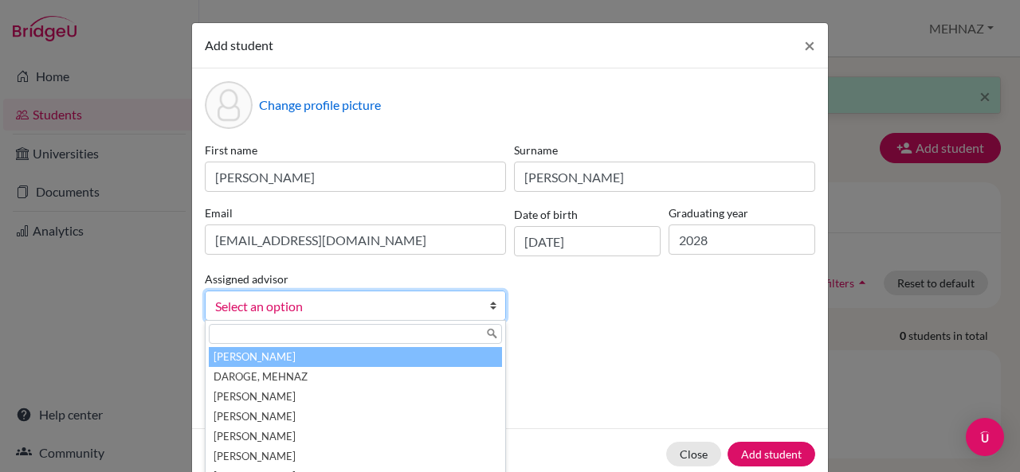
click at [430, 307] on span "Select an option" at bounding box center [345, 306] width 260 height 21
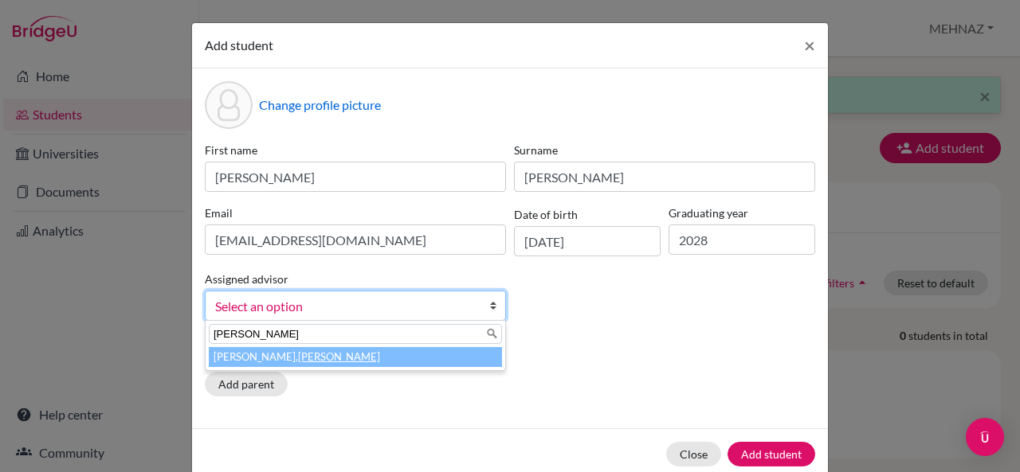
type input "[PERSON_NAME]"
click at [322, 354] on li "[PERSON_NAME]" at bounding box center [355, 357] width 293 height 20
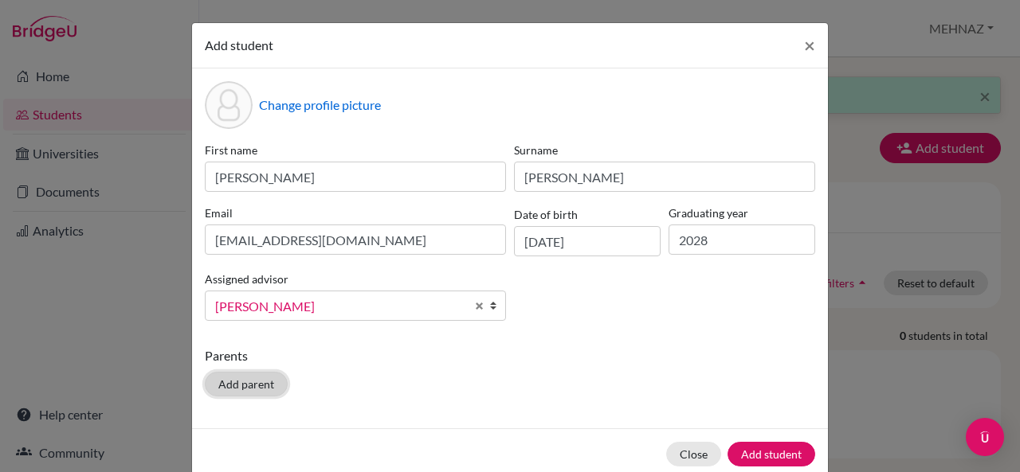
click at [255, 388] on button "Add parent" at bounding box center [246, 384] width 83 height 25
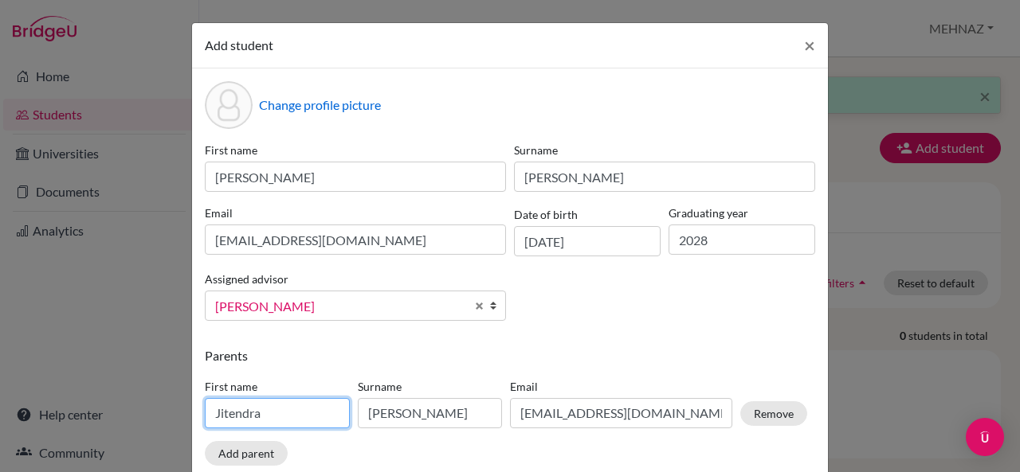
click at [264, 412] on input "Jitendra" at bounding box center [277, 413] width 145 height 30
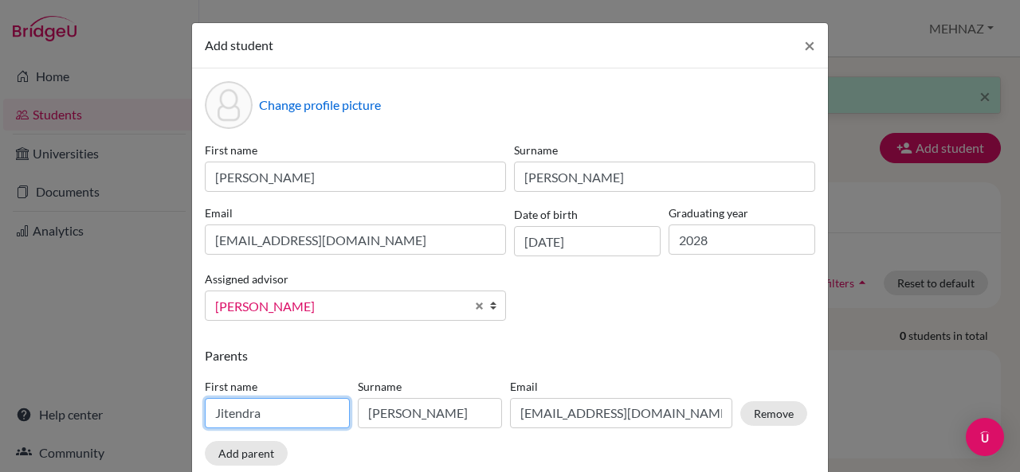
type input "r"
type input "[PERSON_NAME]"
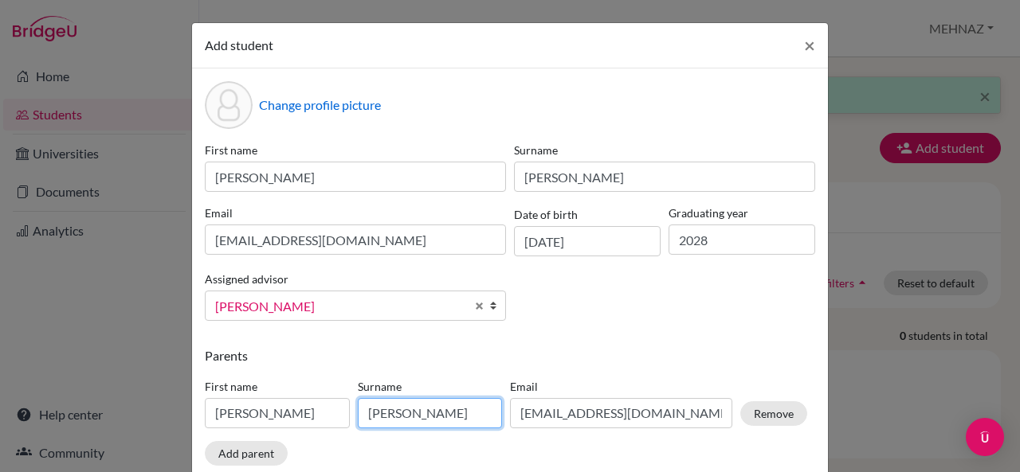
click at [413, 405] on input "[PERSON_NAME]" at bounding box center [430, 413] width 145 height 30
type input "[PERSON_NAME]"
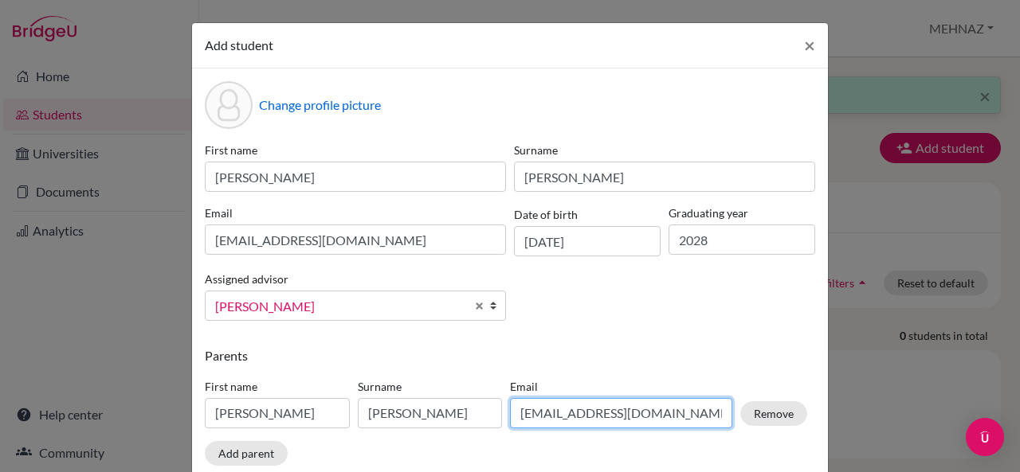
click at [648, 414] on input "[EMAIL_ADDRESS][DOMAIN_NAME]" at bounding box center [621, 413] width 222 height 30
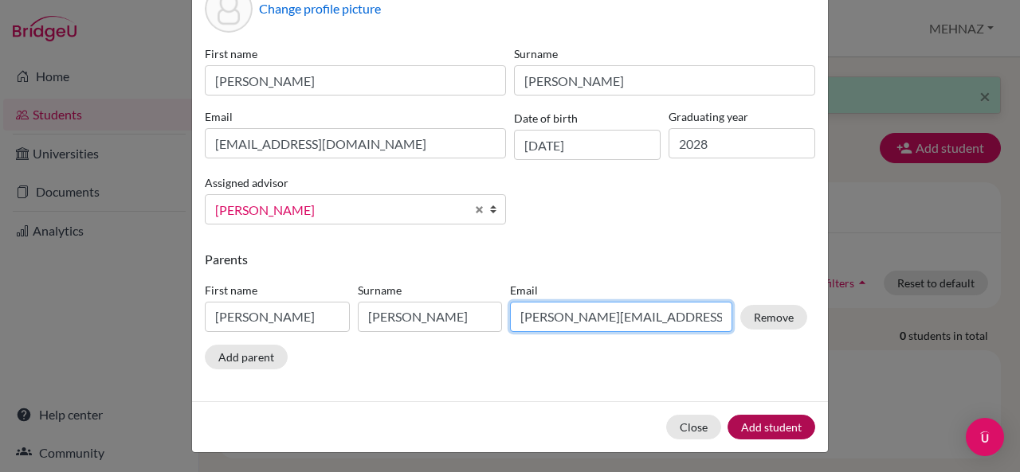
type input "[PERSON_NAME][EMAIL_ADDRESS][PERSON_NAME][DOMAIN_NAME]"
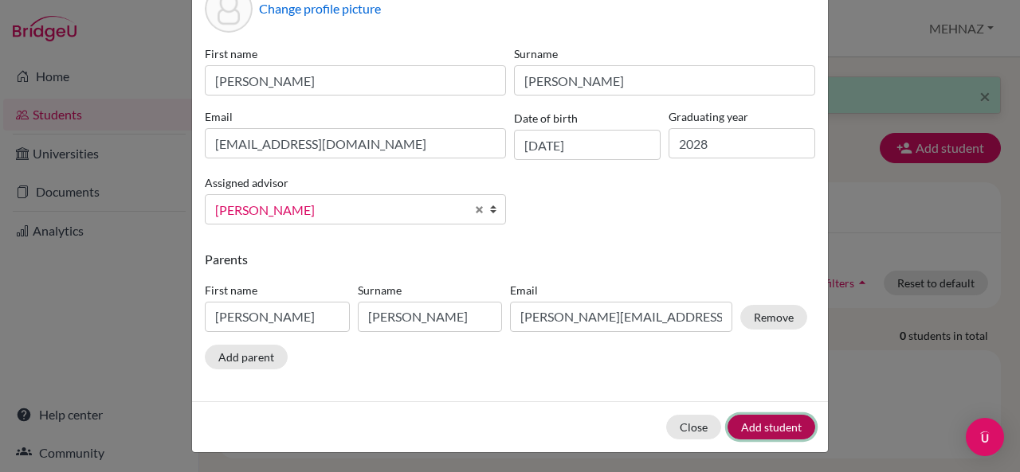
click at [777, 429] on button "Add student" at bounding box center [771, 427] width 88 height 25
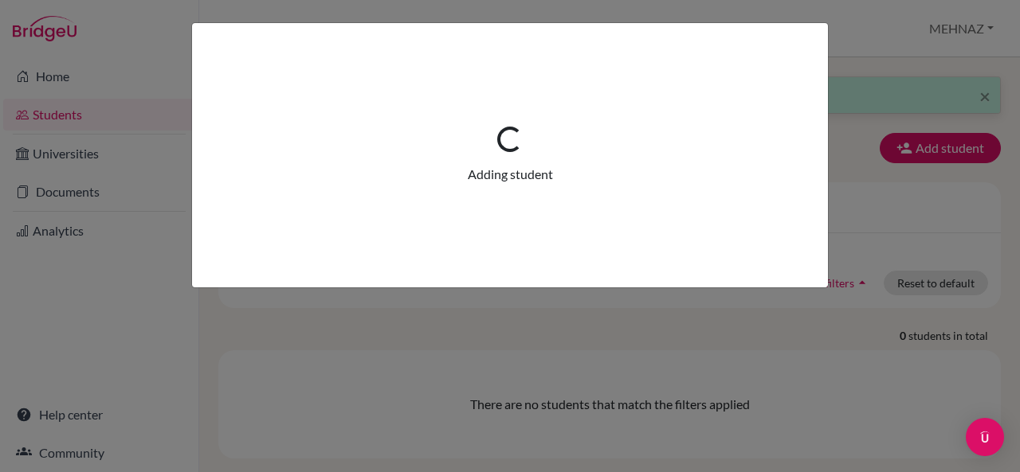
scroll to position [0, 0]
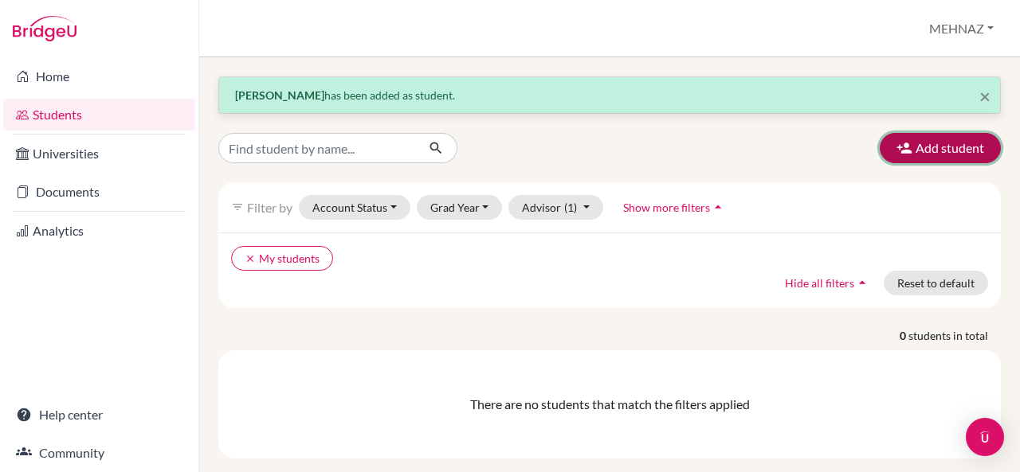
click at [901, 150] on button "Add student" at bounding box center [939, 148] width 121 height 30
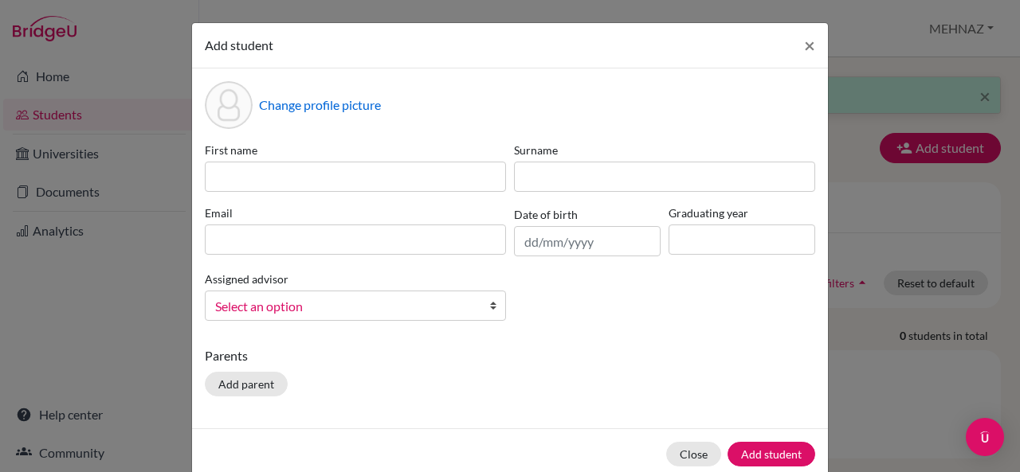
click at [381, 200] on div "First name Surname Email Date of birth Graduating year Assigned advisor [PERSON…" at bounding box center [510, 238] width 618 height 192
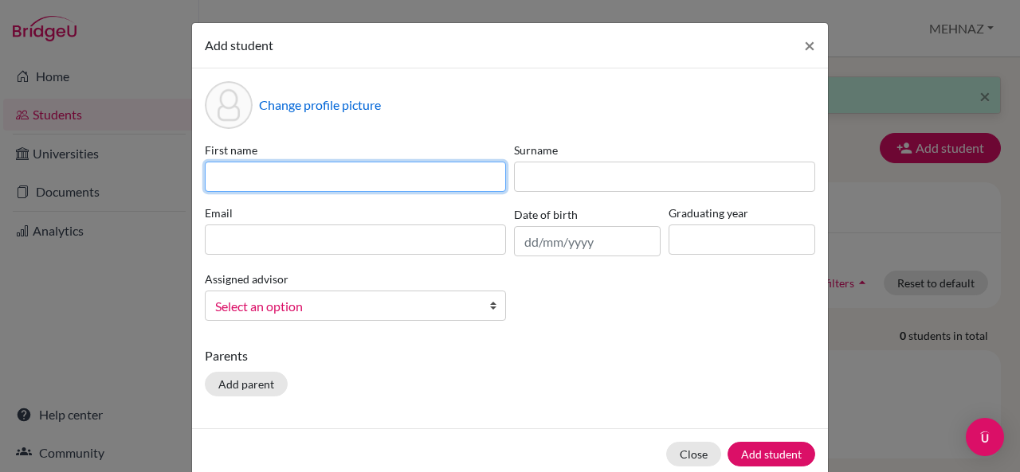
click at [381, 178] on input at bounding box center [355, 177] width 301 height 30
type input "[PERSON_NAME]"
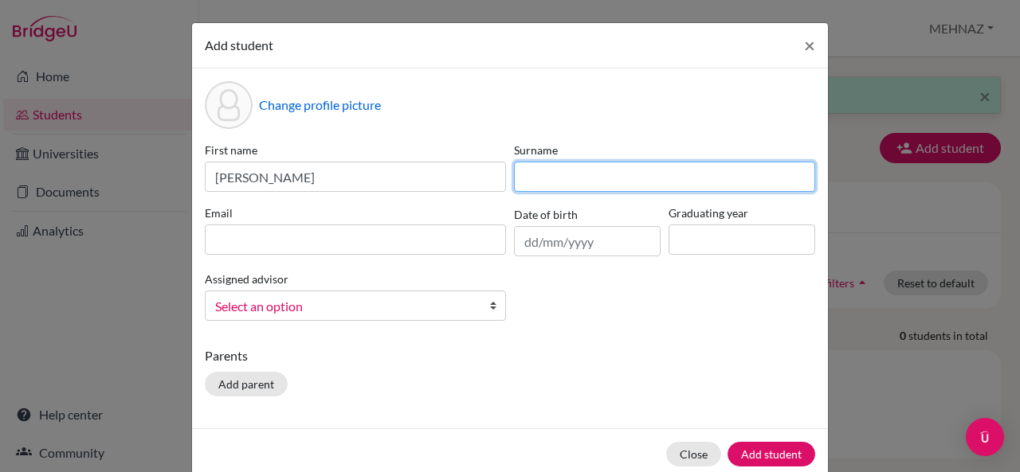
click at [552, 178] on input at bounding box center [664, 177] width 301 height 30
type input "J"
type input "[PERSON_NAME]"
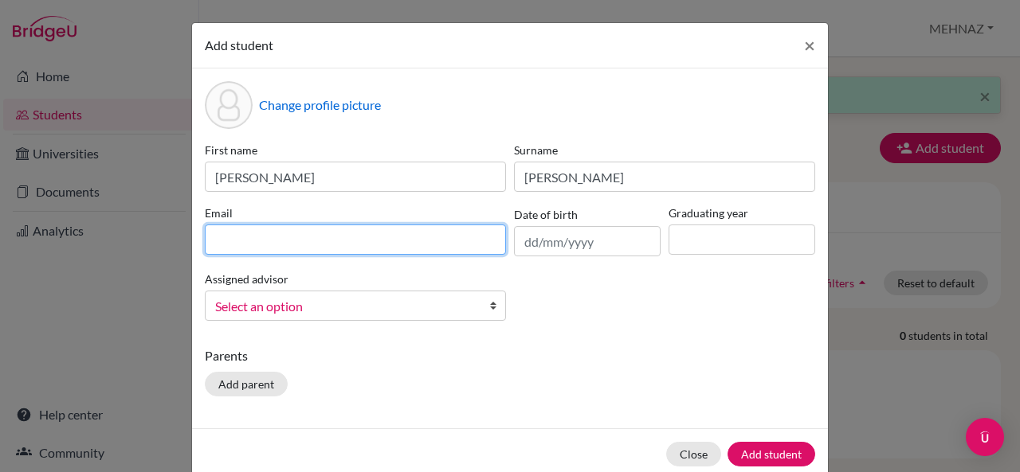
click at [360, 246] on input at bounding box center [355, 240] width 301 height 30
type input "S"
type input "[EMAIL_ADDRESS][DOMAIN_NAME]"
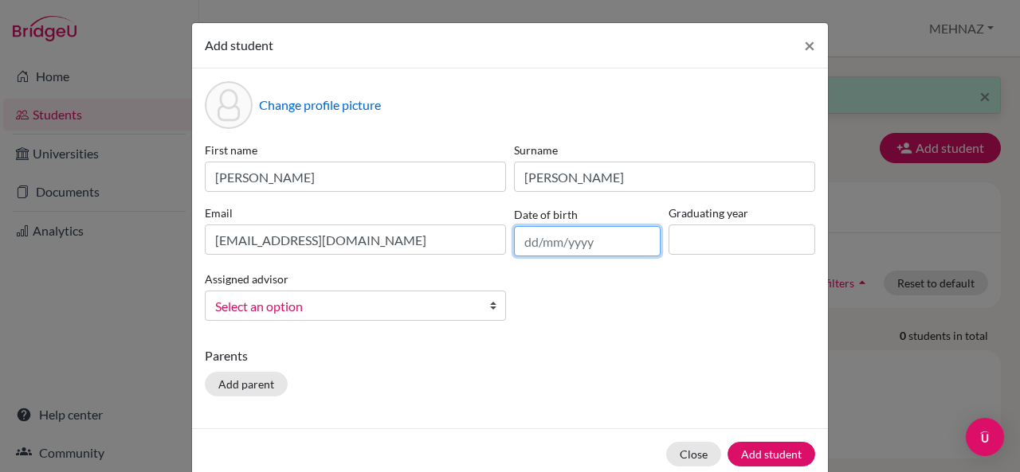
click at [527, 240] on input "text" at bounding box center [587, 241] width 147 height 30
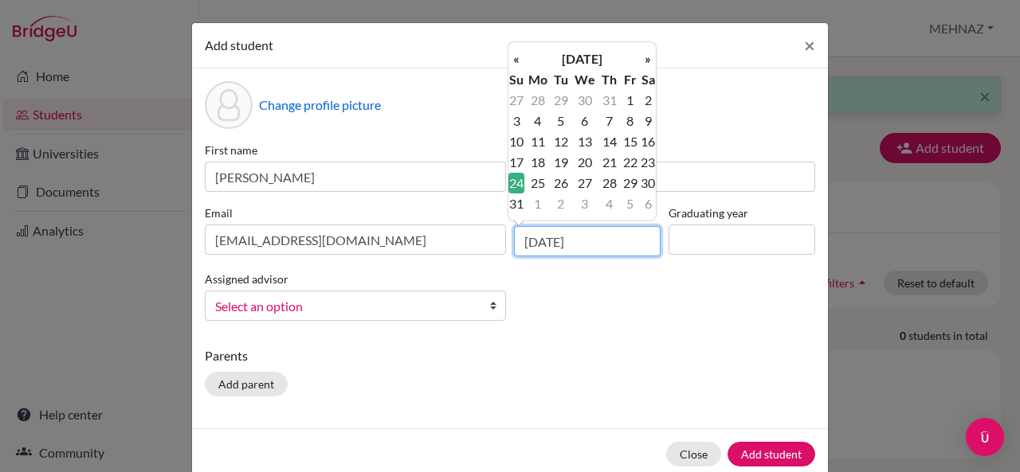
type input "[DATE]"
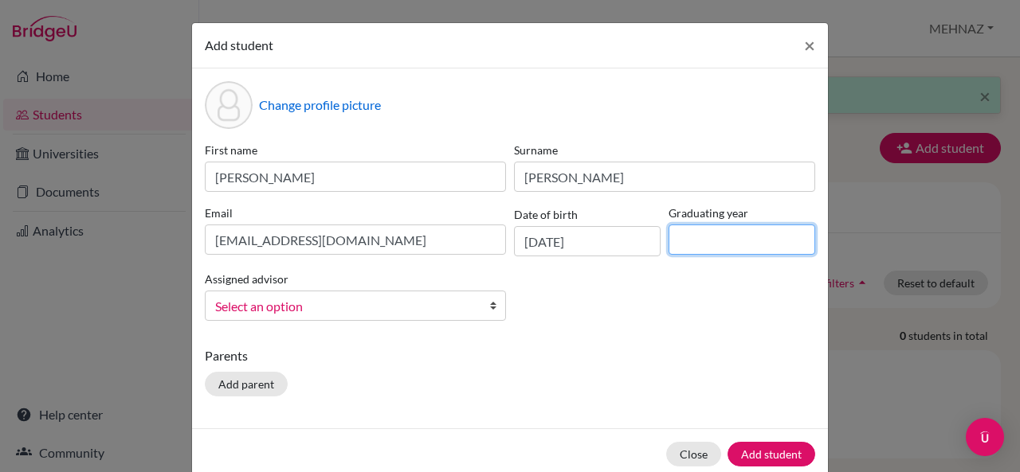
click at [728, 248] on input at bounding box center [741, 240] width 147 height 30
type input "2028"
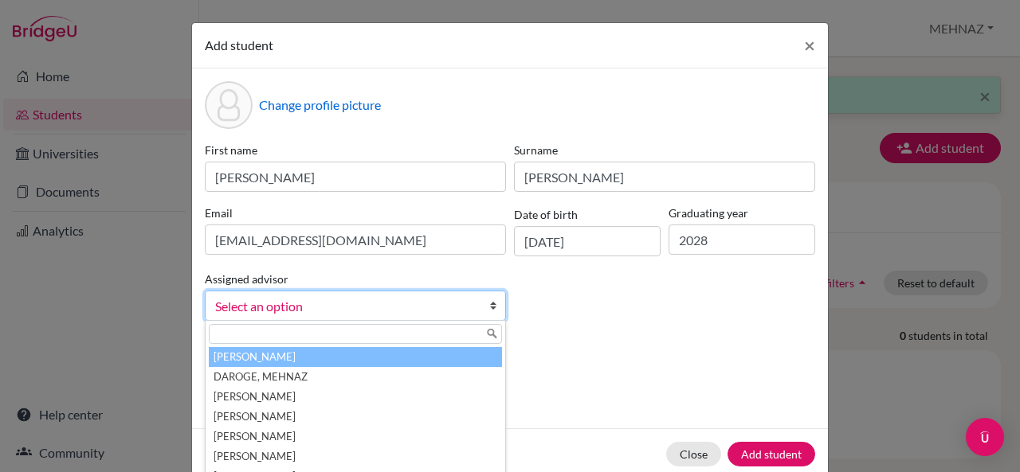
click at [272, 303] on span "Select an option" at bounding box center [345, 306] width 260 height 21
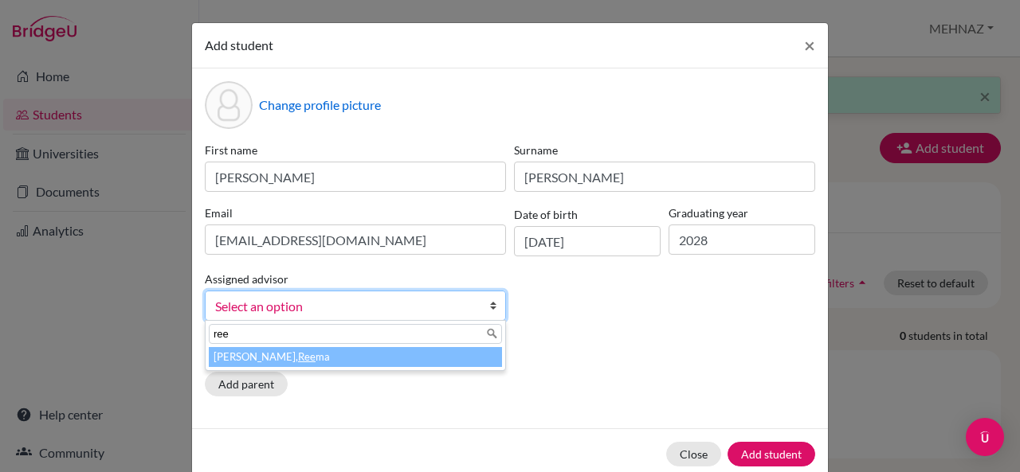
type input "ree"
click at [277, 359] on li "[PERSON_NAME] ma" at bounding box center [355, 357] width 293 height 20
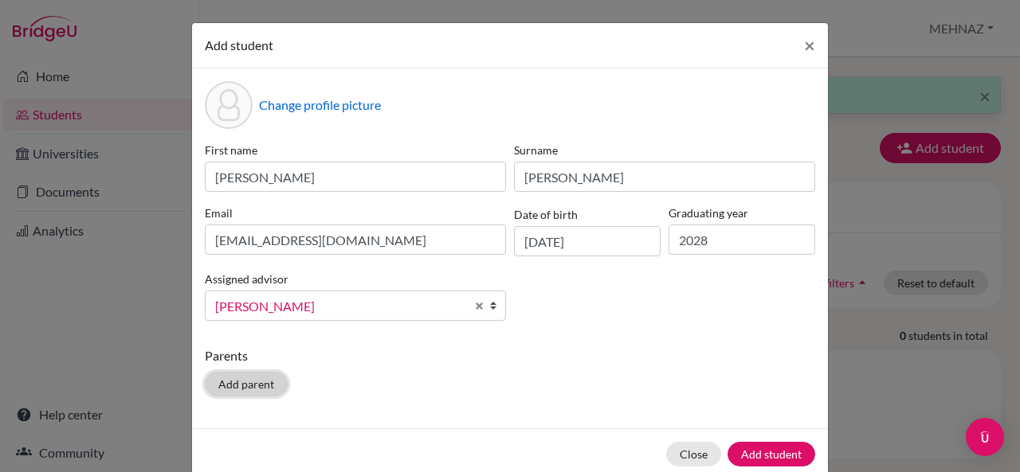
click at [244, 391] on button "Add parent" at bounding box center [246, 384] width 83 height 25
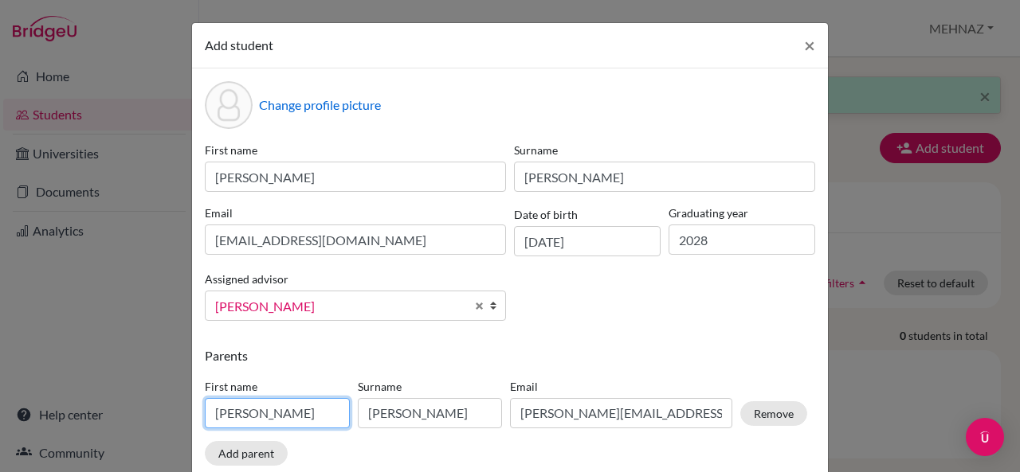
drag, startPoint x: 307, startPoint y: 425, endPoint x: 140, endPoint y: 413, distance: 166.9
click at [140, 413] on div "Add student × Change profile picture First name [PERSON_NAME] [PERSON_NAME] Ema…" at bounding box center [510, 236] width 1020 height 472
type input "[PERSON_NAME]"
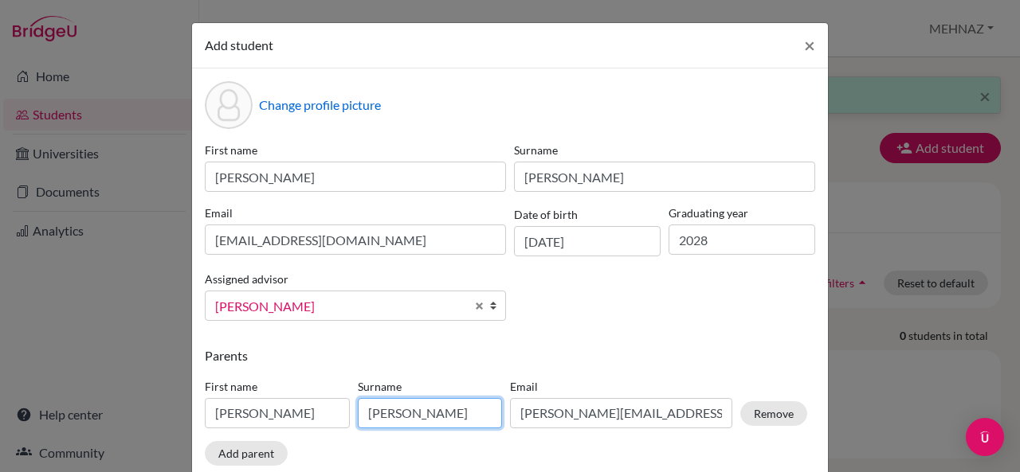
drag, startPoint x: 403, startPoint y: 414, endPoint x: 312, endPoint y: 423, distance: 91.2
click at [312, 423] on div "First name [PERSON_NAME] Surname [PERSON_NAME] Email [PERSON_NAME][EMAIL_ADDRES…" at bounding box center [506, 406] width 610 height 69
type input "[PERSON_NAME]"
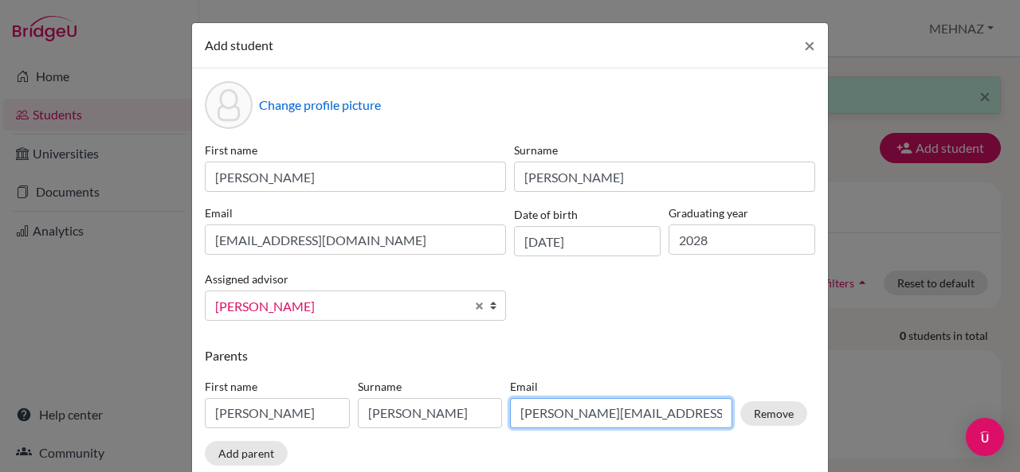
drag, startPoint x: 693, startPoint y: 414, endPoint x: 468, endPoint y: 397, distance: 225.3
click at [468, 397] on div "First name [PERSON_NAME] Surname [PERSON_NAME] [PERSON_NAME][EMAIL_ADDRESS][PER…" at bounding box center [506, 406] width 610 height 69
type input "S"
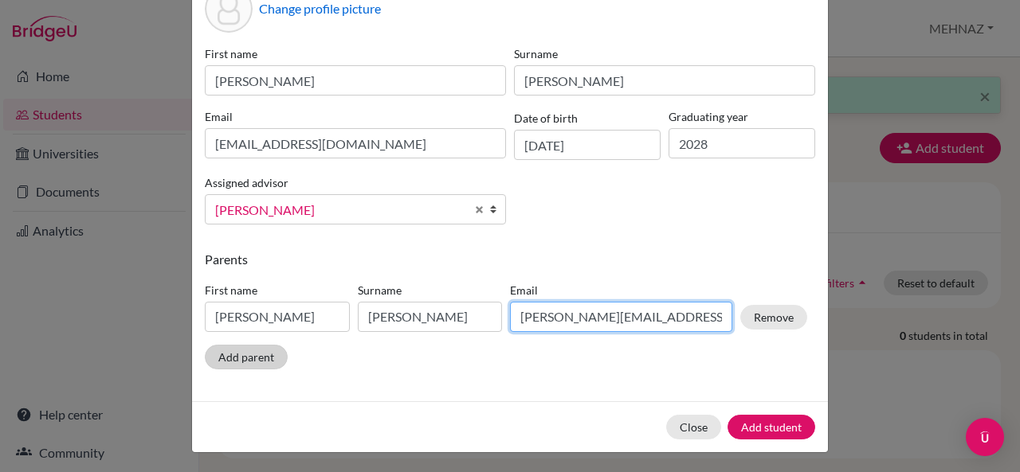
type input "[PERSON_NAME][EMAIL_ADDRESS][DOMAIN_NAME]"
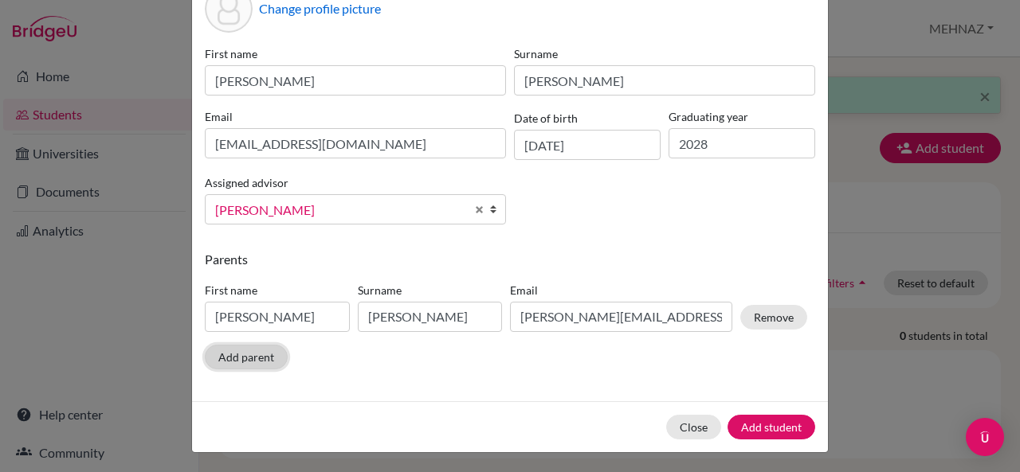
click at [245, 358] on button "Add parent" at bounding box center [246, 357] width 83 height 25
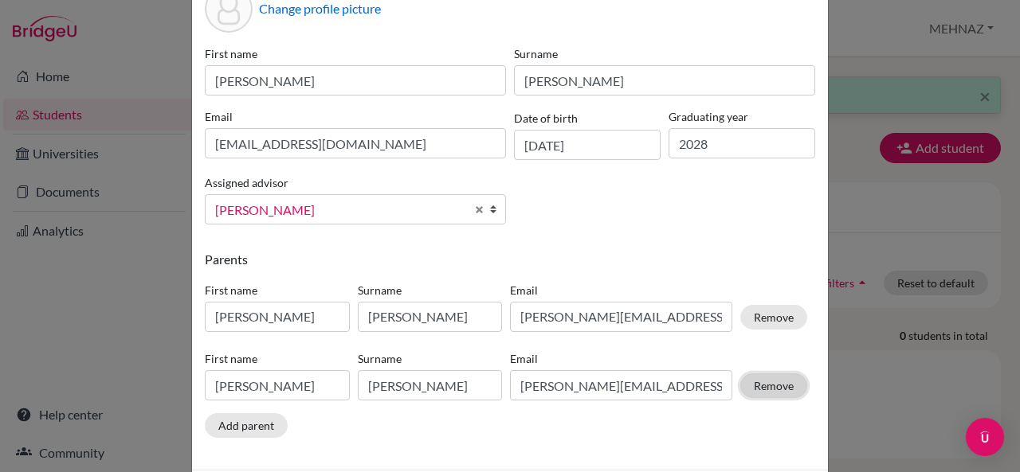
click at [766, 382] on button "Remove" at bounding box center [773, 386] width 67 height 25
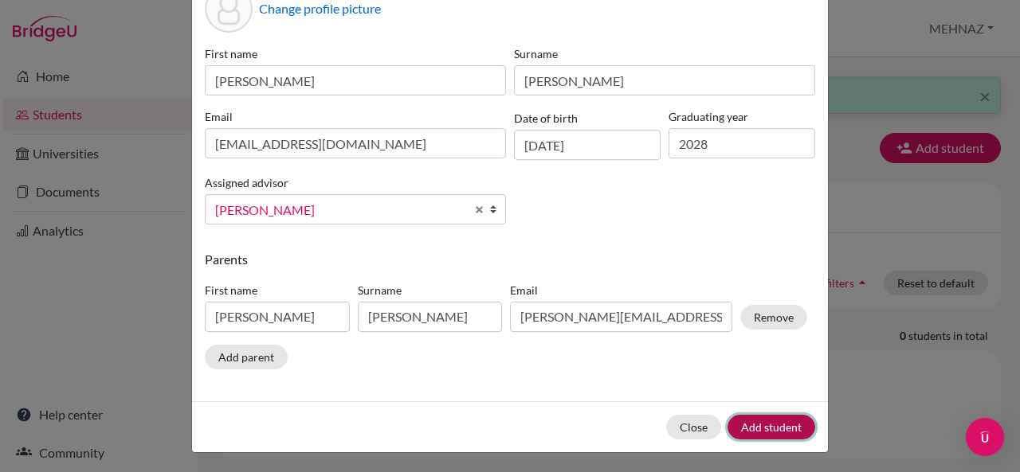
click at [745, 425] on button "Add student" at bounding box center [771, 427] width 88 height 25
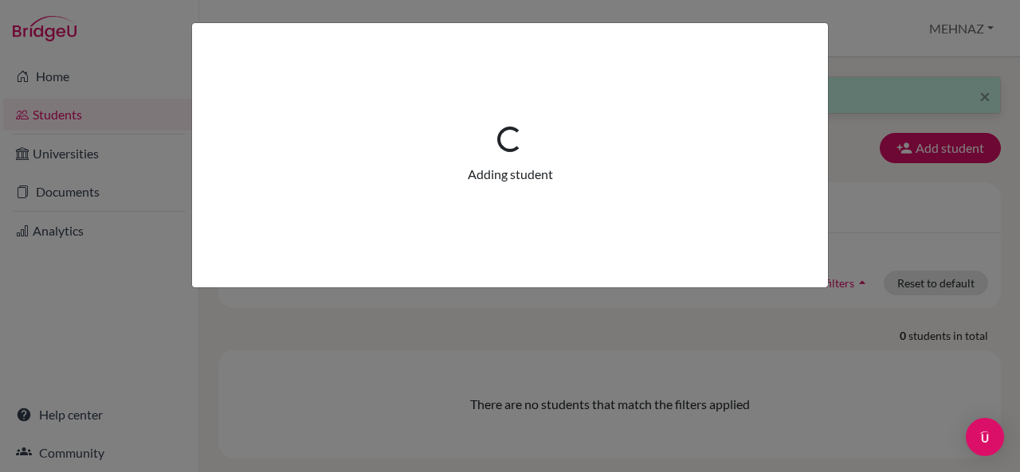
scroll to position [0, 0]
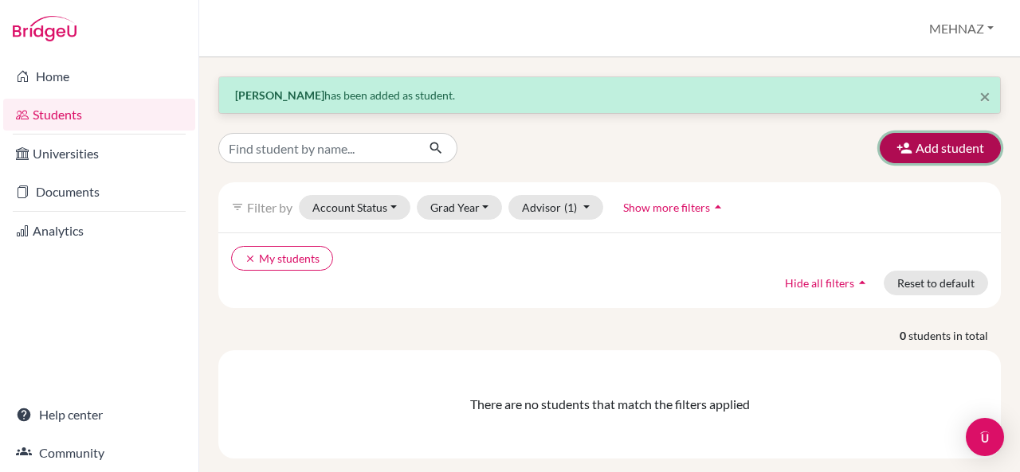
click at [944, 137] on button "Add student" at bounding box center [939, 148] width 121 height 30
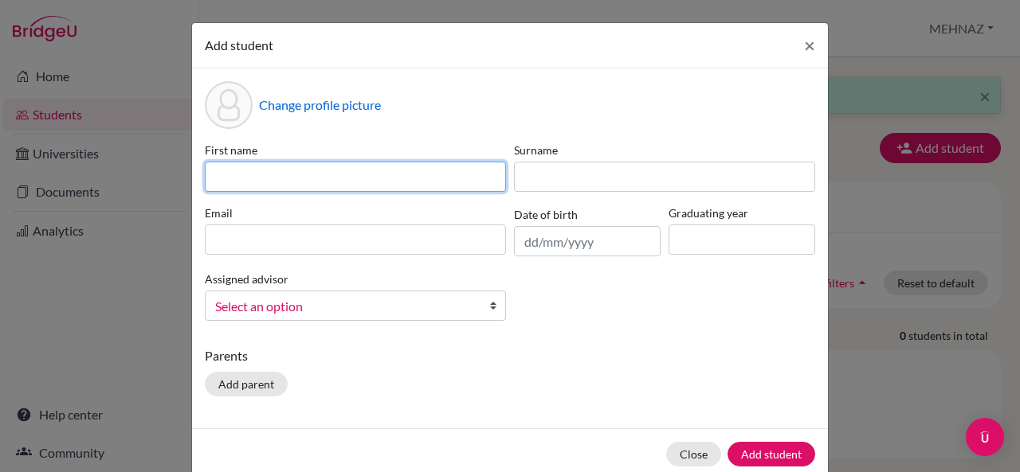
click at [230, 173] on input at bounding box center [355, 177] width 301 height 30
type input "a"
type input "Ahan"
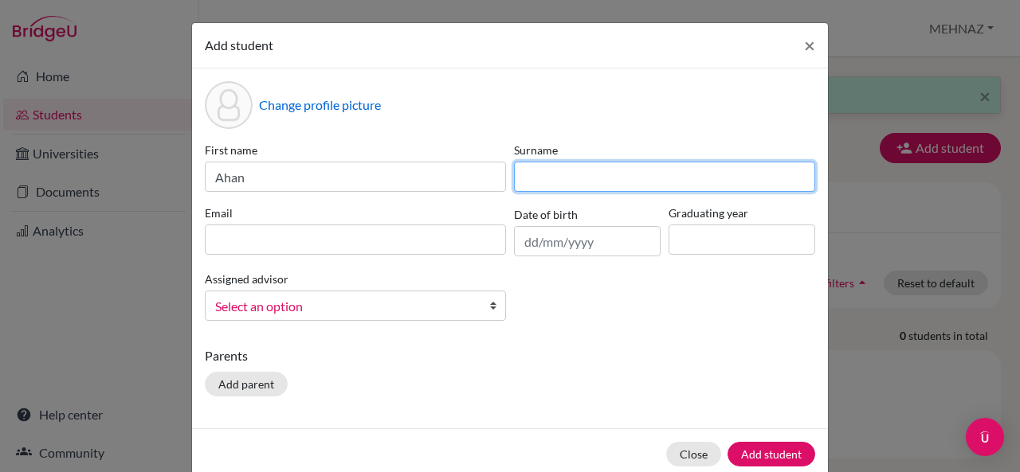
click at [534, 176] on input at bounding box center [664, 177] width 301 height 30
type input "[PERSON_NAME]"
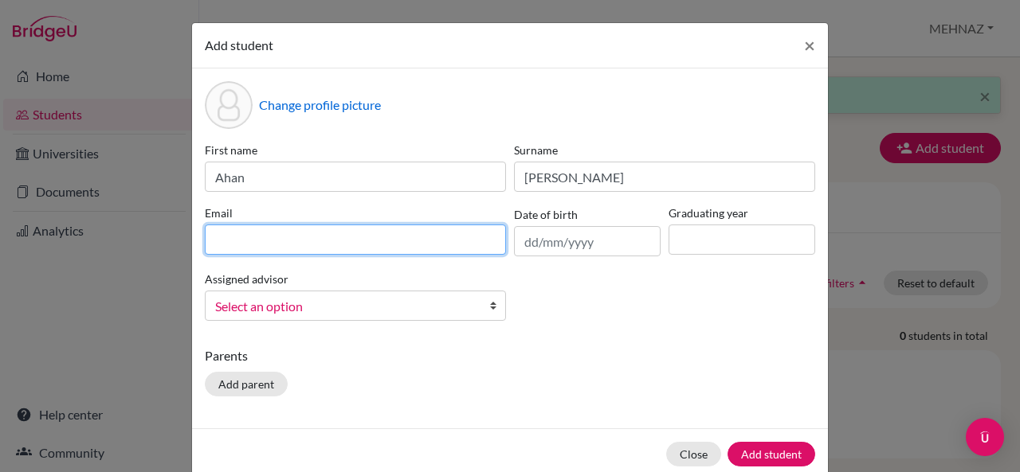
click at [411, 241] on input at bounding box center [355, 240] width 301 height 30
type input "[EMAIL_ADDRESS][DOMAIN_NAME]"
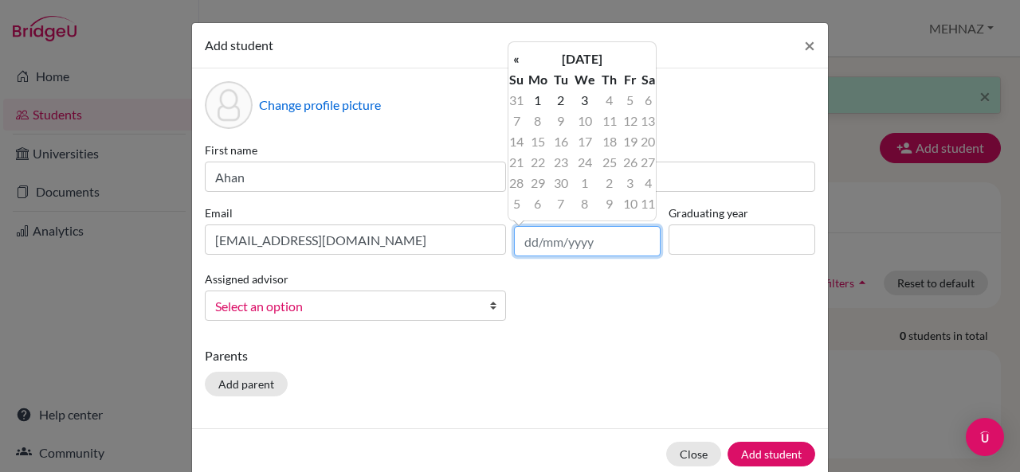
click at [569, 245] on input "text" at bounding box center [587, 241] width 147 height 30
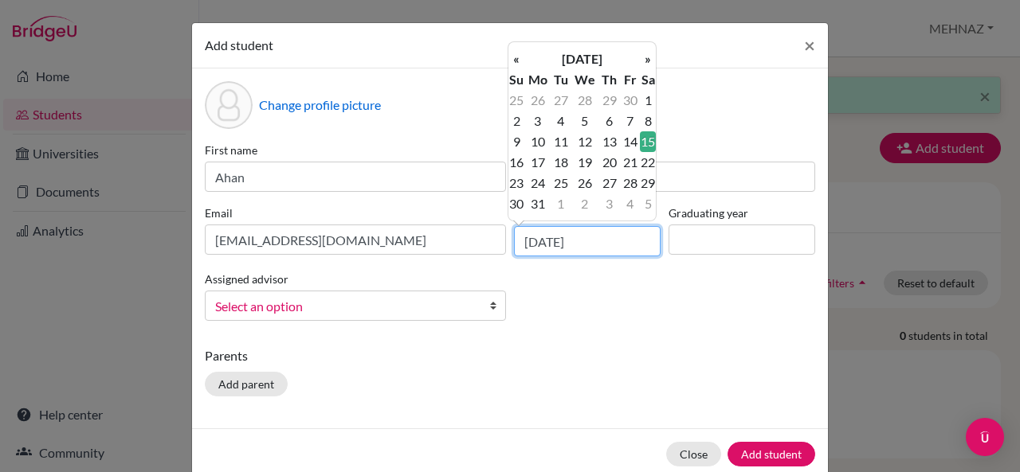
type input "[DATE]"
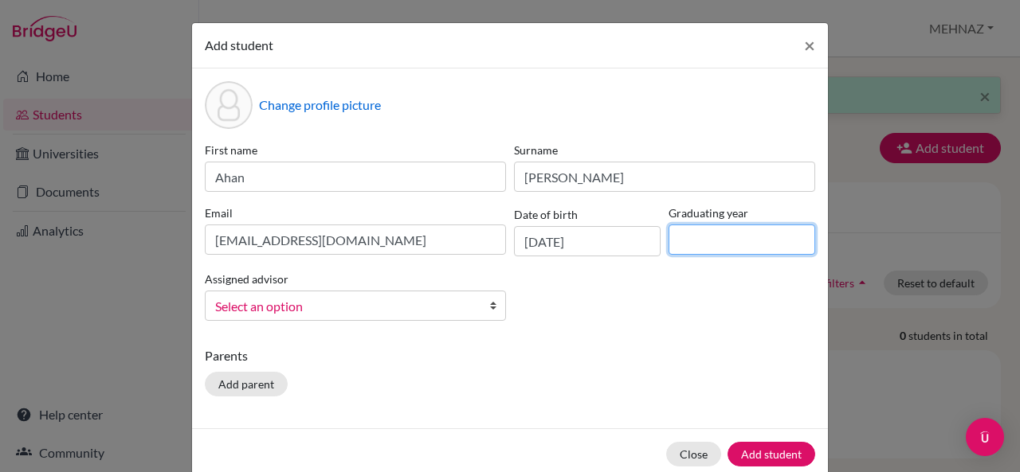
click at [696, 239] on input at bounding box center [741, 240] width 147 height 30
type input "2028"
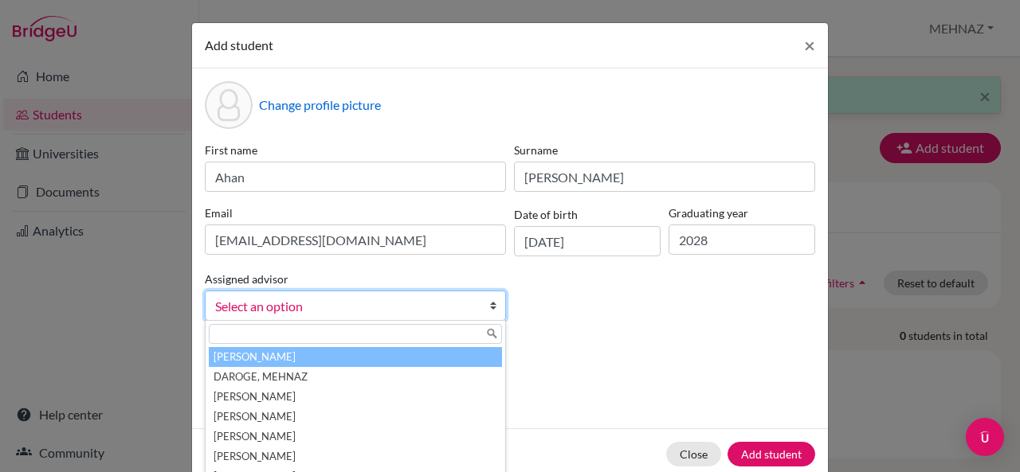
click at [242, 308] on span "Select an option" at bounding box center [345, 306] width 260 height 21
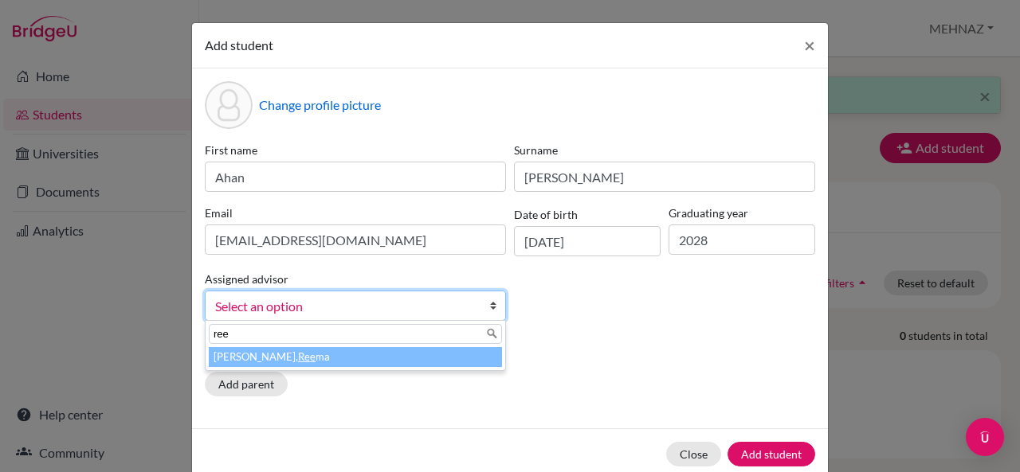
type input "ree"
click at [396, 366] on li "[PERSON_NAME] ma" at bounding box center [355, 357] width 293 height 20
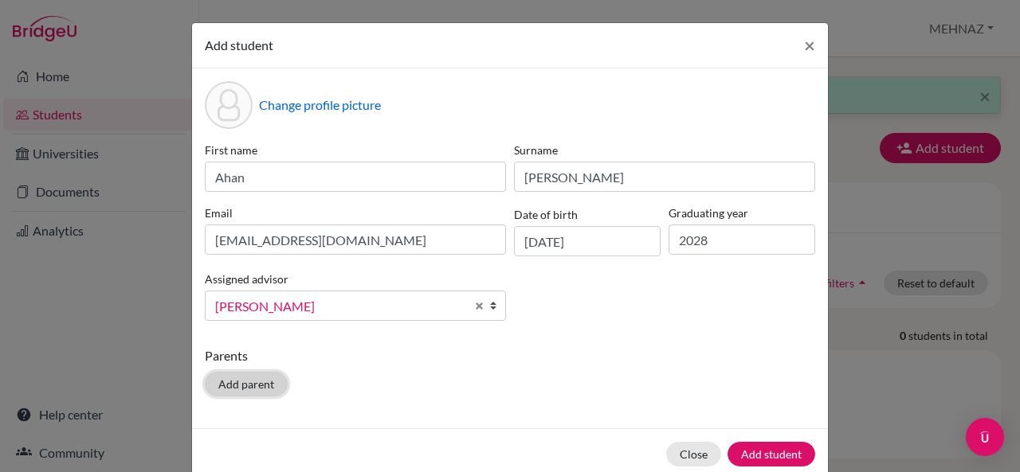
click at [260, 378] on button "Add parent" at bounding box center [246, 384] width 83 height 25
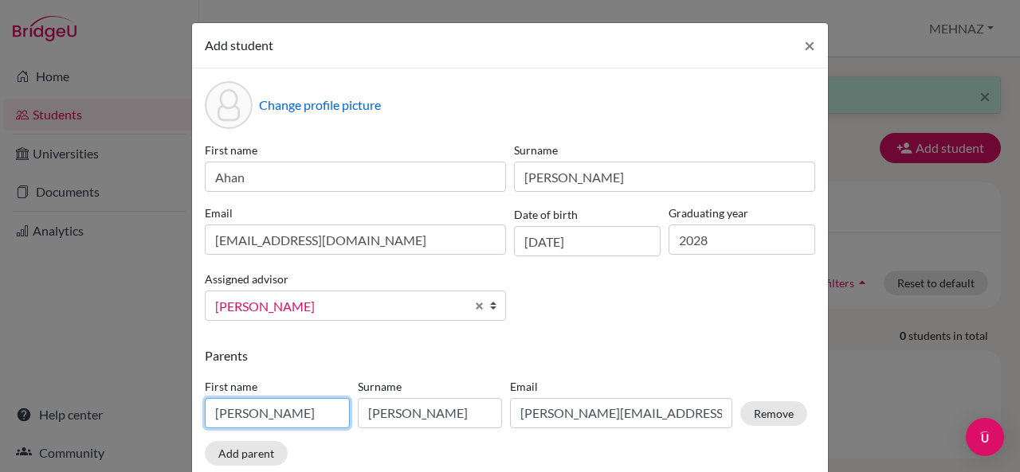
click at [290, 418] on input "[PERSON_NAME]" at bounding box center [277, 413] width 145 height 30
type input "S"
type input "b"
type input "V"
type input "[PERSON_NAME]"
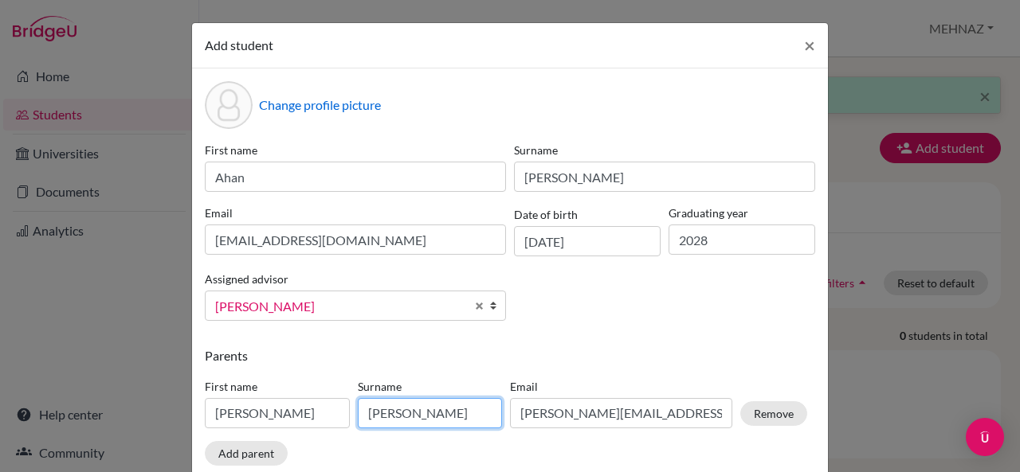
click at [427, 402] on input "[PERSON_NAME]" at bounding box center [430, 413] width 145 height 30
type input "M"
type input "Babu"
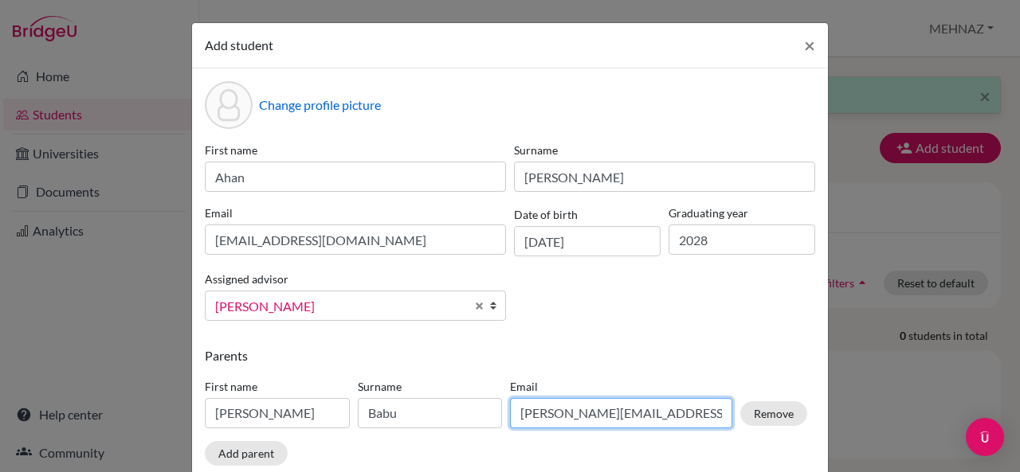
click at [628, 417] on input "[PERSON_NAME][EMAIL_ADDRESS][DOMAIN_NAME]" at bounding box center [621, 413] width 222 height 30
type input "s"
type input "[EMAIL_ADDRESS][DOMAIN_NAME]"
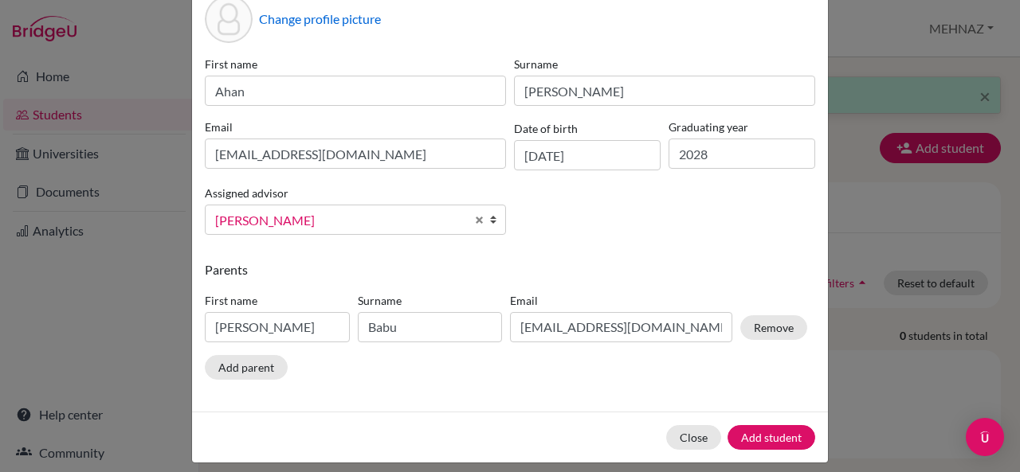
scroll to position [96, 0]
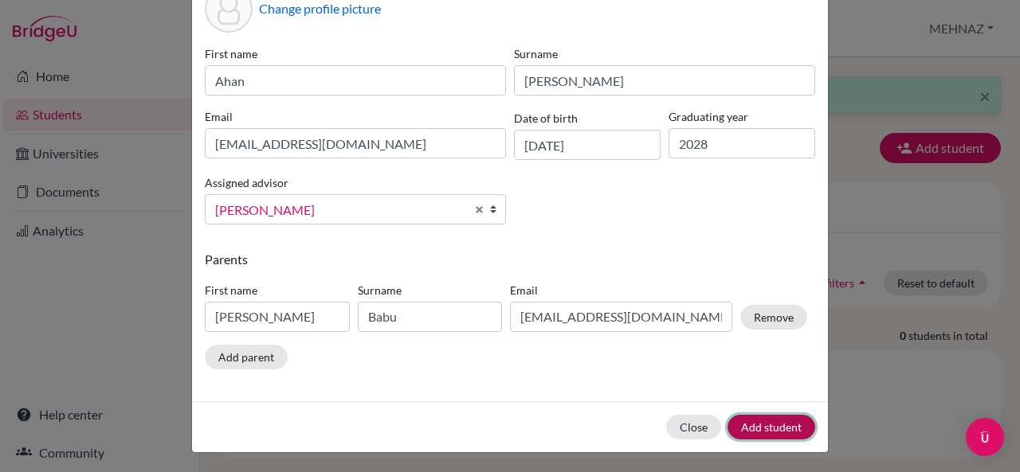
click at [793, 417] on button "Add student" at bounding box center [771, 427] width 88 height 25
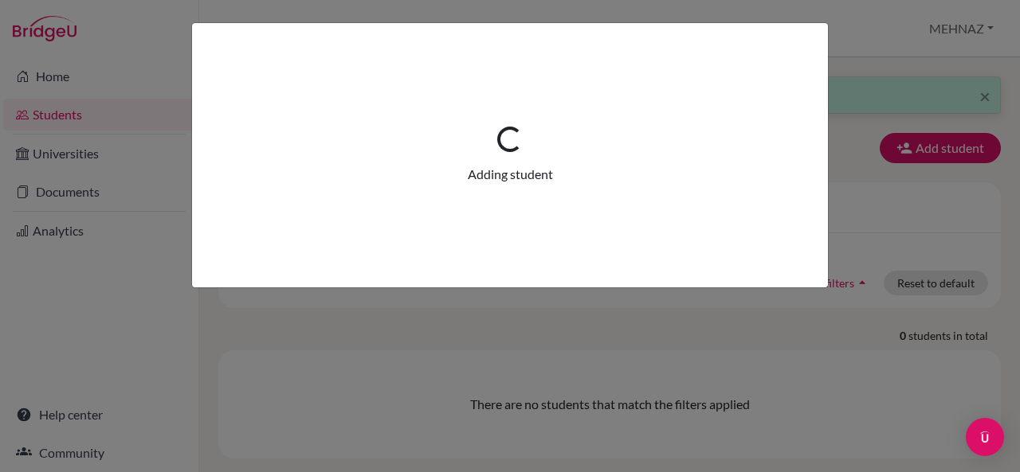
scroll to position [0, 0]
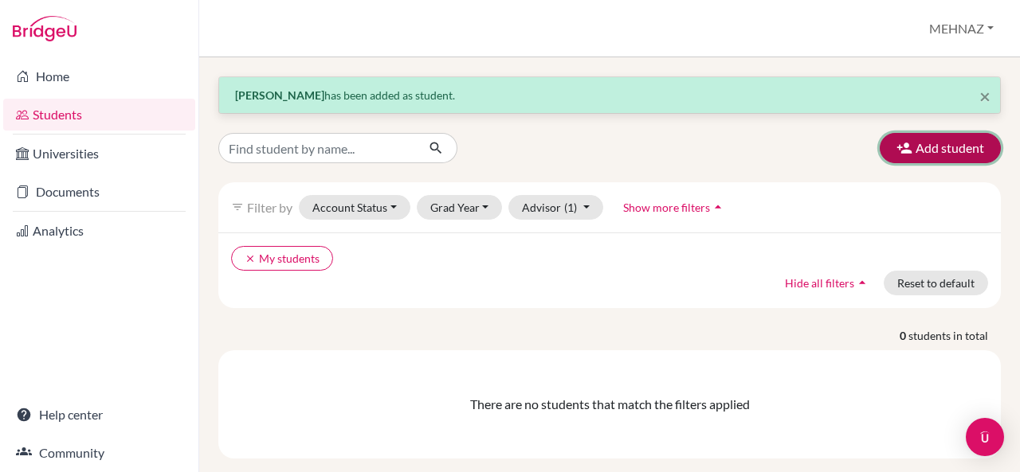
click at [934, 149] on button "Add student" at bounding box center [939, 148] width 121 height 30
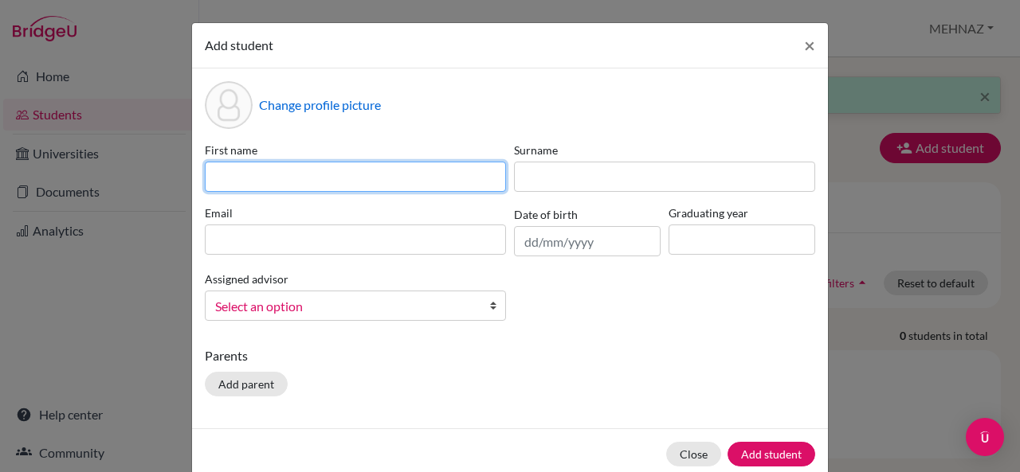
click at [379, 181] on input at bounding box center [355, 177] width 301 height 30
type input "j"
type input "Jiya"
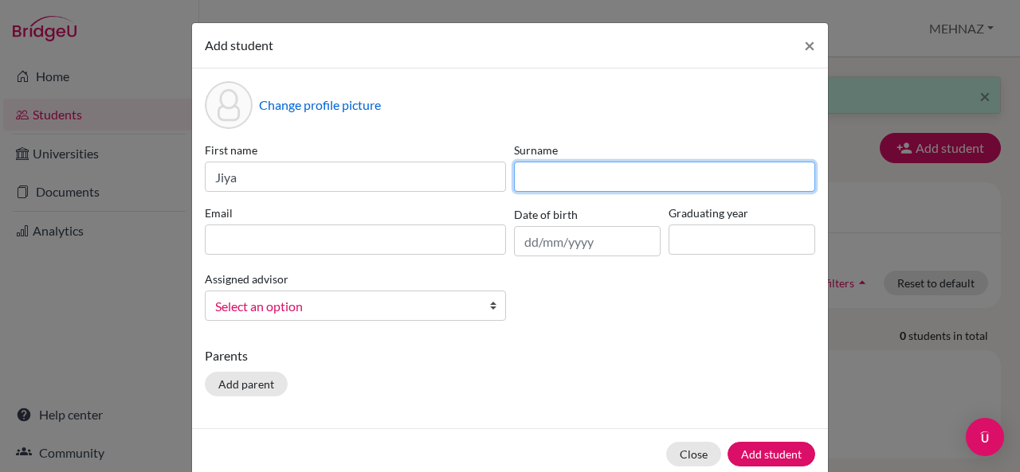
click at [593, 178] on input at bounding box center [664, 177] width 301 height 30
type input "[PERSON_NAME]"
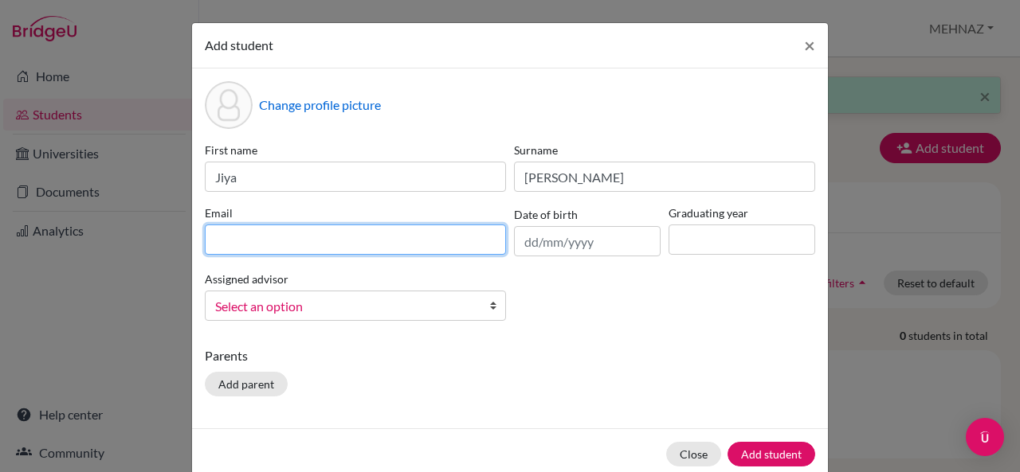
click at [311, 235] on input at bounding box center [355, 240] width 301 height 30
type input "[EMAIL_ADDRESS][DOMAIN_NAME]"
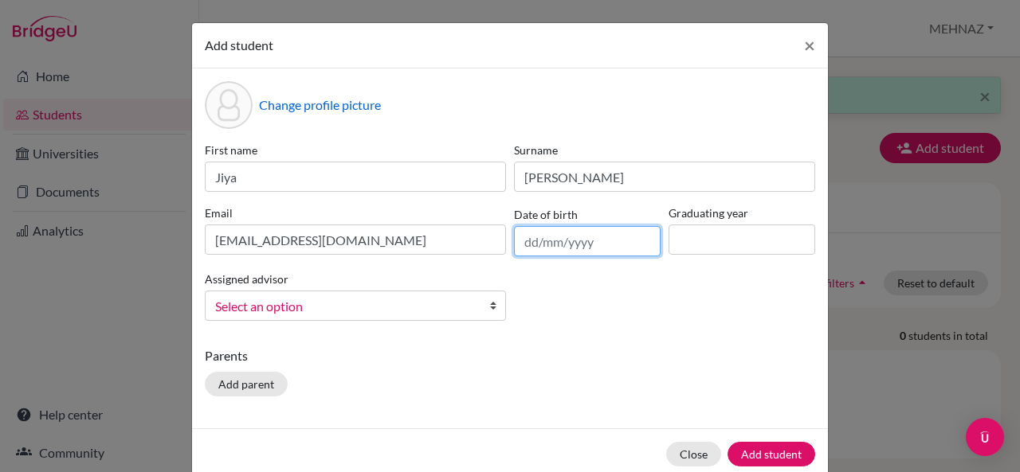
click at [625, 241] on input "text" at bounding box center [587, 241] width 147 height 30
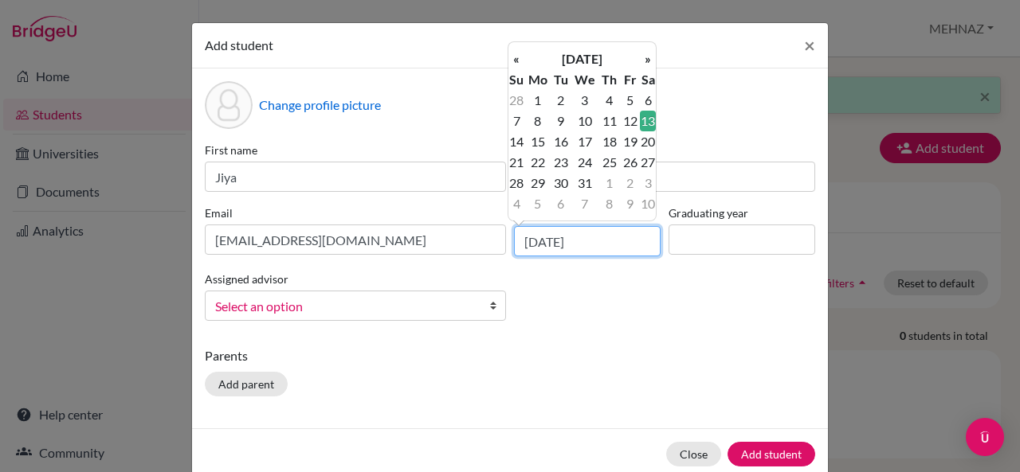
type input "[DATE]"
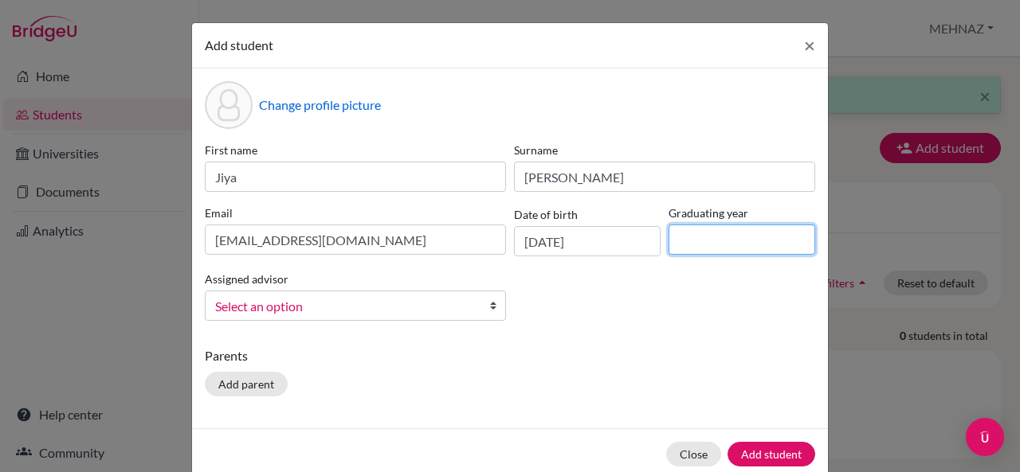
click at [682, 246] on input at bounding box center [741, 240] width 147 height 30
type input "2028"
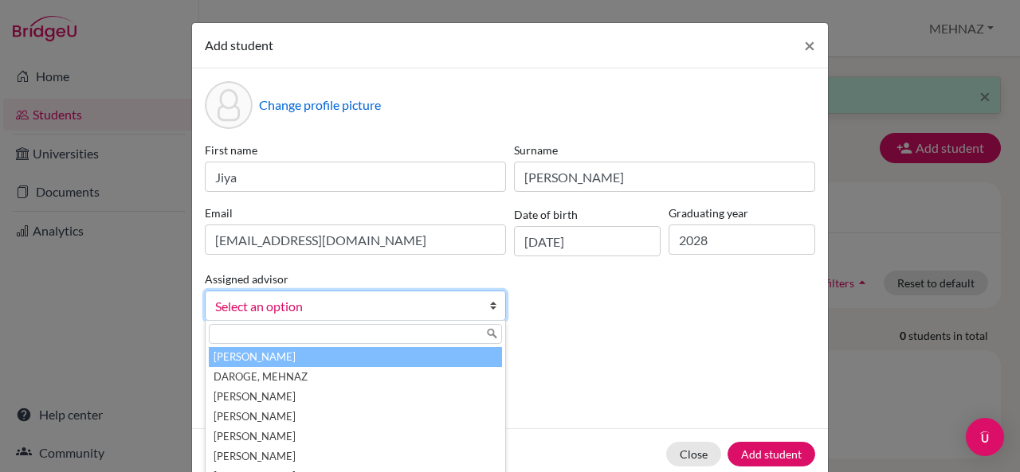
click at [398, 303] on span "Select an option" at bounding box center [345, 306] width 260 height 21
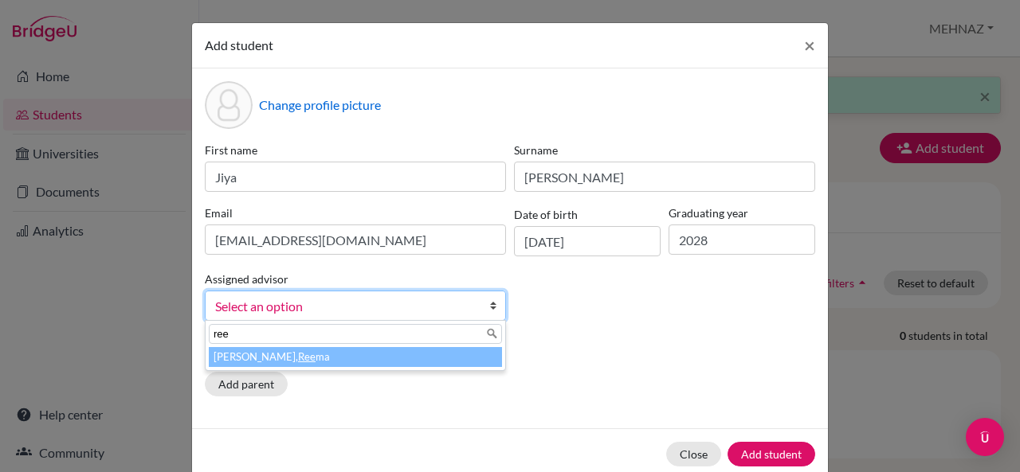
type input "ree"
click at [363, 350] on li "[PERSON_NAME] ma" at bounding box center [355, 357] width 293 height 20
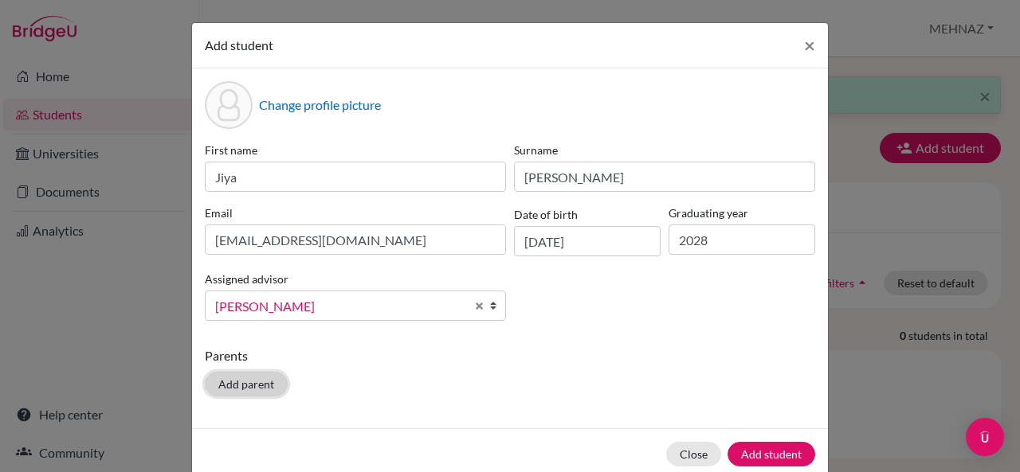
click at [257, 382] on button "Add parent" at bounding box center [246, 384] width 83 height 25
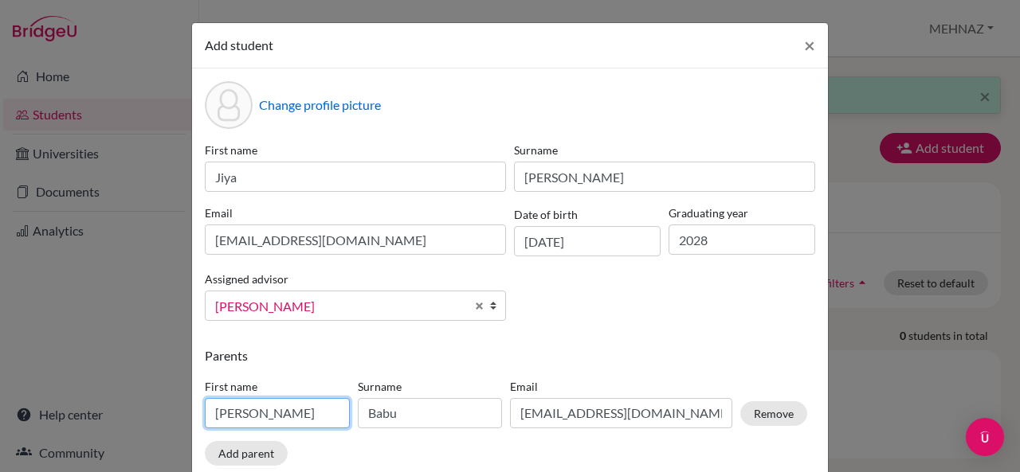
click at [285, 412] on input "[PERSON_NAME]" at bounding box center [277, 413] width 145 height 30
type input "B"
type input "[PERSON_NAME]"
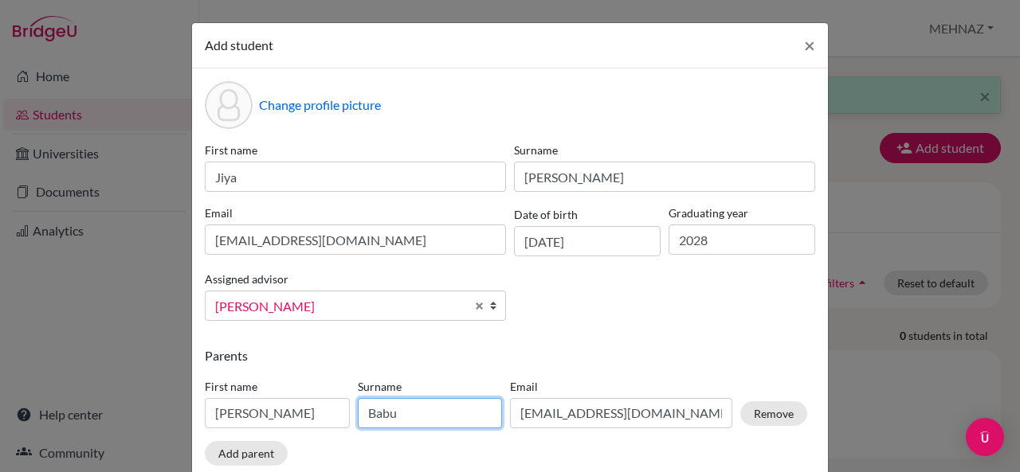
click at [409, 415] on input "Babu" at bounding box center [430, 413] width 145 height 30
type input "B"
type input "[PERSON_NAME]"
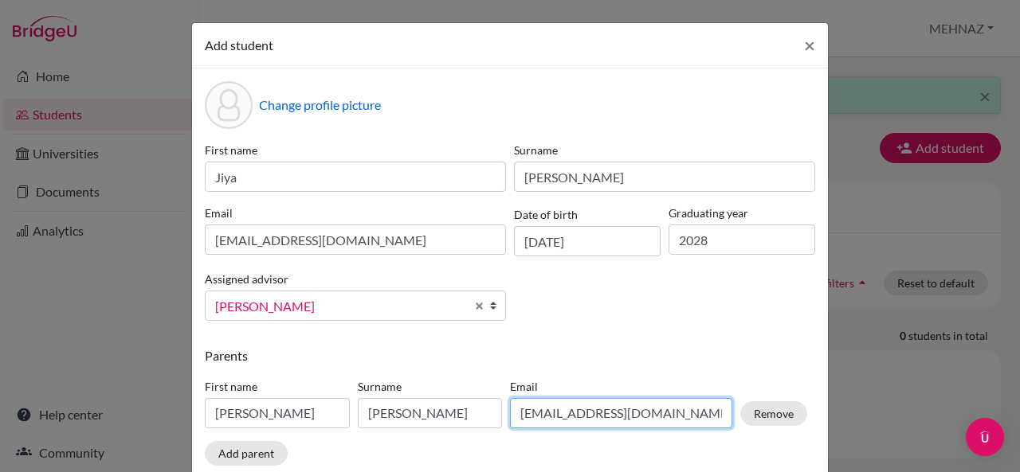
drag, startPoint x: 674, startPoint y: 423, endPoint x: 409, endPoint y: 421, distance: 264.5
click at [409, 421] on div "First name [PERSON_NAME] [PERSON_NAME] Email [EMAIL_ADDRESS][DOMAIN_NAME] Remove" at bounding box center [506, 406] width 610 height 69
type input "[EMAIL_ADDRESS][PERSON_NAME][DOMAIN_NAME]"
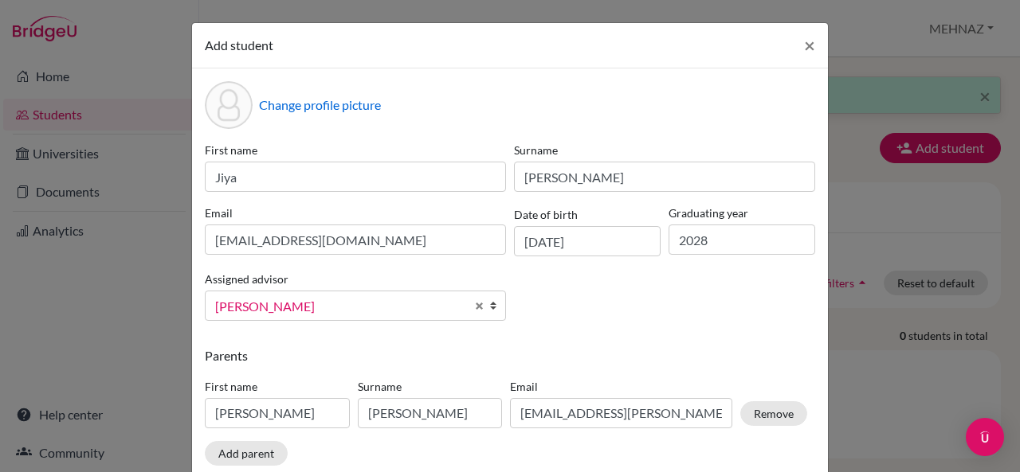
scroll to position [96, 0]
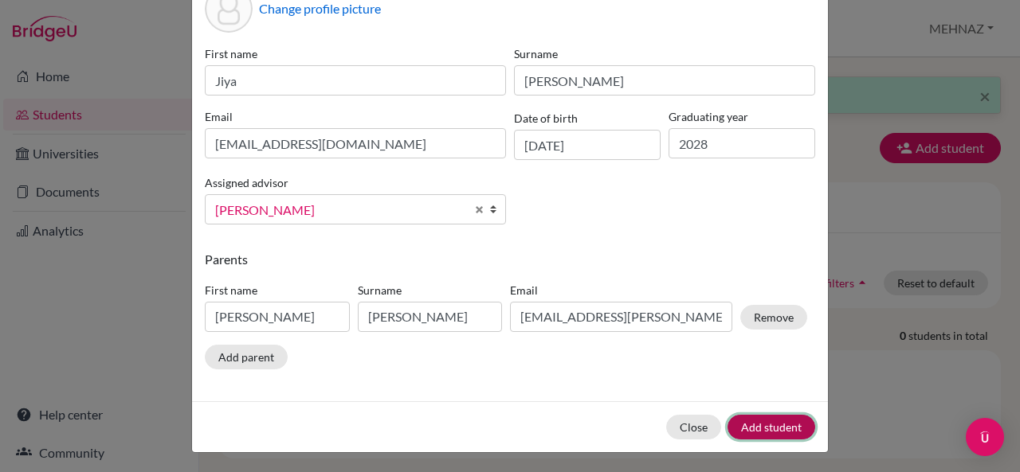
click at [779, 428] on button "Add student" at bounding box center [771, 427] width 88 height 25
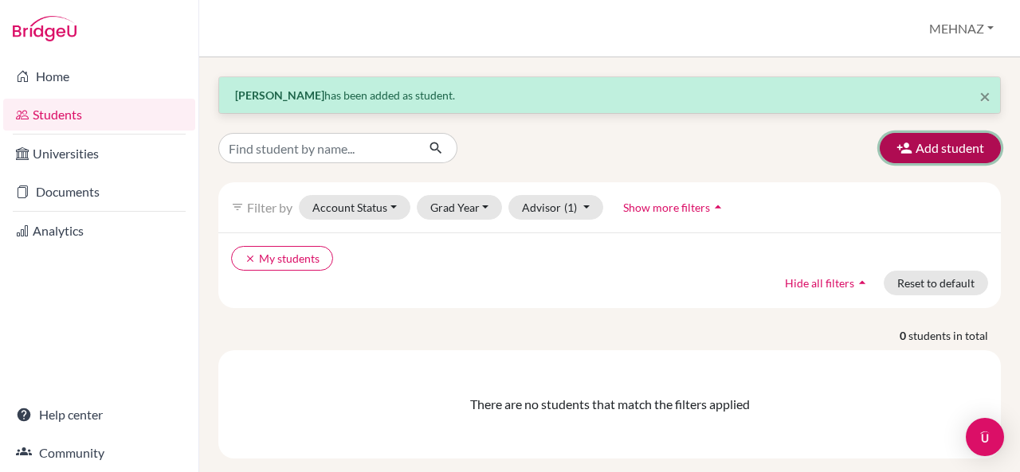
click at [948, 142] on button "Add student" at bounding box center [939, 148] width 121 height 30
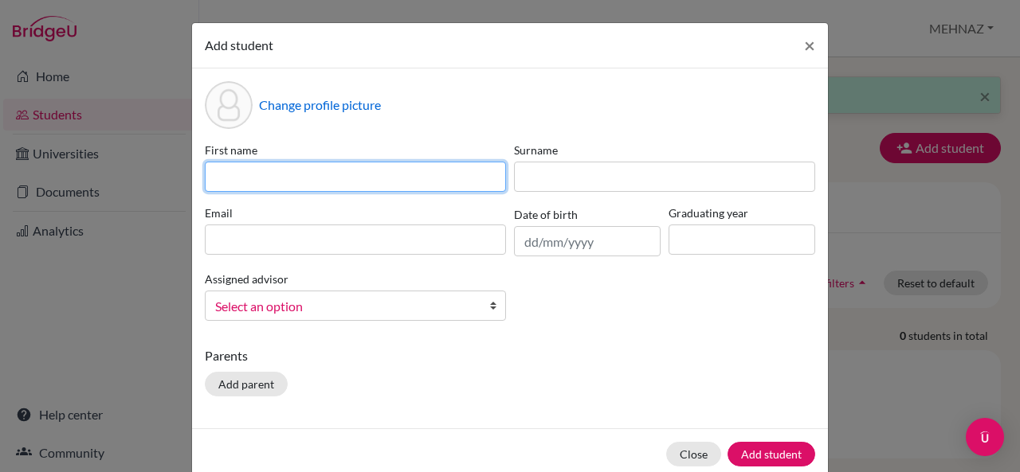
click at [362, 187] on input at bounding box center [355, 177] width 301 height 30
type input "Avni"
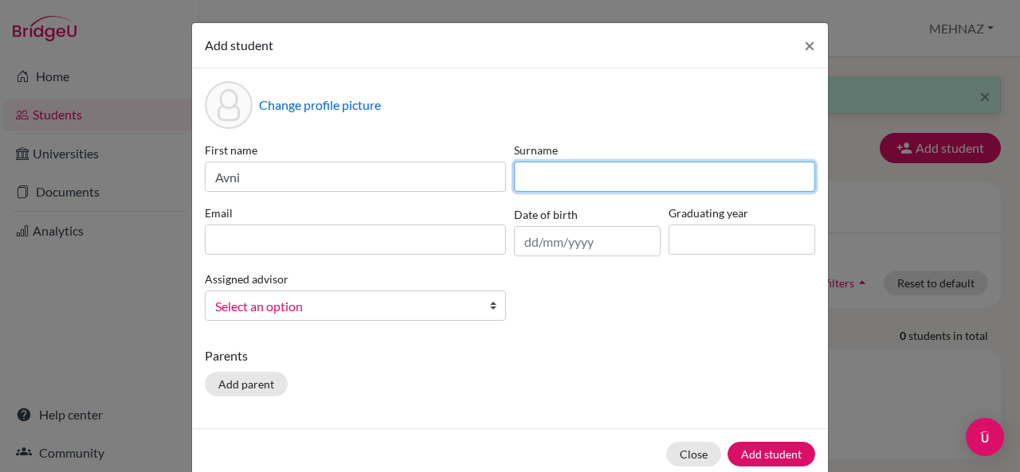
click at [569, 180] on input at bounding box center [664, 177] width 301 height 30
type input "[PERSON_NAME]"
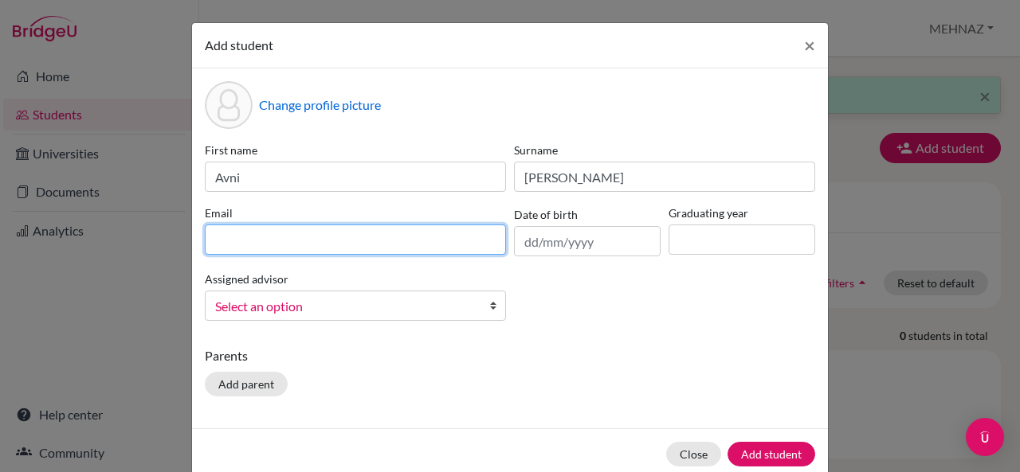
click at [447, 245] on input at bounding box center [355, 240] width 301 height 30
type input "[EMAIL_ADDRESS][DOMAIN_NAME]"
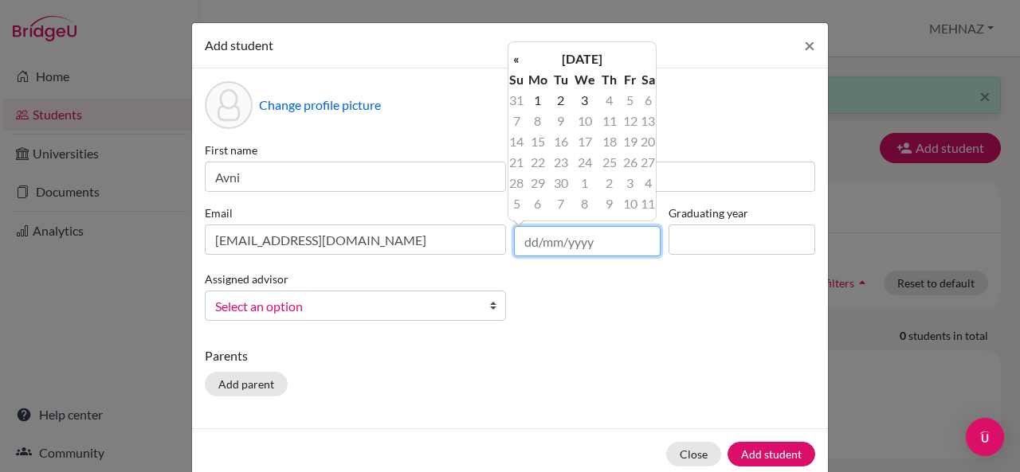
click at [561, 238] on input "text" at bounding box center [587, 241] width 147 height 30
type input "[DATE]"
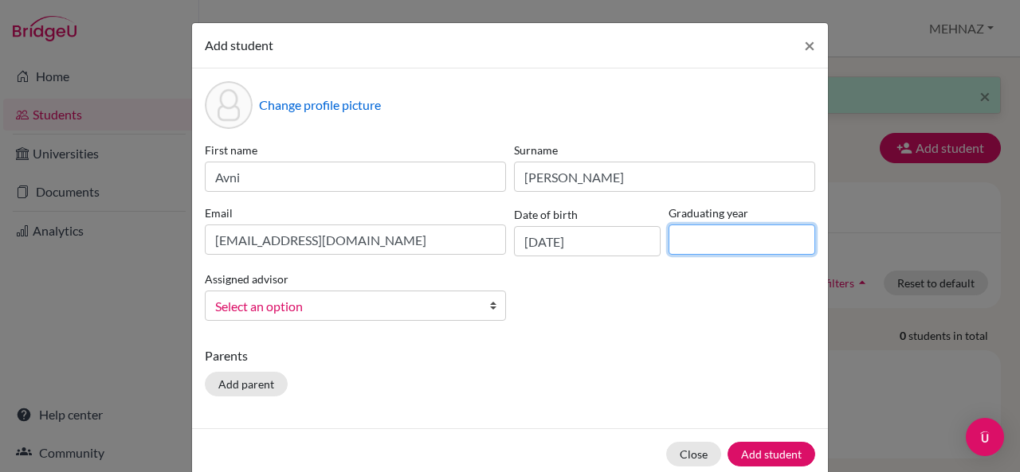
click at [723, 245] on input at bounding box center [741, 240] width 147 height 30
type input "2028"
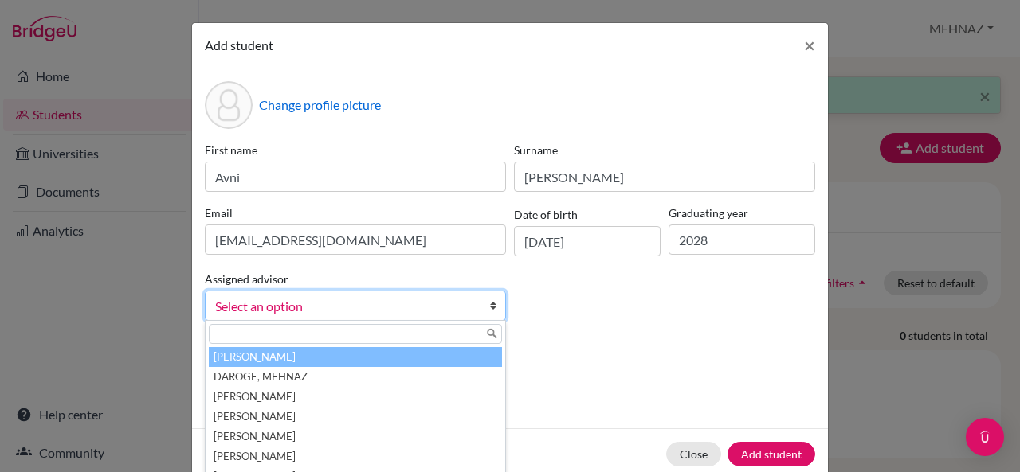
click at [394, 296] on span "Select an option" at bounding box center [345, 306] width 260 height 21
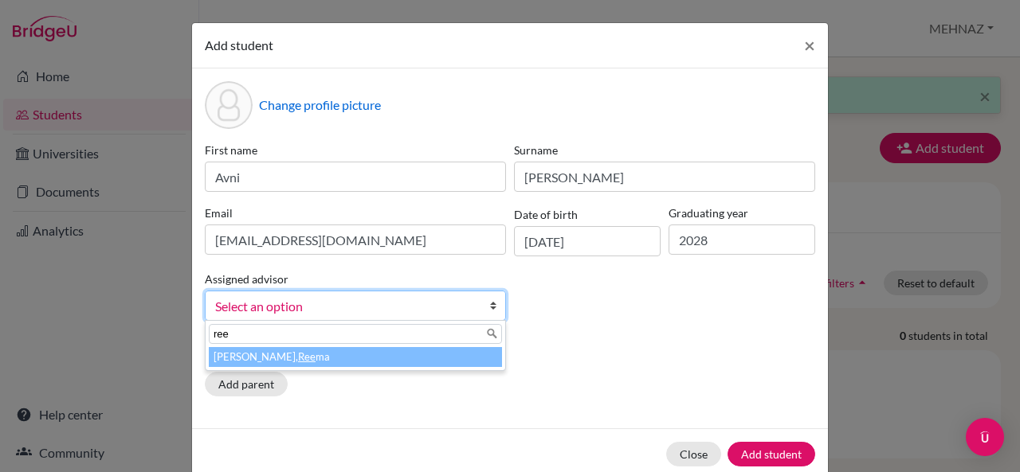
type input "ree"
click at [362, 361] on li "[PERSON_NAME] ma" at bounding box center [355, 357] width 293 height 20
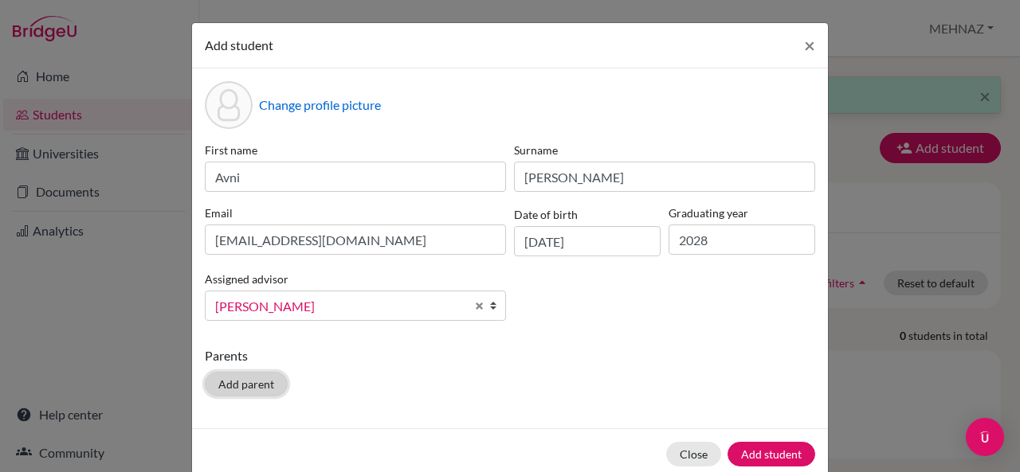
click at [237, 380] on button "Add parent" at bounding box center [246, 384] width 83 height 25
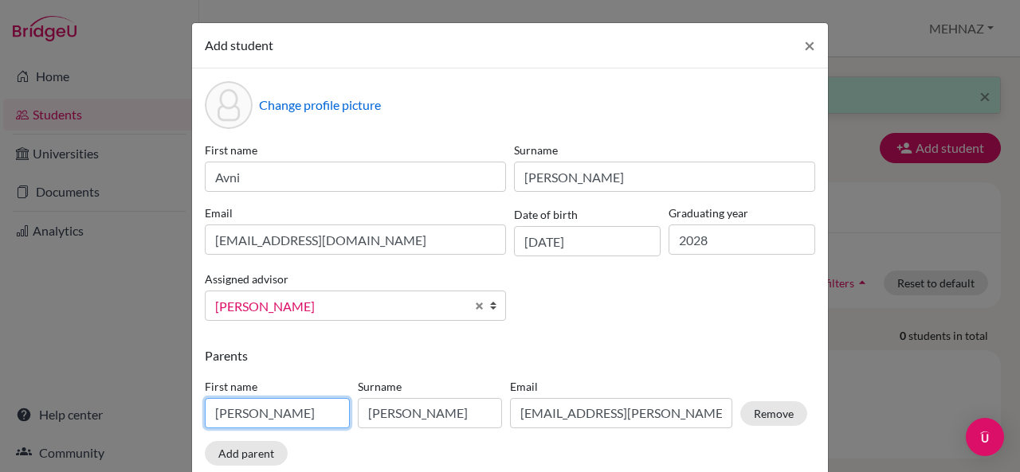
click at [293, 422] on input "[PERSON_NAME]" at bounding box center [277, 413] width 145 height 30
type input "V"
type input "Jiya"
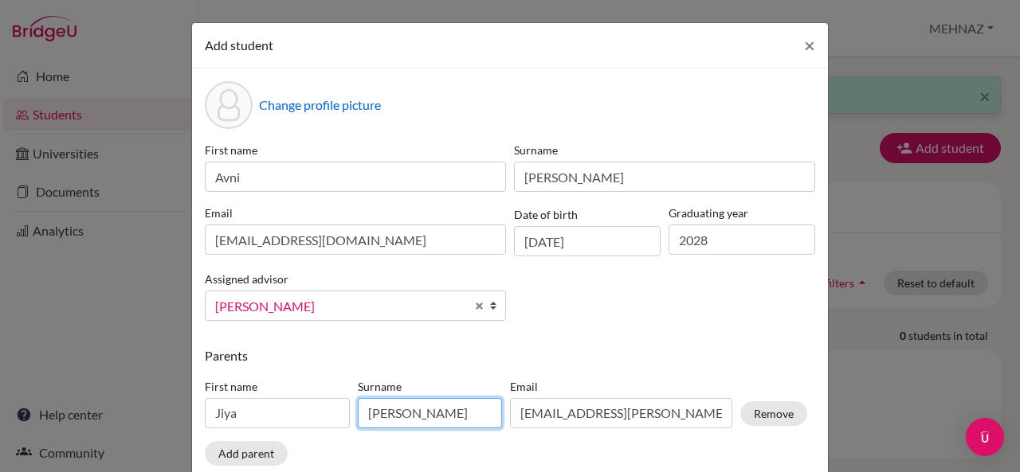
click at [422, 414] on input "[PERSON_NAME]" at bounding box center [430, 413] width 145 height 30
type input "P"
type input "[PERSON_NAME]"
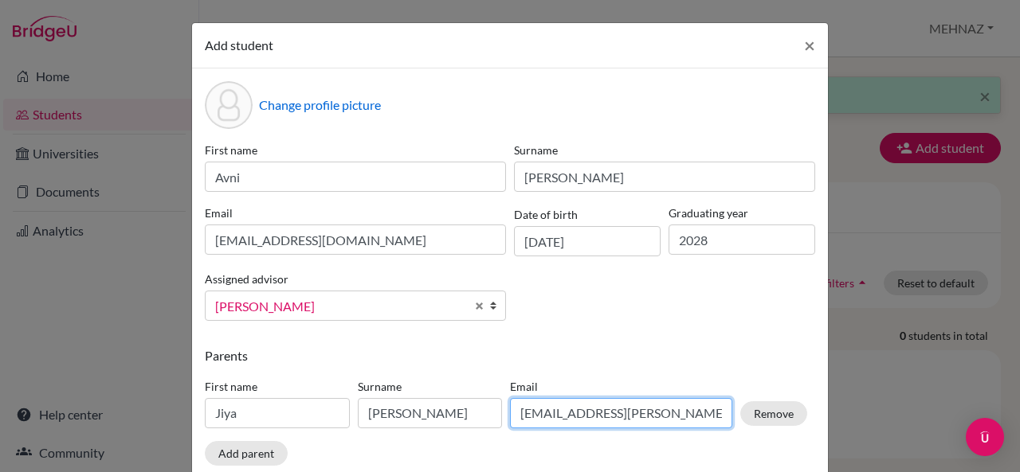
click at [690, 409] on input "[EMAIL_ADDRESS][PERSON_NAME][DOMAIN_NAME]" at bounding box center [621, 413] width 222 height 30
type input "[EMAIL_ADDRESS][DOMAIN_NAME]"
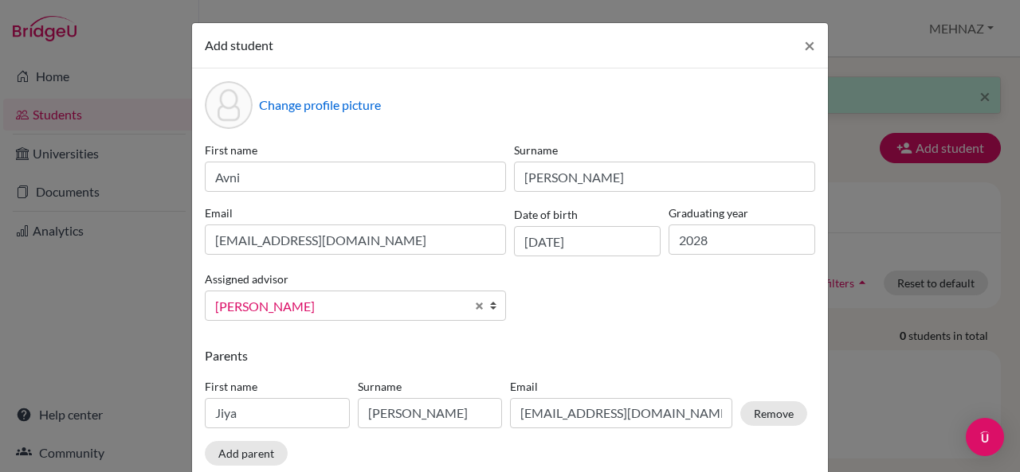
scroll to position [96, 0]
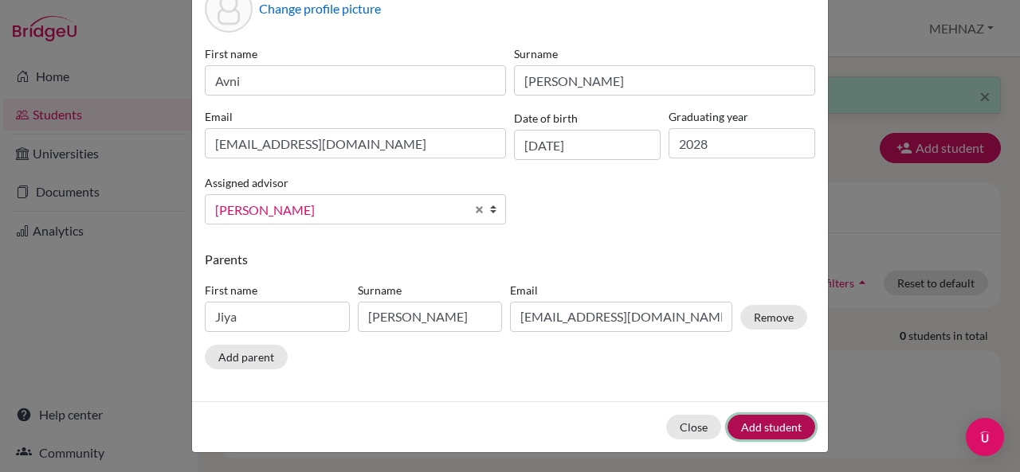
click at [782, 428] on button "Add student" at bounding box center [771, 427] width 88 height 25
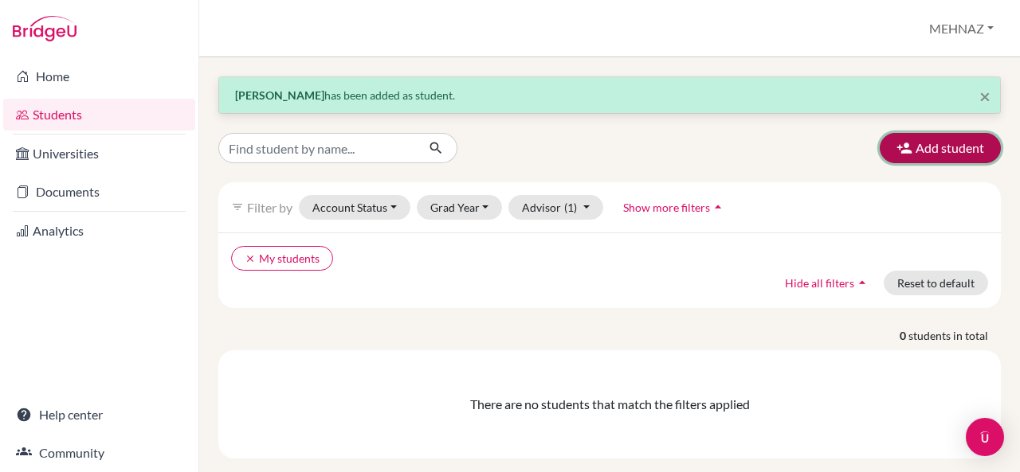
click at [938, 146] on button "Add student" at bounding box center [939, 148] width 121 height 30
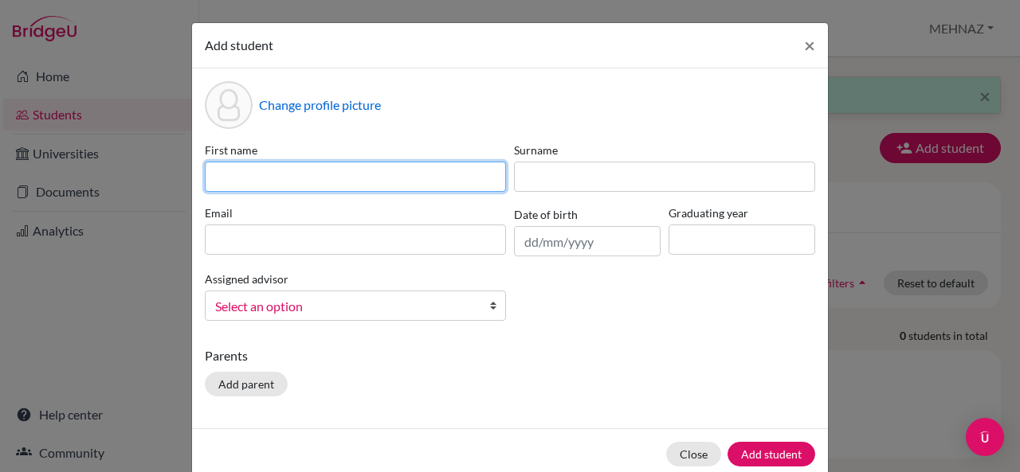
click at [386, 178] on input at bounding box center [355, 177] width 301 height 30
type input "purvi"
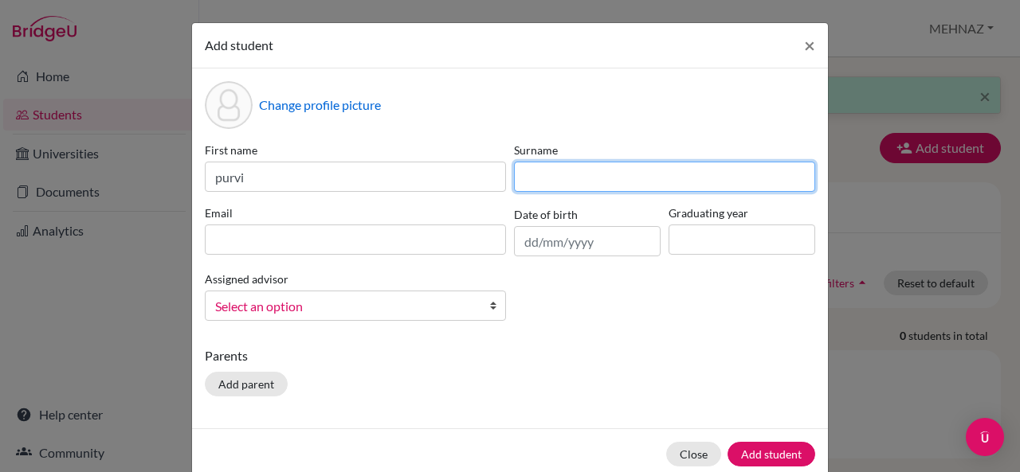
click at [536, 173] on input at bounding box center [664, 177] width 301 height 30
type input "[PERSON_NAME]"
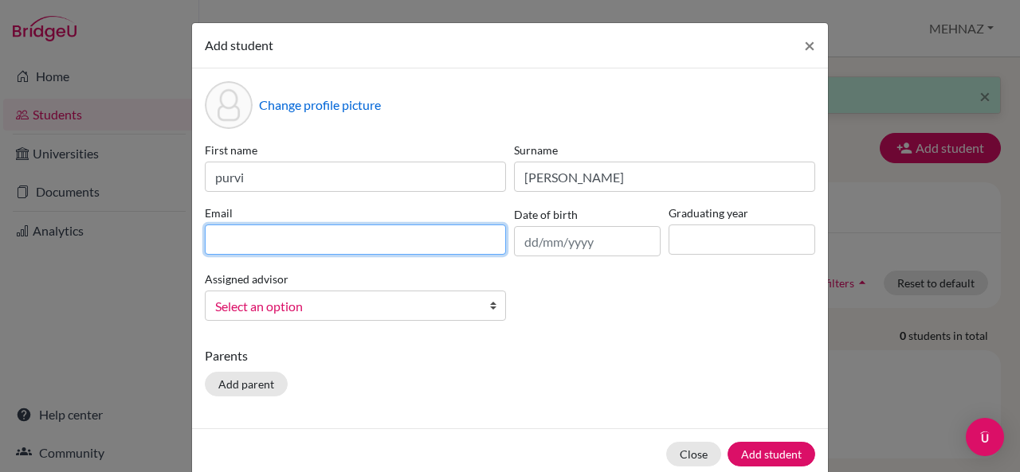
click at [390, 239] on input at bounding box center [355, 240] width 301 height 30
type input "[EMAIL_ADDRESS][DOMAIN_NAME]"
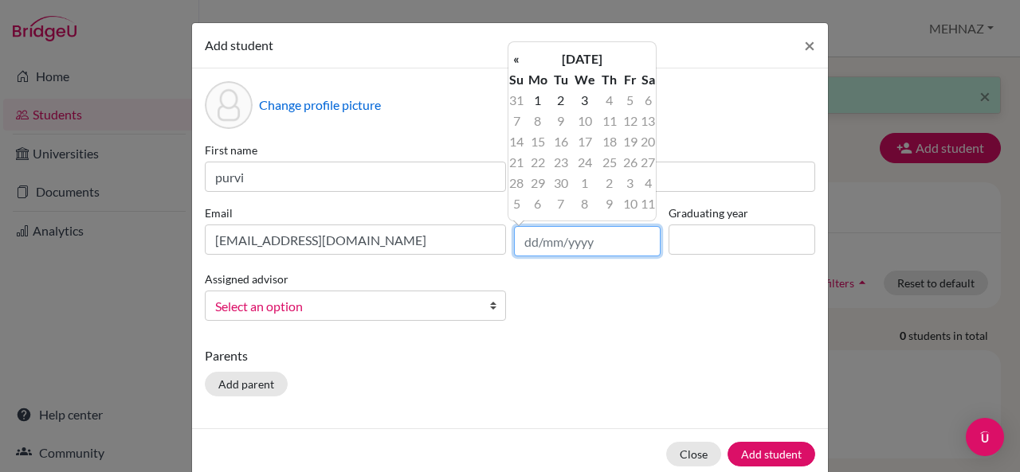
click at [554, 244] on input "text" at bounding box center [587, 241] width 147 height 30
type input "[DATE]"
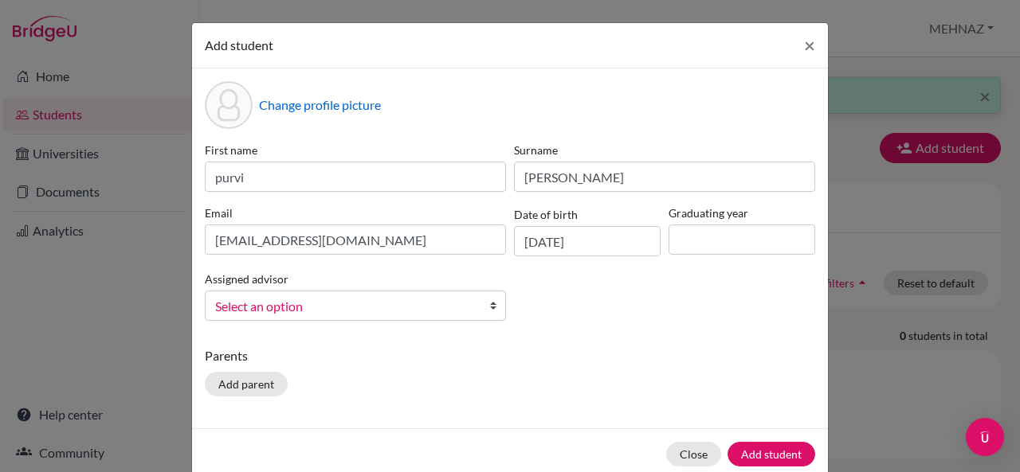
click at [618, 307] on div "First name [PERSON_NAME] Surname [PERSON_NAME] Email [EMAIL_ADDRESS][DOMAIN_NAM…" at bounding box center [510, 238] width 618 height 192
click at [749, 239] on input at bounding box center [741, 240] width 147 height 30
type input "2028"
click at [350, 296] on span "Select an option" at bounding box center [345, 306] width 260 height 21
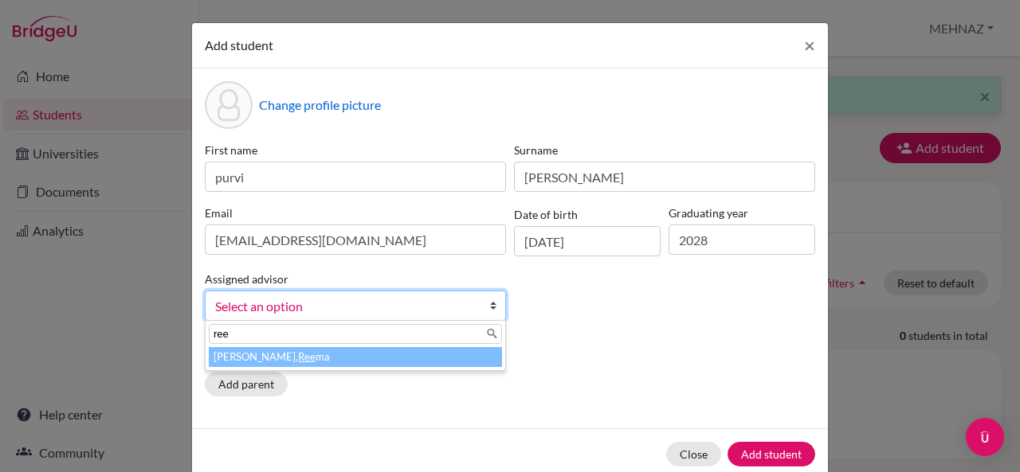
type input "ree"
click at [303, 362] on li "[PERSON_NAME] ma" at bounding box center [355, 357] width 293 height 20
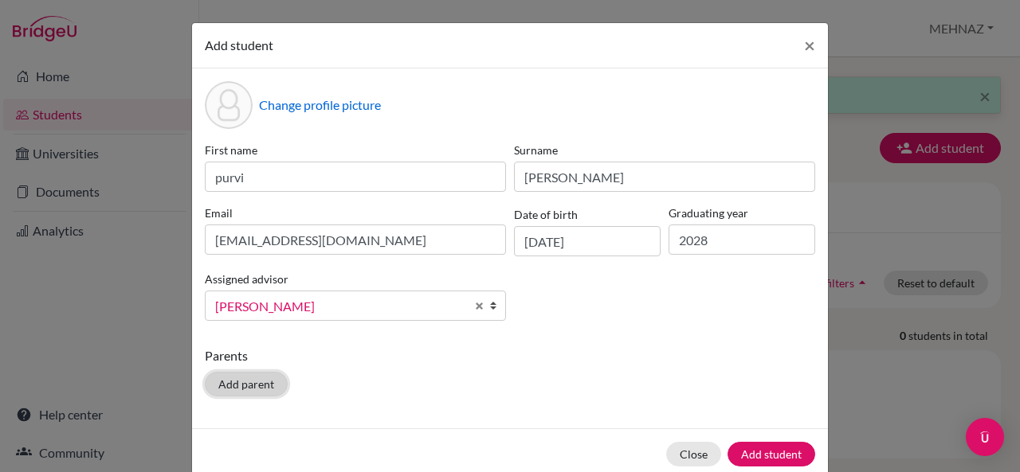
click at [237, 382] on button "Add parent" at bounding box center [246, 384] width 83 height 25
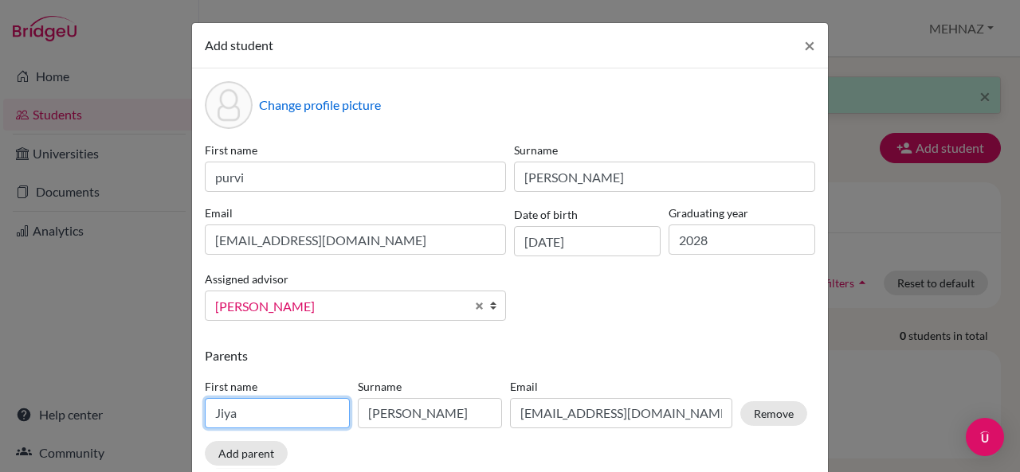
click at [298, 421] on input "Jiya" at bounding box center [277, 413] width 145 height 30
type input "J"
type input "vikas"
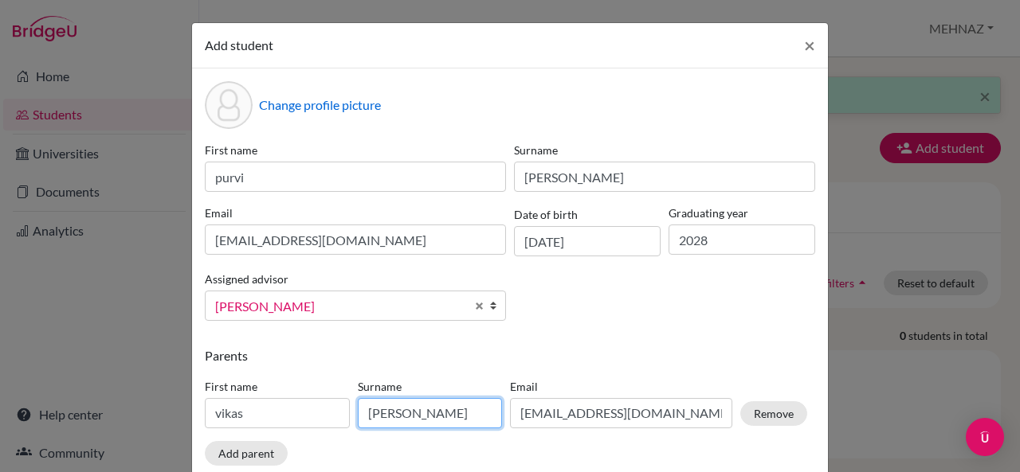
click at [411, 407] on input "[PERSON_NAME]" at bounding box center [430, 413] width 145 height 30
type input "V"
type input "[PERSON_NAME]"
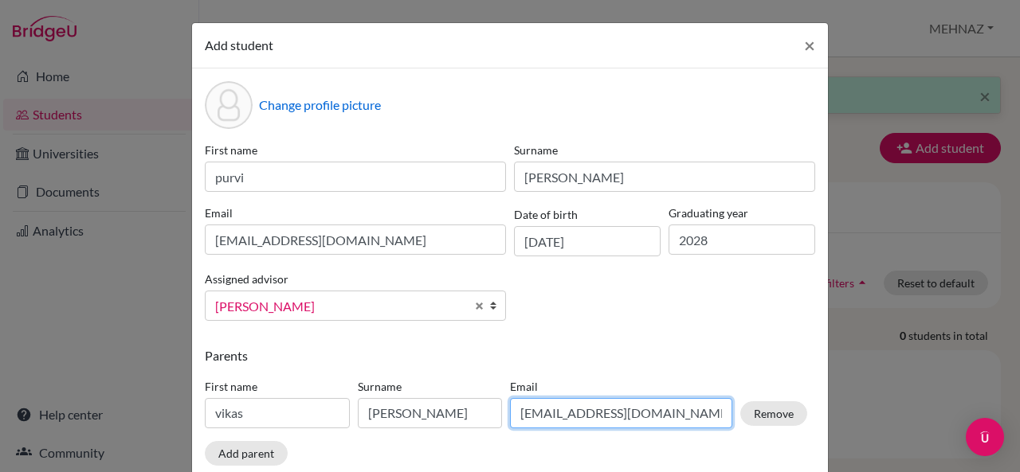
click at [557, 410] on input "[EMAIL_ADDRESS][DOMAIN_NAME]" at bounding box center [621, 413] width 222 height 30
click at [542, 417] on input "[EMAIL_ADDRESS][DOMAIN_NAME]" at bounding box center [621, 413] width 222 height 30
type input "[EMAIL_ADDRESS][DOMAIN_NAME]"
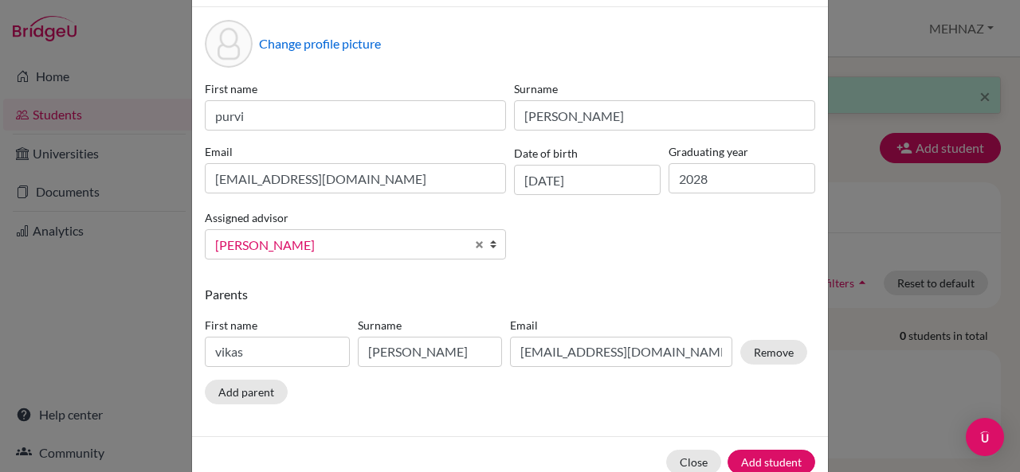
scroll to position [96, 0]
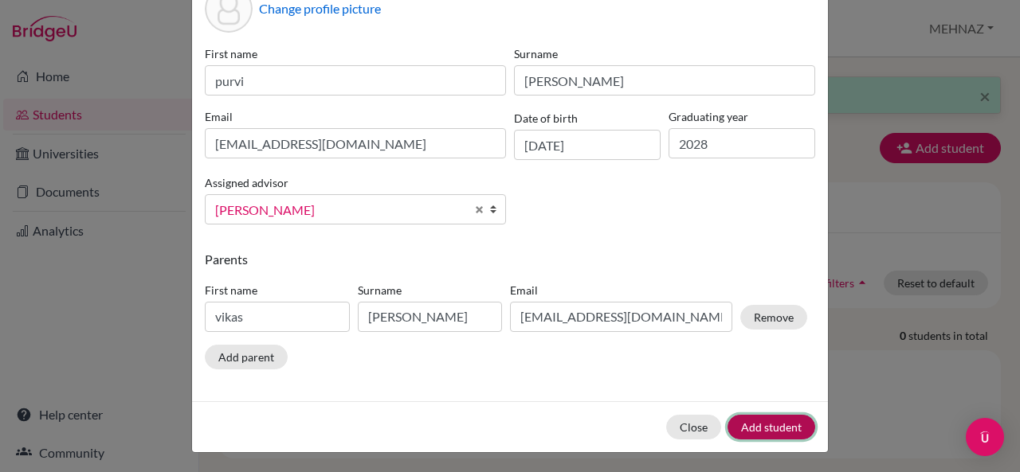
click at [782, 421] on button "Add student" at bounding box center [771, 427] width 88 height 25
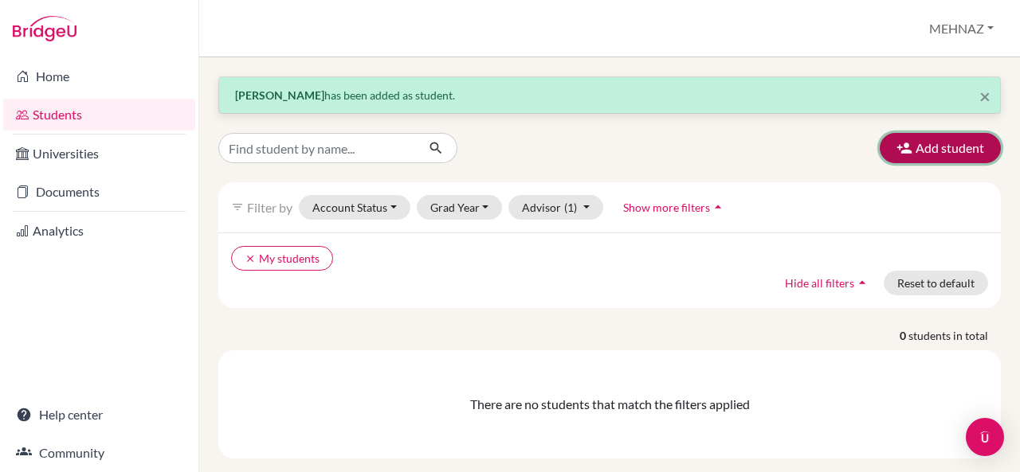
click at [910, 136] on button "Add student" at bounding box center [939, 148] width 121 height 30
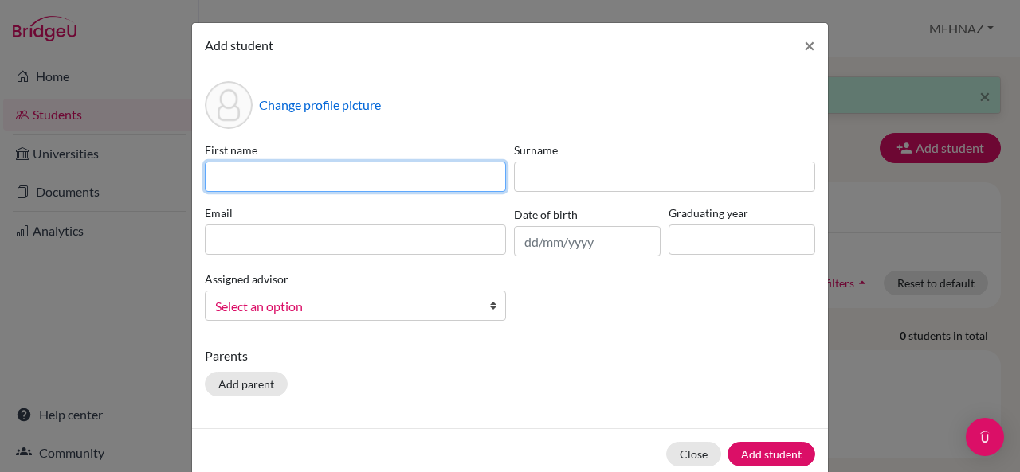
click at [276, 182] on input at bounding box center [355, 177] width 301 height 30
type input "t"
type input "Tejashwiniba"
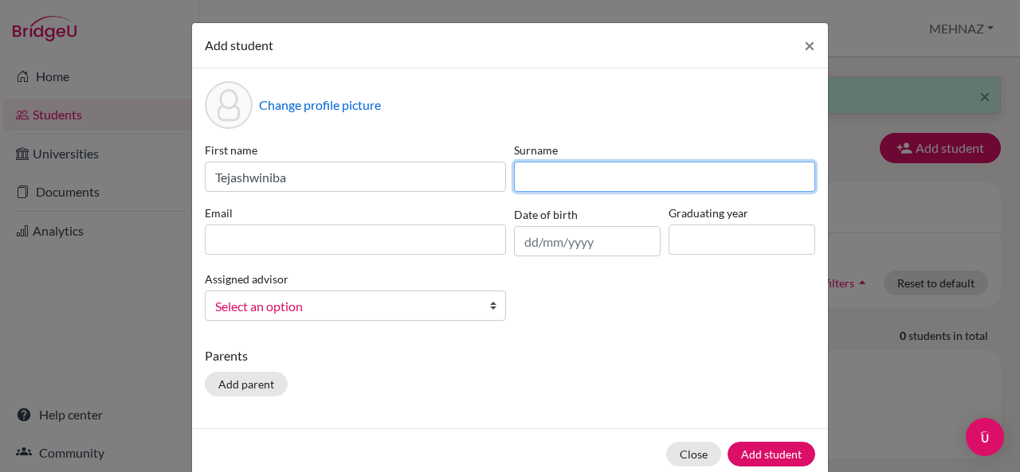
click at [578, 174] on input at bounding box center [664, 177] width 301 height 30
type input "Zala"
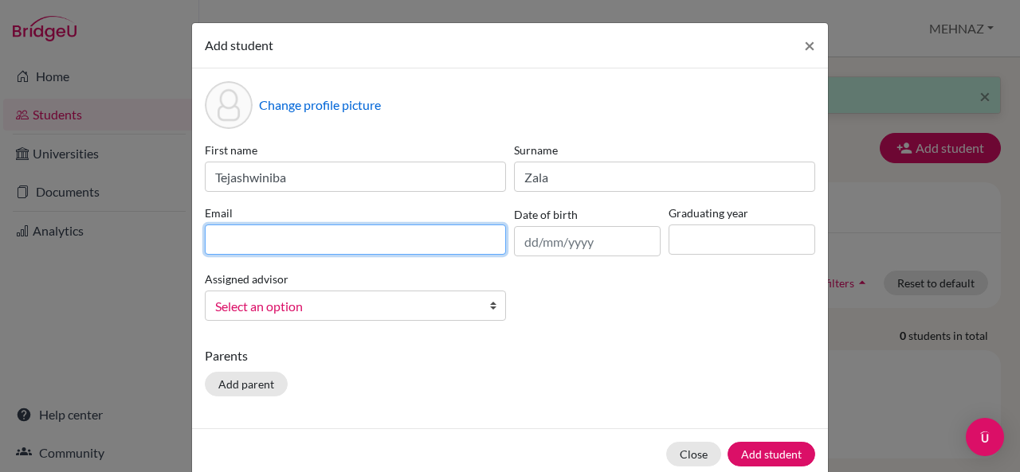
click at [397, 241] on input at bounding box center [355, 240] width 301 height 30
type input "z"
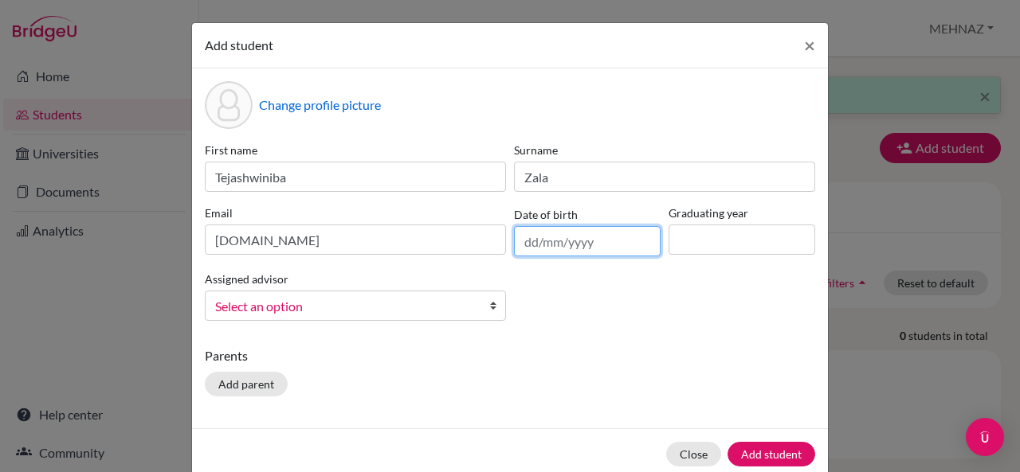
click at [521, 245] on input "text" at bounding box center [587, 241] width 147 height 30
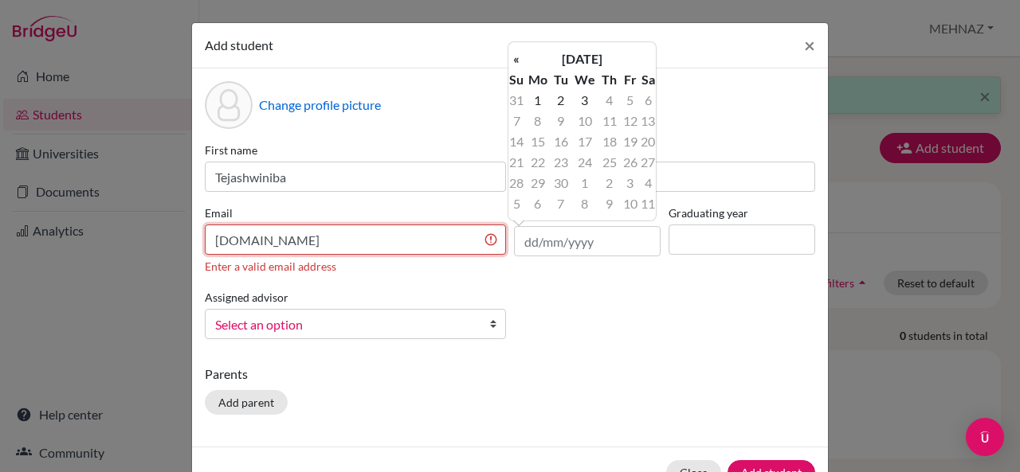
click at [271, 238] on input "[DOMAIN_NAME]" at bounding box center [355, 240] width 301 height 30
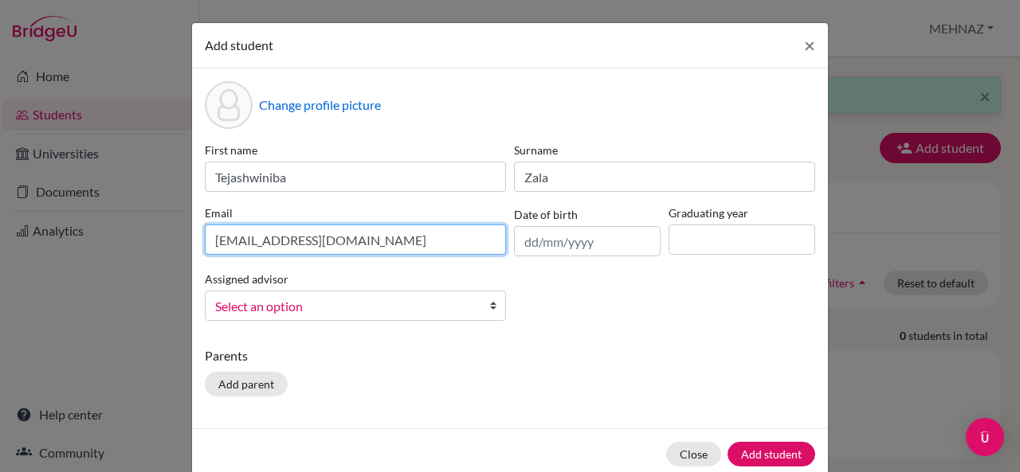
type input "[EMAIL_ADDRESS][DOMAIN_NAME]"
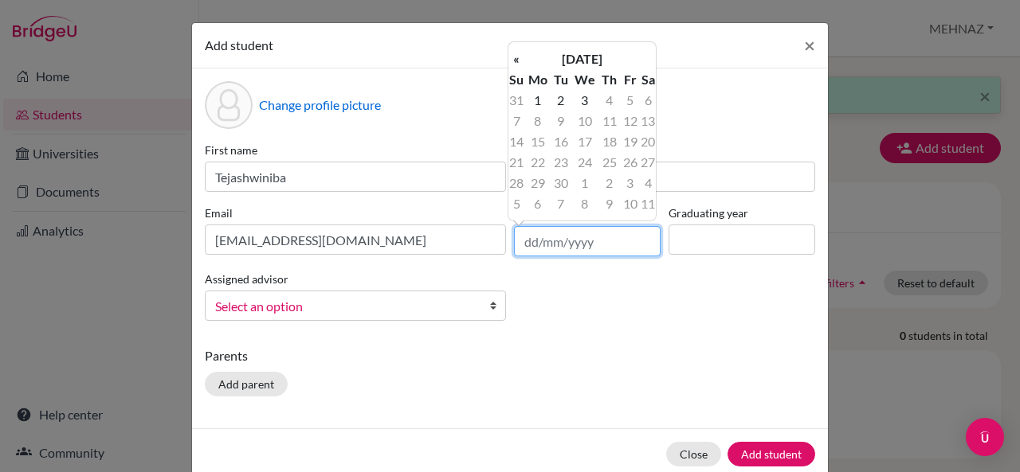
click at [550, 251] on input "text" at bounding box center [587, 241] width 147 height 30
click at [516, 60] on th "«" at bounding box center [516, 59] width 16 height 21
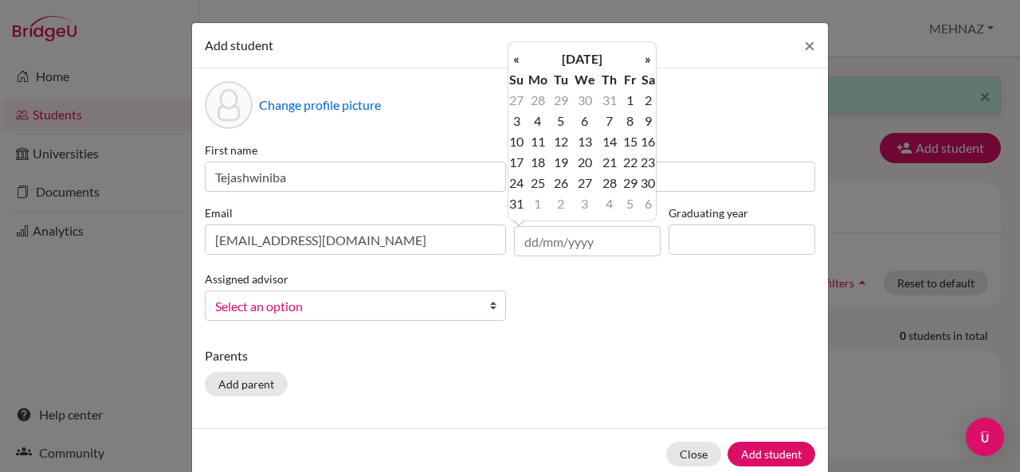
click at [516, 60] on th "«" at bounding box center [516, 59] width 16 height 21
drag, startPoint x: 516, startPoint y: 60, endPoint x: 576, endPoint y: 55, distance: 59.9
click at [576, 55] on tr "« [DATE] »" at bounding box center [581, 59] width 147 height 21
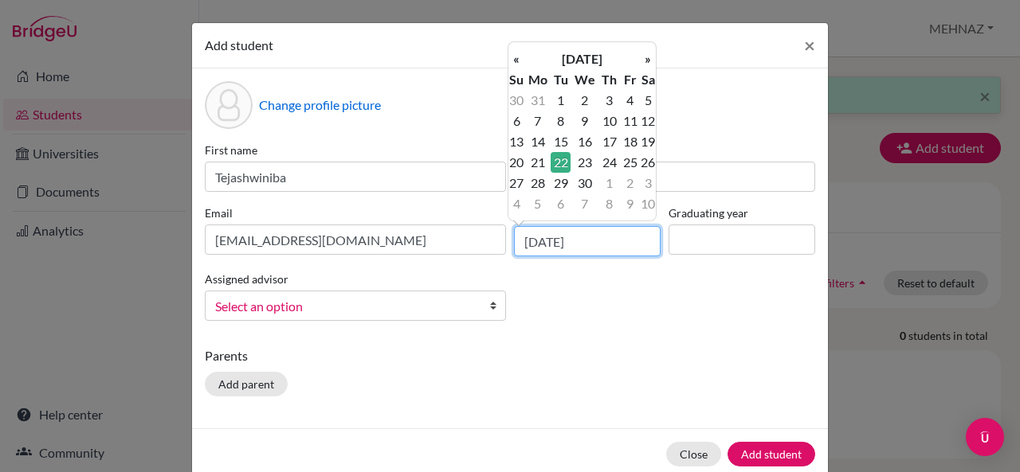
type input "[DATE]"
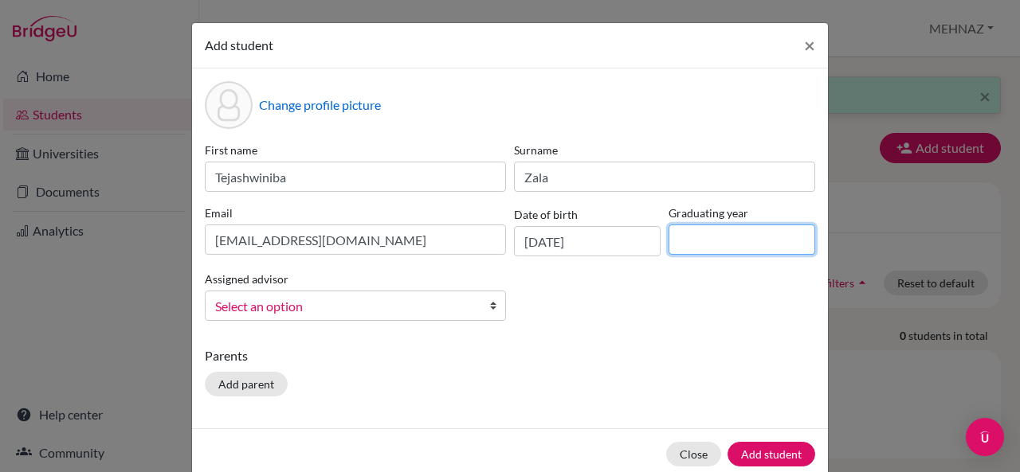
click at [720, 238] on input at bounding box center [741, 240] width 147 height 30
type input "2028"
click at [334, 315] on span "Select an option" at bounding box center [345, 306] width 260 height 21
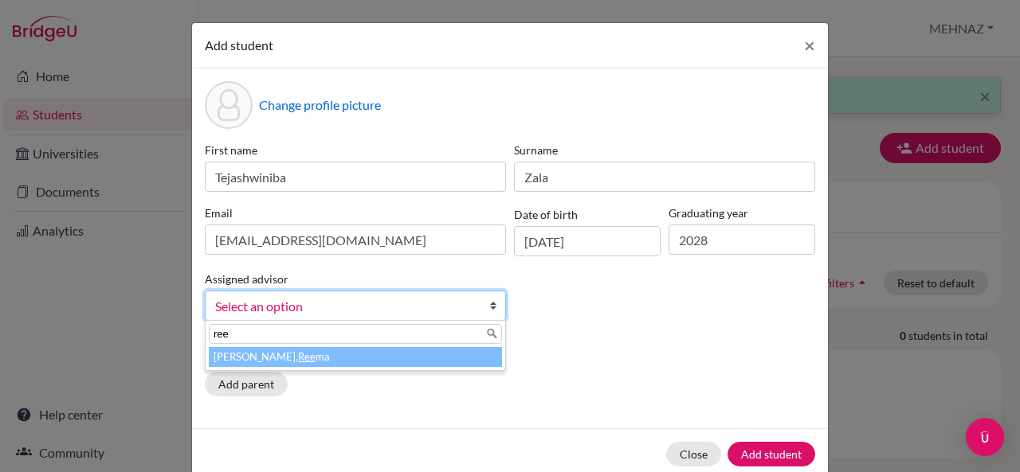
type input "ree"
click at [311, 356] on li "[PERSON_NAME] ma" at bounding box center [355, 357] width 293 height 20
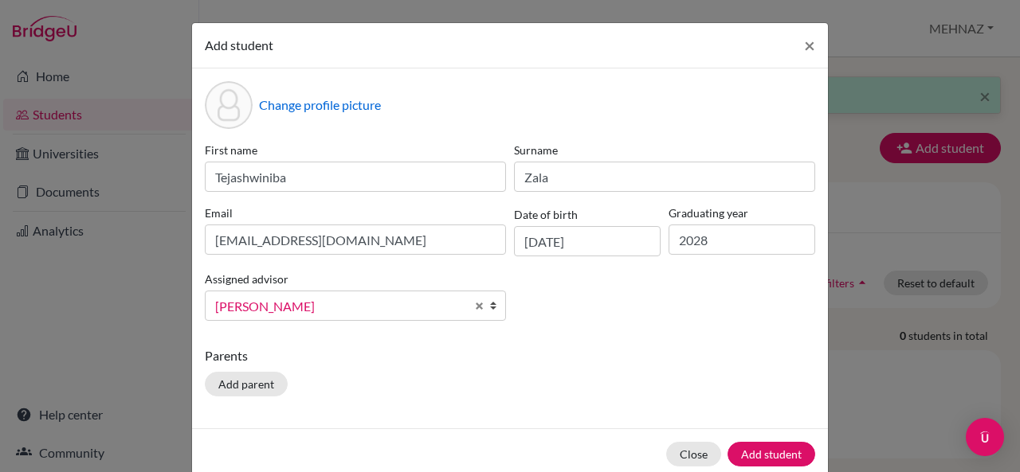
click at [244, 369] on div "Parents Add parent" at bounding box center [510, 375] width 610 height 57
click at [239, 378] on button "Add parent" at bounding box center [246, 384] width 83 height 25
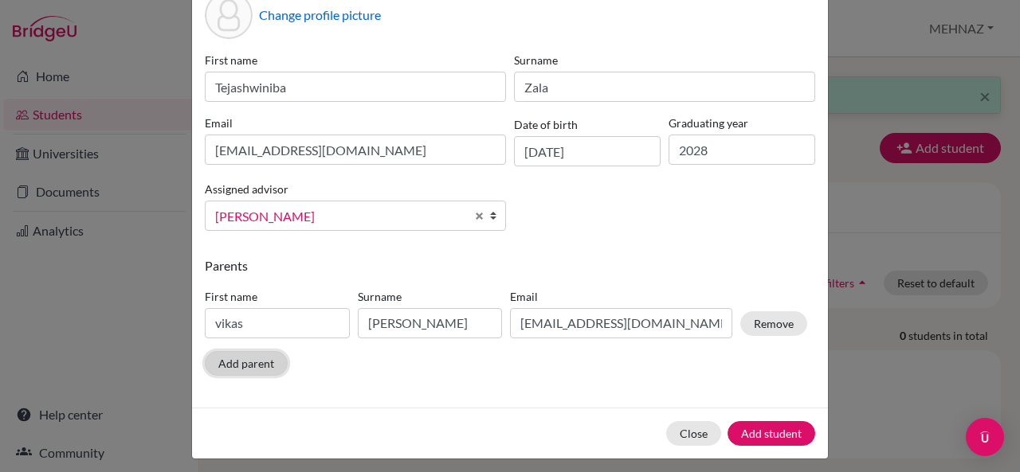
scroll to position [96, 0]
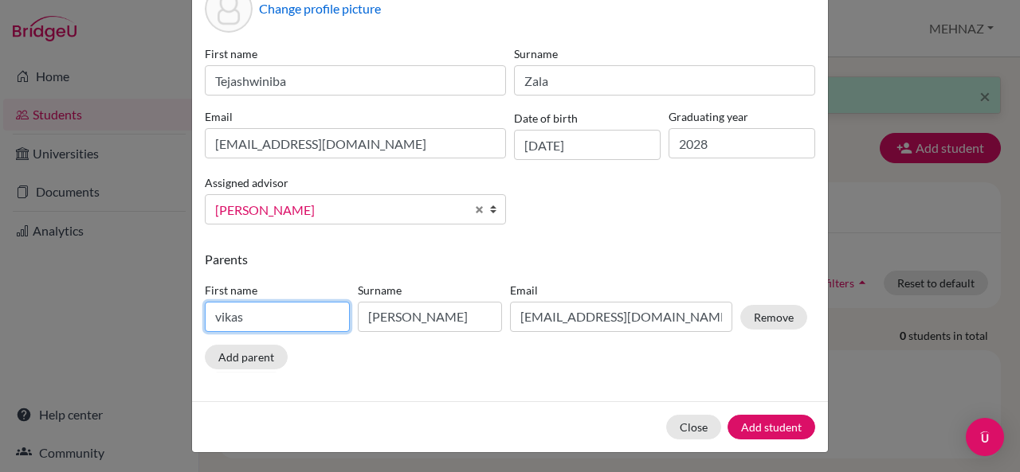
drag, startPoint x: 256, startPoint y: 315, endPoint x: 217, endPoint y: 313, distance: 39.9
click at [217, 313] on input "vikas" at bounding box center [277, 317] width 145 height 30
type input "v"
type input "[PERSON_NAME]"
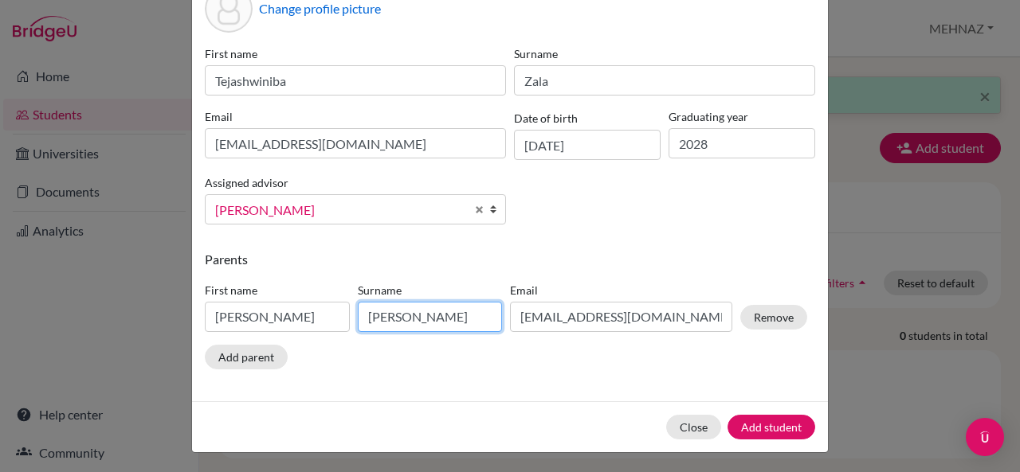
drag, startPoint x: 429, startPoint y: 311, endPoint x: 285, endPoint y: 315, distance: 144.2
click at [285, 315] on div "First name [PERSON_NAME] [PERSON_NAME] [PERSON_NAME][EMAIL_ADDRESS][DOMAIN_NAME…" at bounding box center [506, 310] width 610 height 69
type input "Zala"
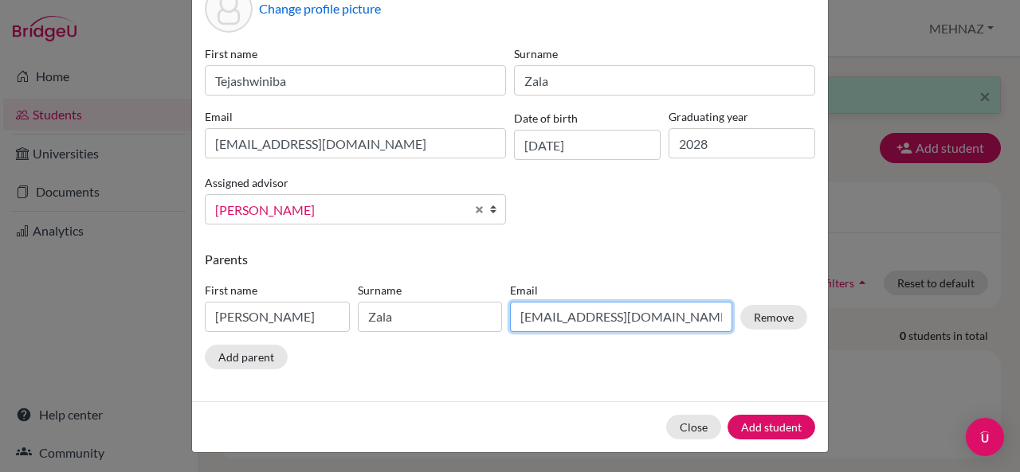
drag, startPoint x: 671, startPoint y: 308, endPoint x: 492, endPoint y: 297, distance: 178.8
click at [492, 297] on div "First name [PERSON_NAME] [PERSON_NAME] [PERSON_NAME][EMAIL_ADDRESS][DOMAIN_NAME…" at bounding box center [506, 310] width 610 height 69
type input "[EMAIL_ADDRESS][DOMAIN_NAME]"
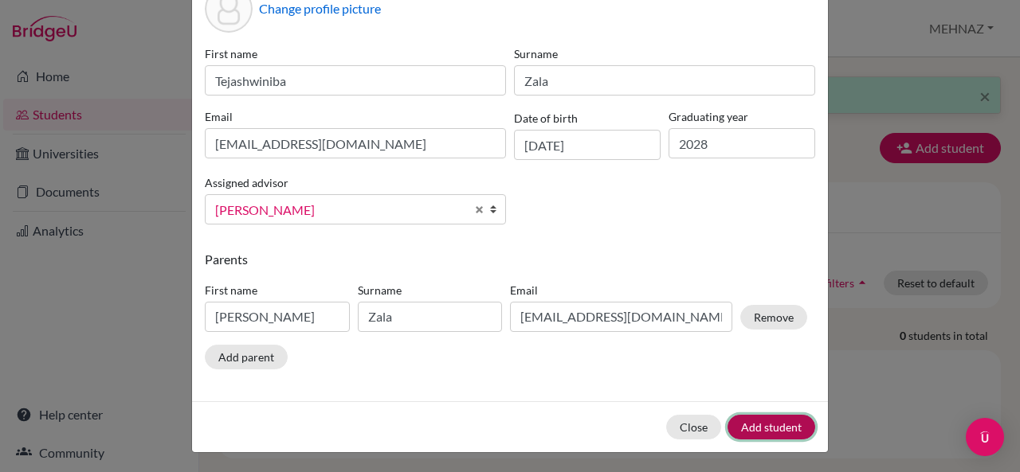
click at [750, 425] on button "Add student" at bounding box center [771, 427] width 88 height 25
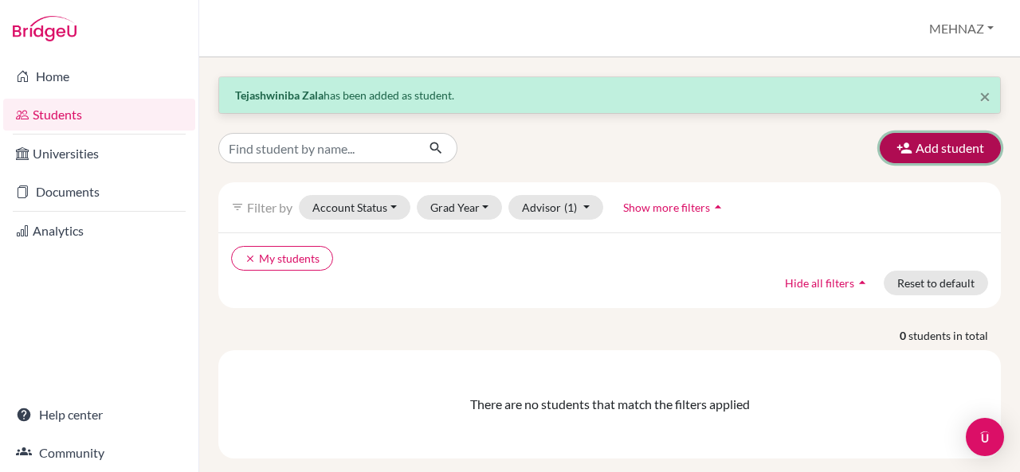
click at [942, 154] on button "Add student" at bounding box center [939, 148] width 121 height 30
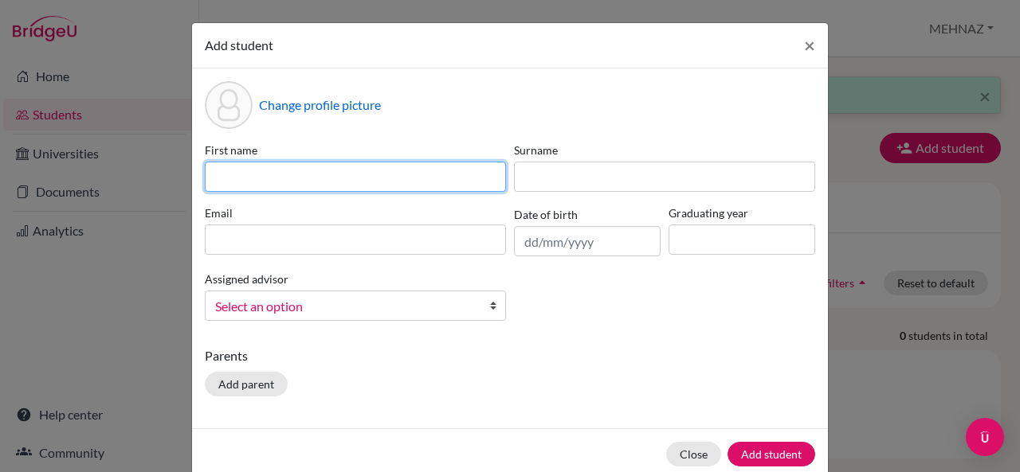
click at [292, 184] on input at bounding box center [355, 177] width 301 height 30
type input "[PERSON_NAME]"
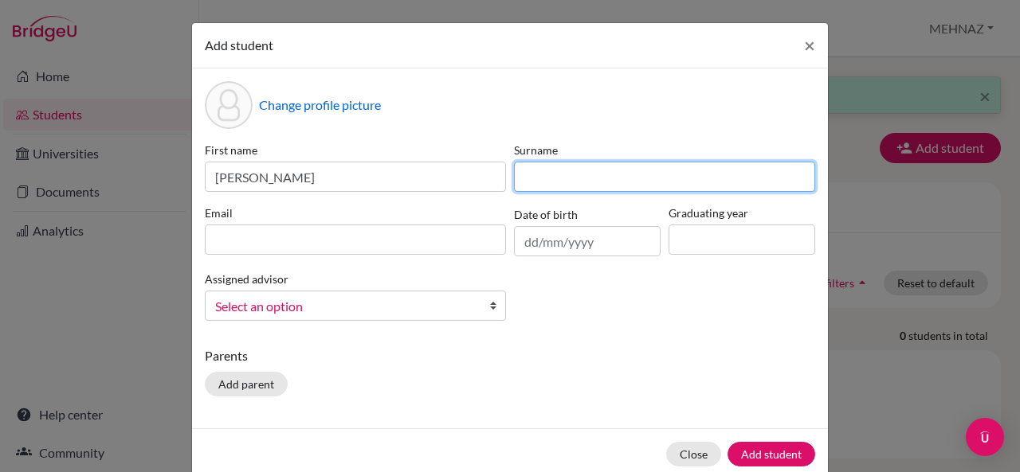
click at [578, 184] on input at bounding box center [664, 177] width 301 height 30
type input "koppineni"
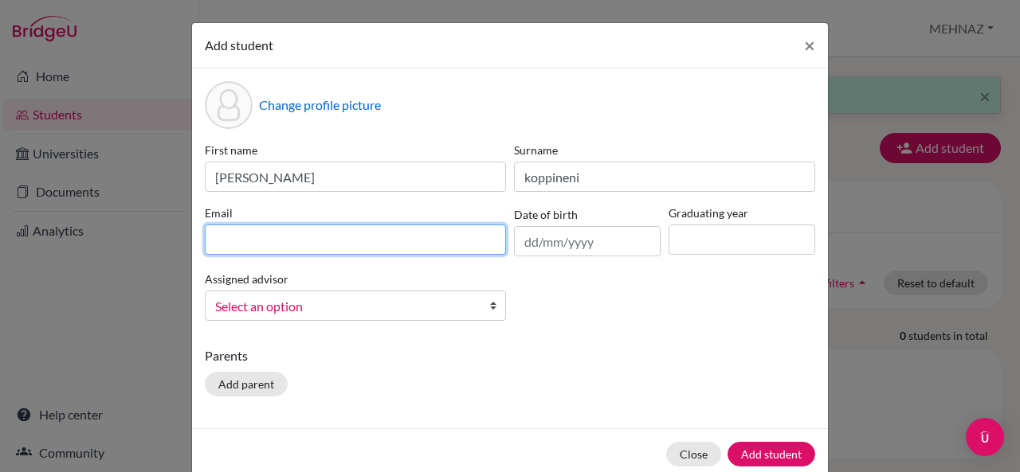
click at [225, 245] on input at bounding box center [355, 240] width 301 height 30
type input "r"
type input "[EMAIL_ADDRESS][DOMAIN_NAME]"
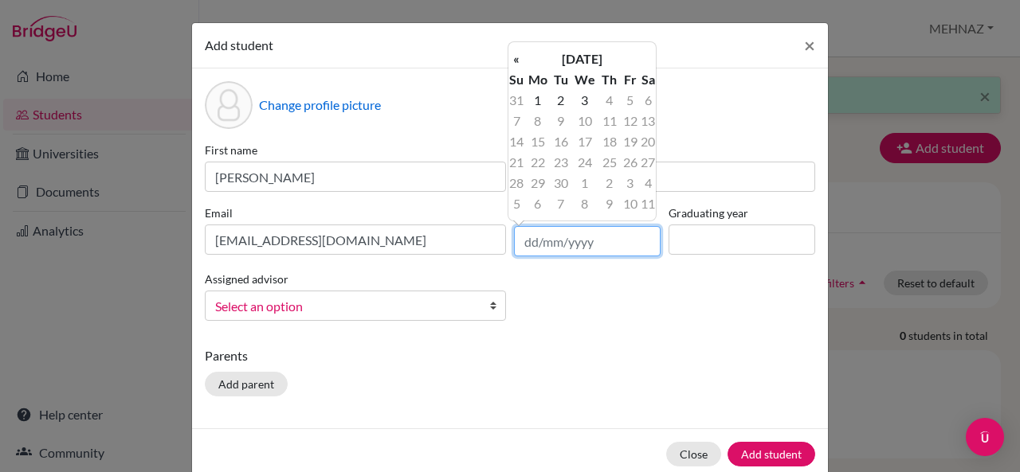
click at [527, 240] on input "text" at bounding box center [587, 241] width 147 height 30
type input "[DATE]"
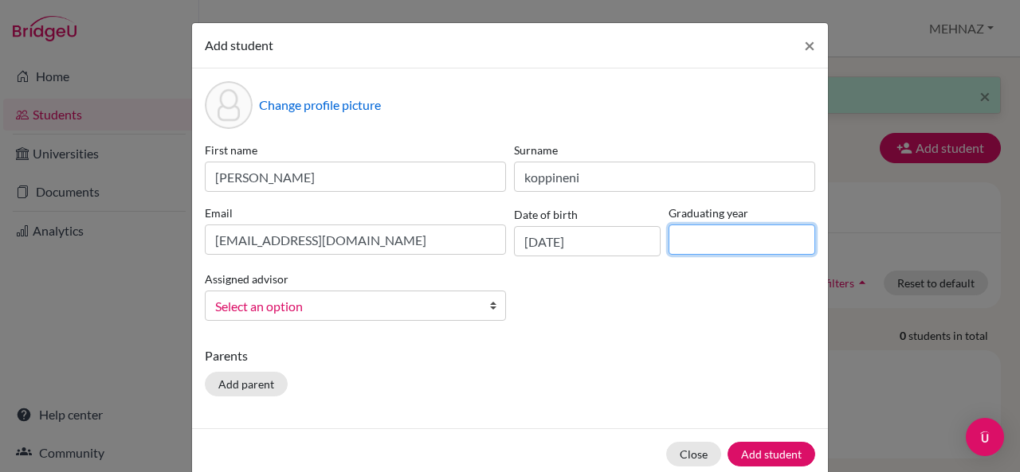
click at [702, 236] on input at bounding box center [741, 240] width 147 height 30
type input "2028"
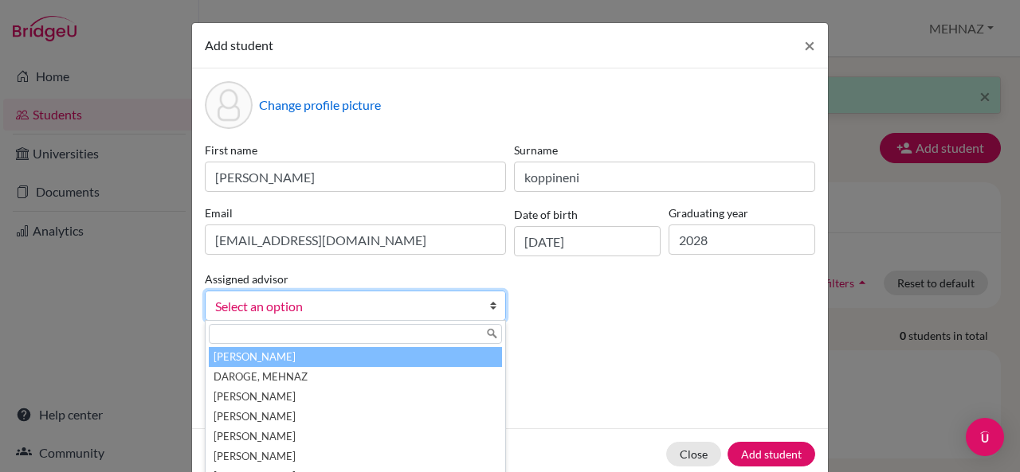
click at [350, 300] on span "Select an option" at bounding box center [345, 306] width 260 height 21
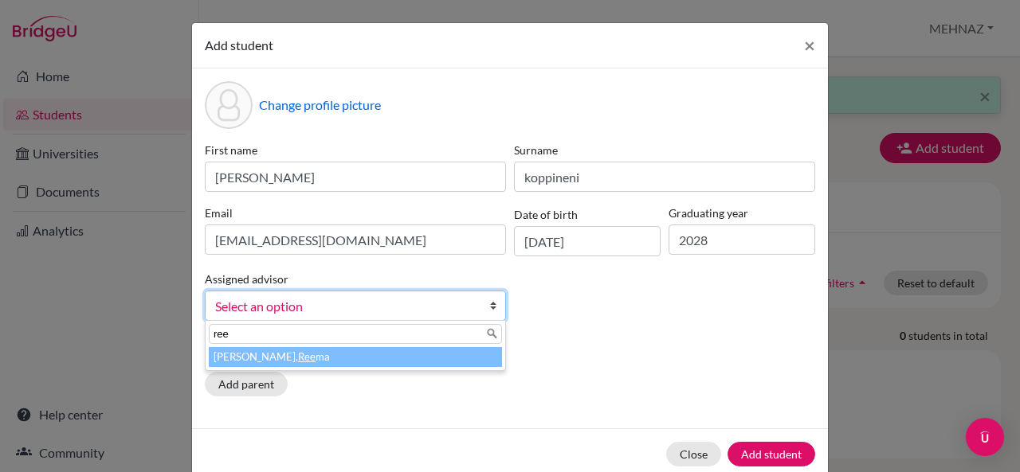
type input "ree"
click at [287, 359] on li "[PERSON_NAME] ma" at bounding box center [355, 357] width 293 height 20
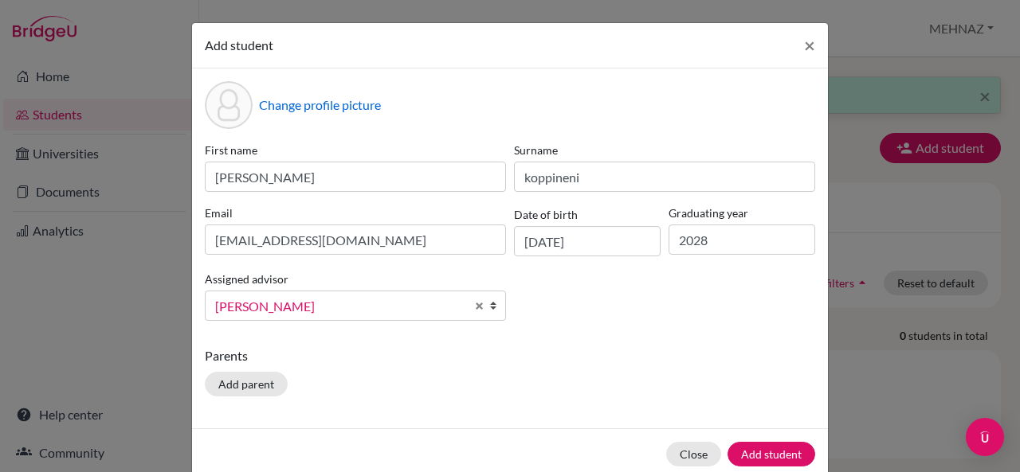
click at [287, 359] on p "Parents" at bounding box center [510, 356] width 610 height 19
click at [238, 390] on button "Add parent" at bounding box center [246, 384] width 83 height 25
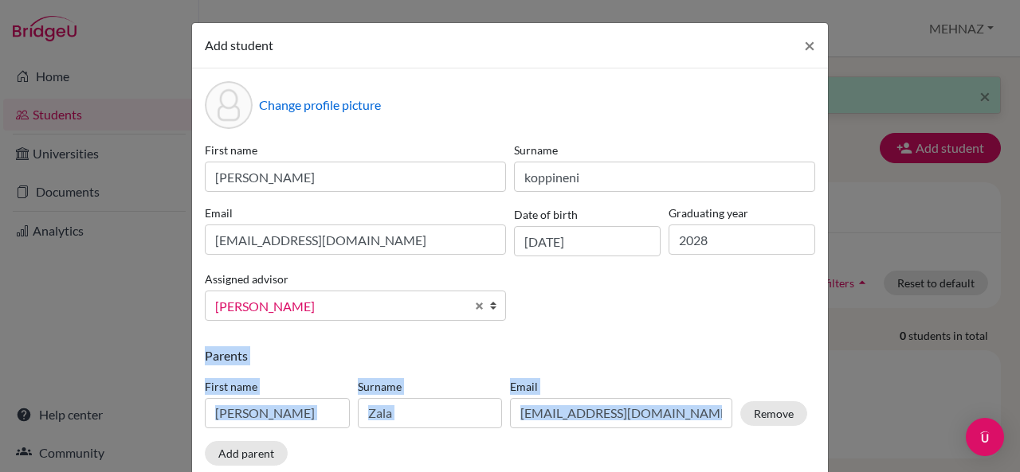
click at [272, 413] on input "[PERSON_NAME]" at bounding box center [277, 413] width 145 height 30
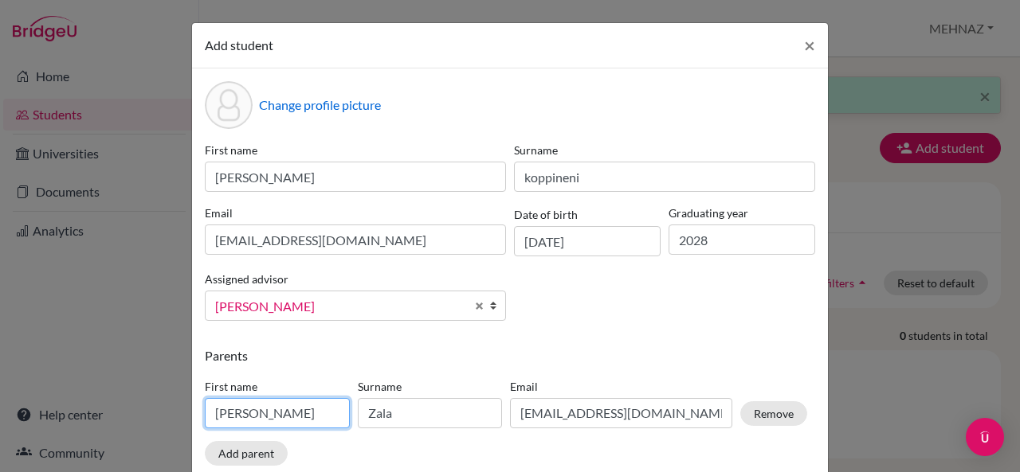
type input "J"
type input "ravi"
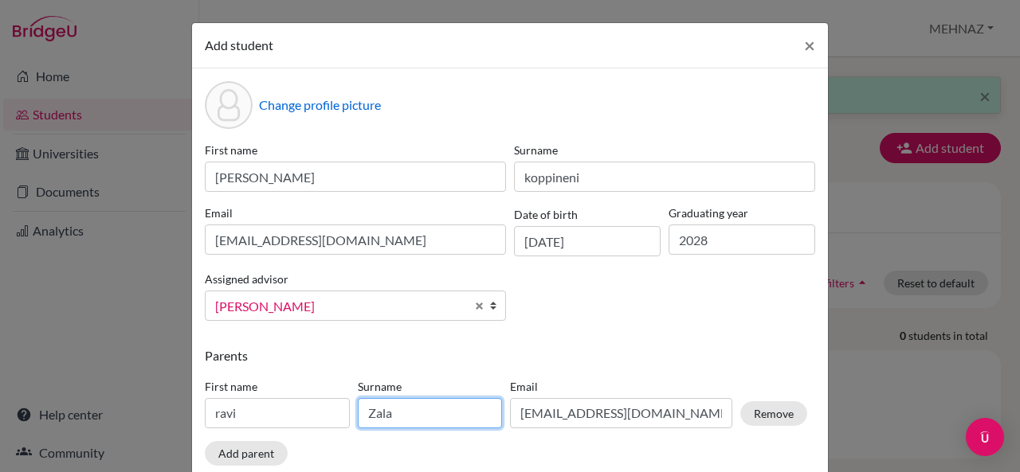
click at [404, 413] on input "Zala" at bounding box center [430, 413] width 145 height 30
type input "Z"
type input "kiran"
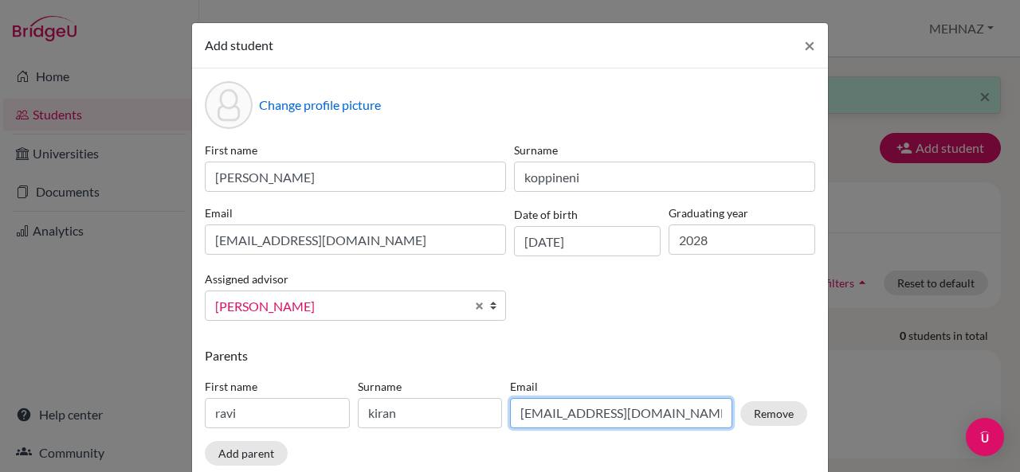
click at [654, 413] on input "[EMAIL_ADDRESS][DOMAIN_NAME]" at bounding box center [621, 413] width 222 height 30
click at [589, 413] on input "[EMAIL_ADDRESS][DOMAIN_NAME]" at bounding box center [621, 413] width 222 height 30
type input "[EMAIL_ADDRESS][DOMAIN_NAME]"
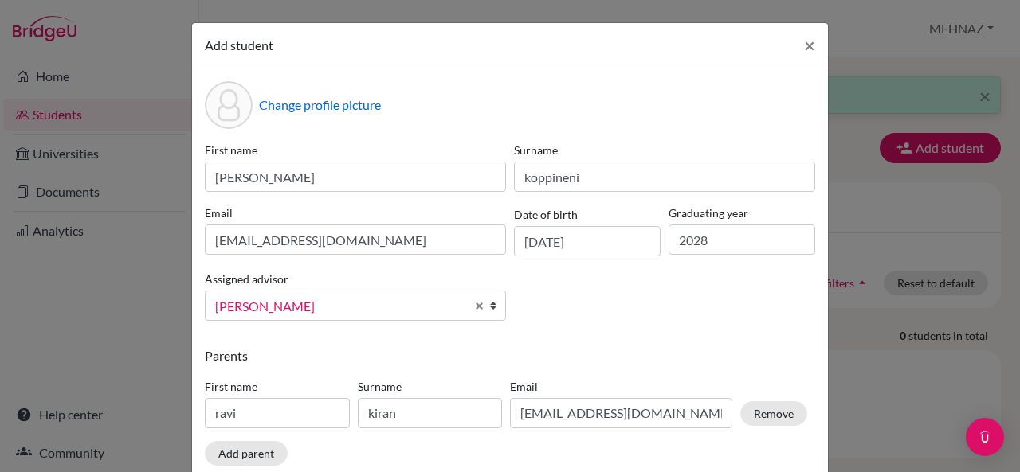
scroll to position [96, 0]
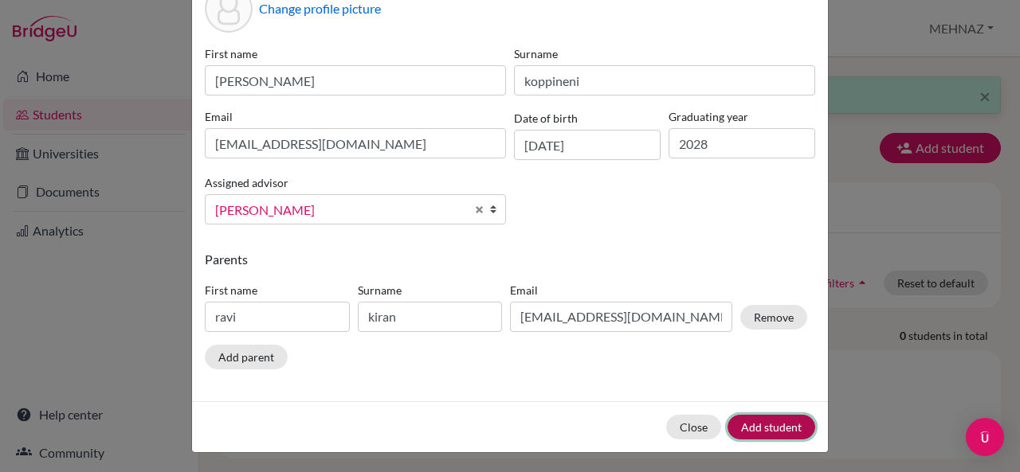
click at [773, 422] on button "Add student" at bounding box center [771, 427] width 88 height 25
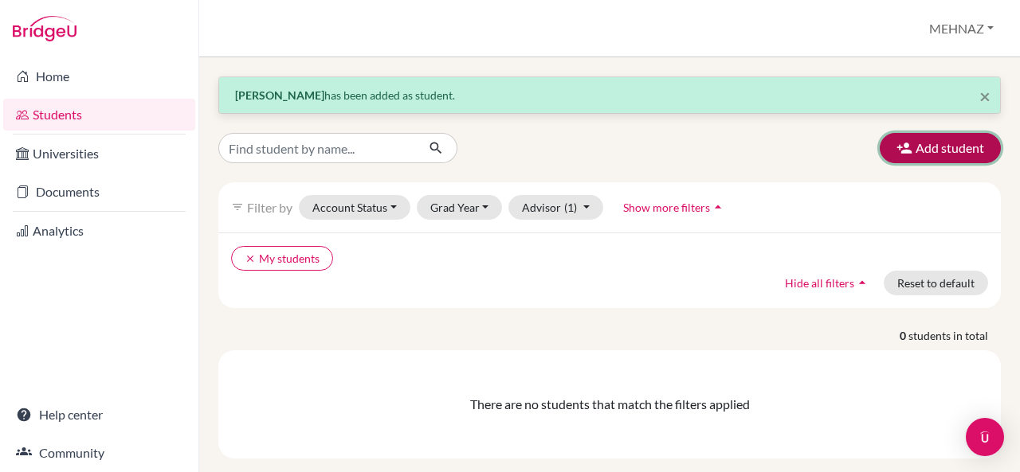
click at [913, 151] on button "Add student" at bounding box center [939, 148] width 121 height 30
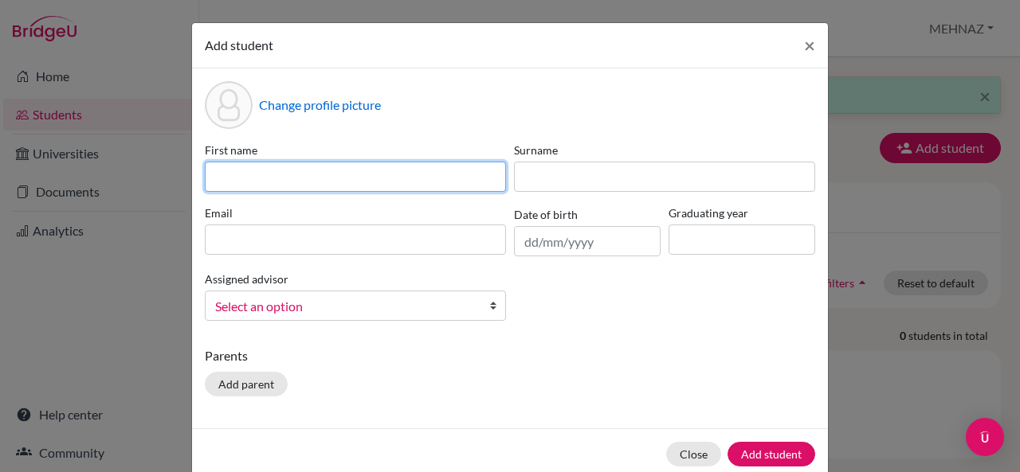
click at [315, 170] on input at bounding box center [355, 177] width 301 height 30
type input "Aarya"
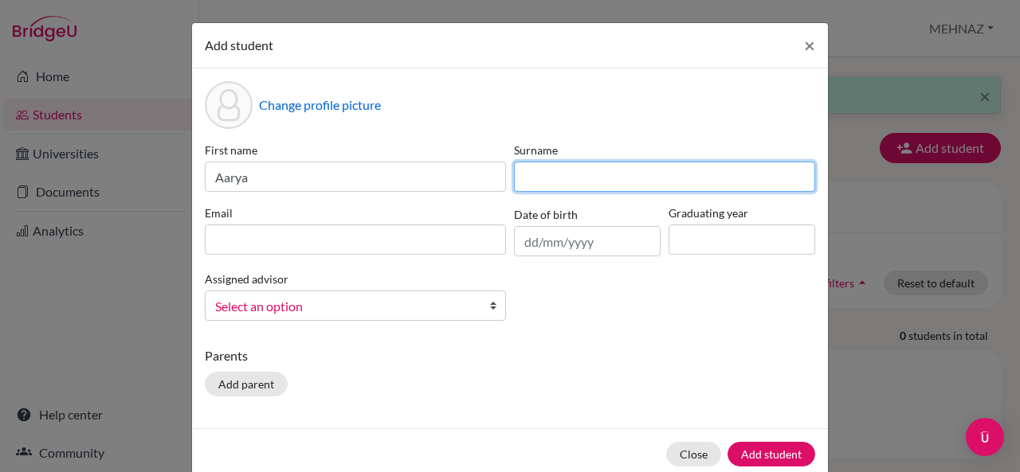
click at [558, 170] on input at bounding box center [664, 177] width 301 height 30
type input "[PERSON_NAME]"
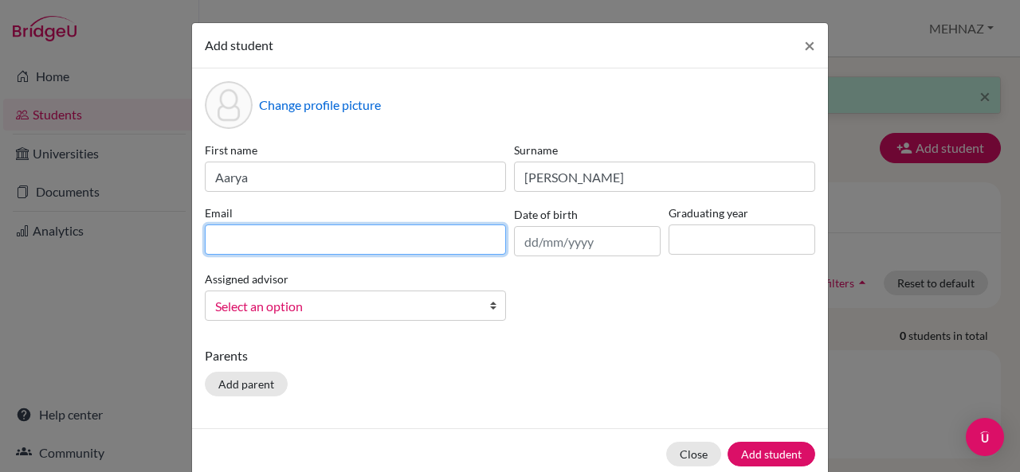
click at [257, 234] on input at bounding box center [355, 240] width 301 height 30
type input "[EMAIL_ADDRESS][DOMAIN_NAME]"
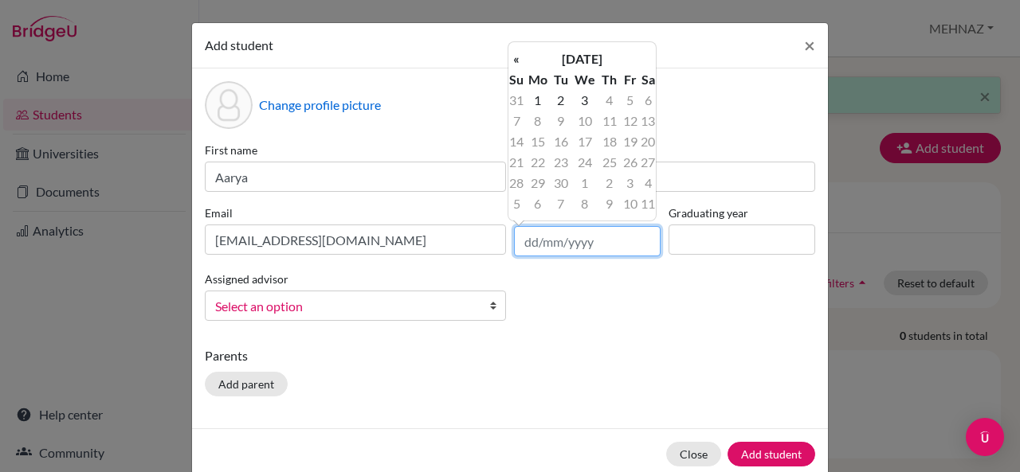
click at [524, 240] on input "text" at bounding box center [587, 241] width 147 height 30
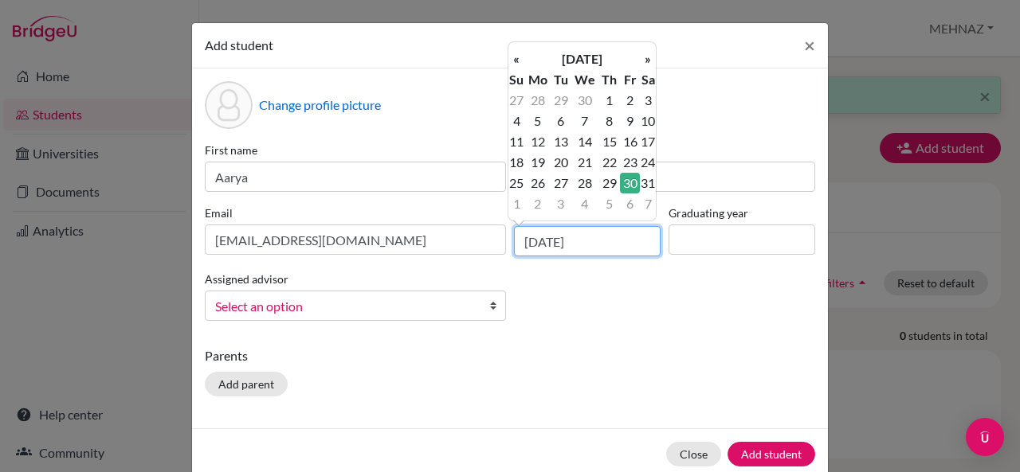
type input "[DATE]"
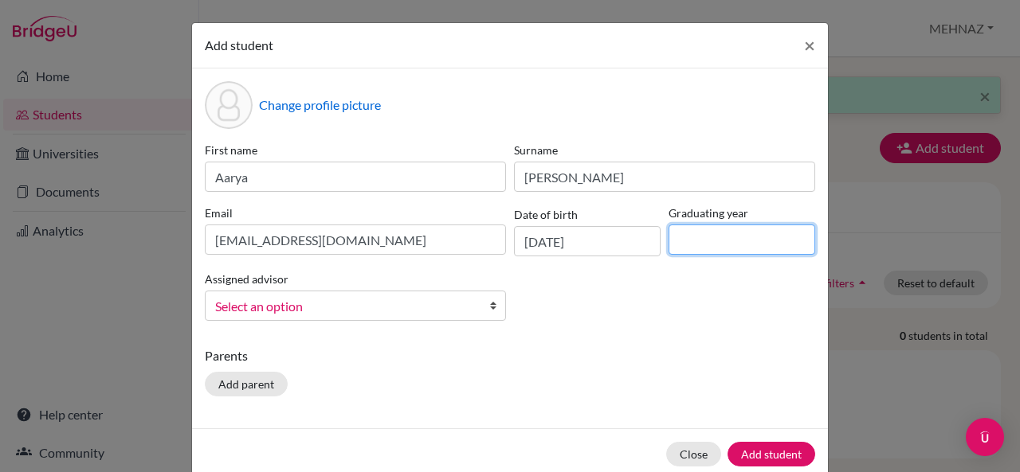
click at [703, 227] on input at bounding box center [741, 240] width 147 height 30
type input "2028"
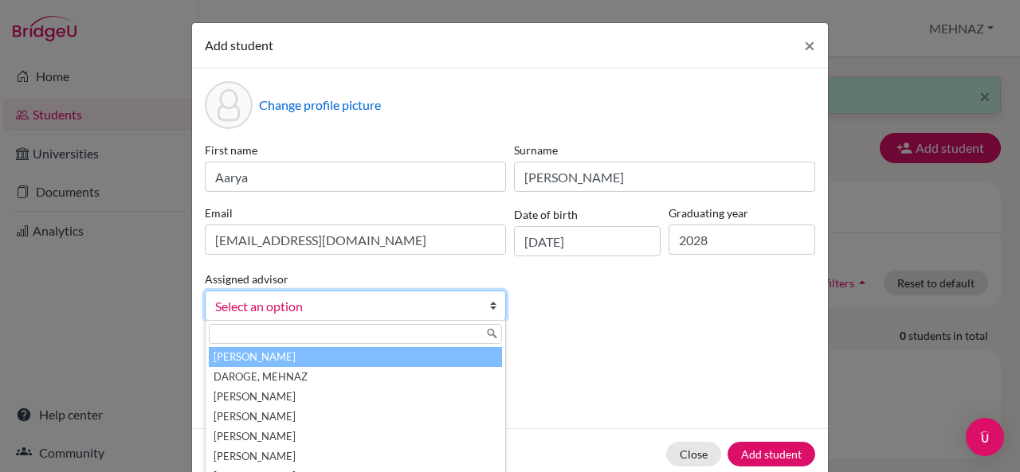
click at [379, 305] on span "Select an option" at bounding box center [345, 306] width 260 height 21
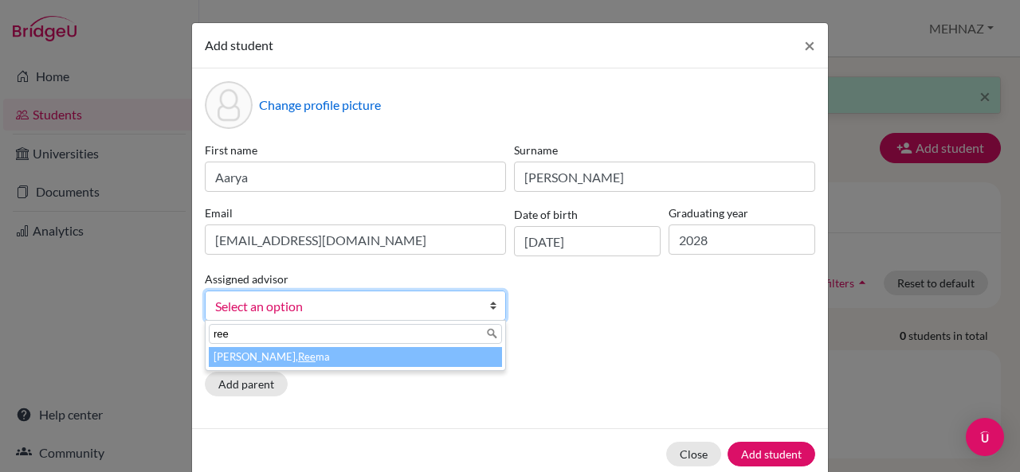
type input "ree"
click at [386, 361] on li "[PERSON_NAME] ma" at bounding box center [355, 357] width 293 height 20
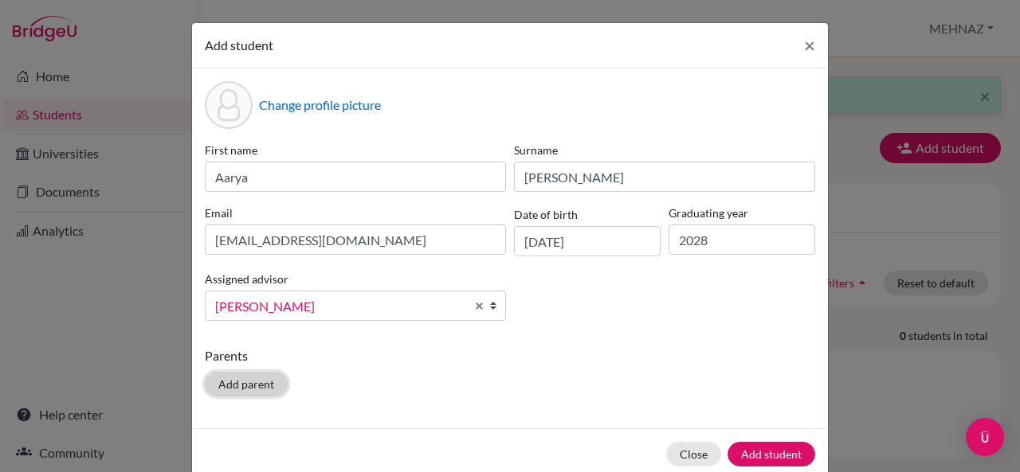
click at [229, 380] on button "Add parent" at bounding box center [246, 384] width 83 height 25
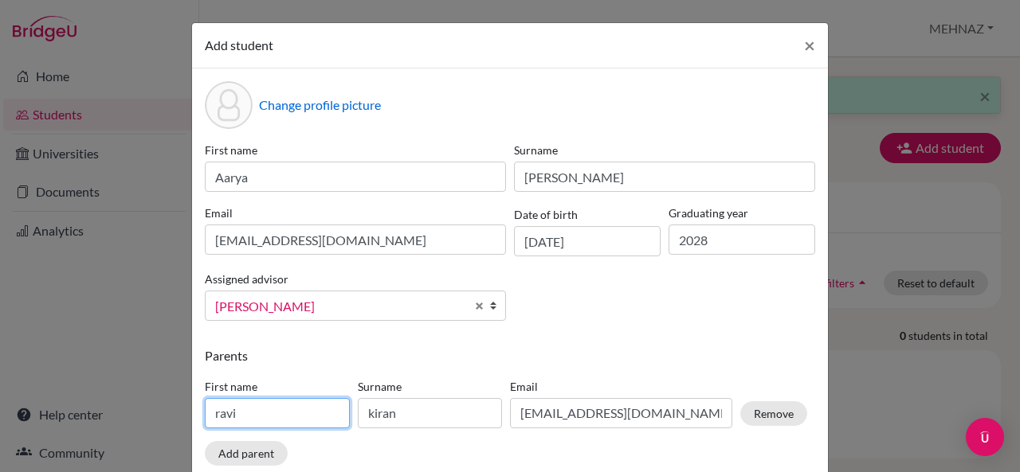
drag, startPoint x: 284, startPoint y: 417, endPoint x: 78, endPoint y: 402, distance: 206.1
drag, startPoint x: 78, startPoint y: 402, endPoint x: 299, endPoint y: 412, distance: 220.9
click at [299, 412] on input "ravi" at bounding box center [277, 413] width 145 height 30
type input "r"
type input "Sachin"
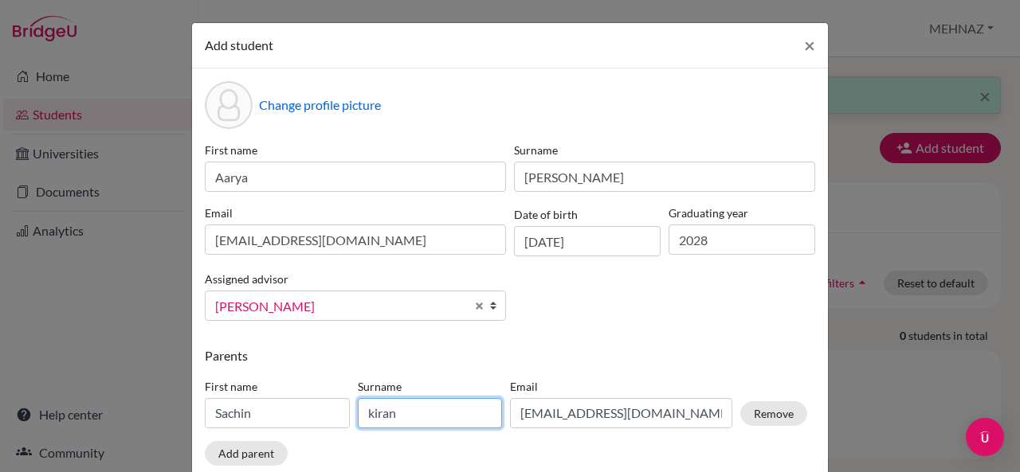
click at [422, 410] on input "kiran" at bounding box center [430, 413] width 145 height 30
type input "k"
type input "[PERSON_NAME]"
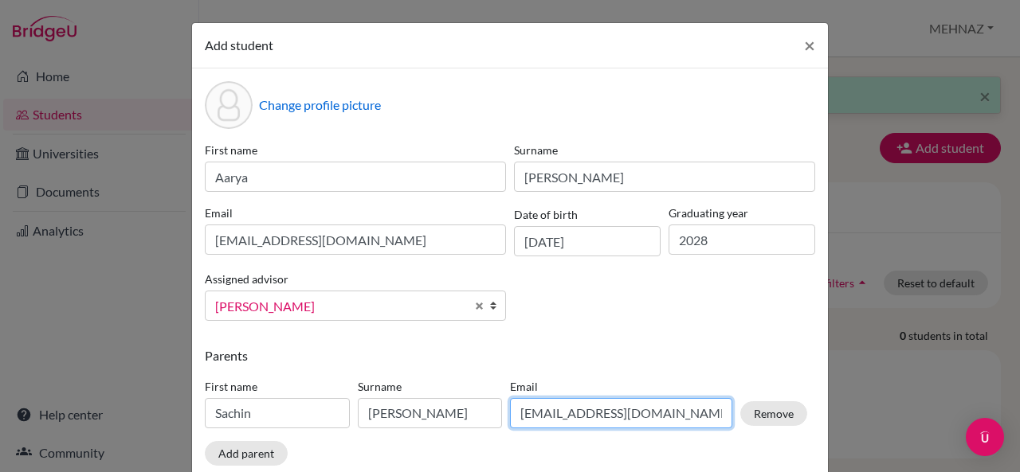
drag, startPoint x: 672, startPoint y: 410, endPoint x: 479, endPoint y: 411, distance: 192.8
click at [479, 411] on div "First name Sachin Surname [PERSON_NAME] Email [PERSON_NAME][EMAIL_ADDRESS][DOMA…" at bounding box center [506, 406] width 610 height 69
type input "[EMAIL_ADDRESS][DOMAIN_NAME]"
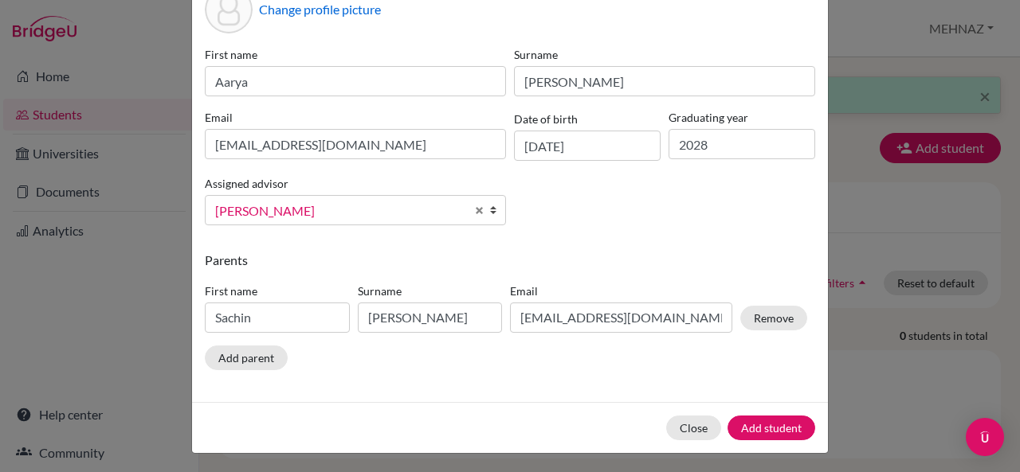
scroll to position [96, 0]
click at [783, 419] on button "Add student" at bounding box center [771, 427] width 88 height 25
